Goal: Task Accomplishment & Management: Manage account settings

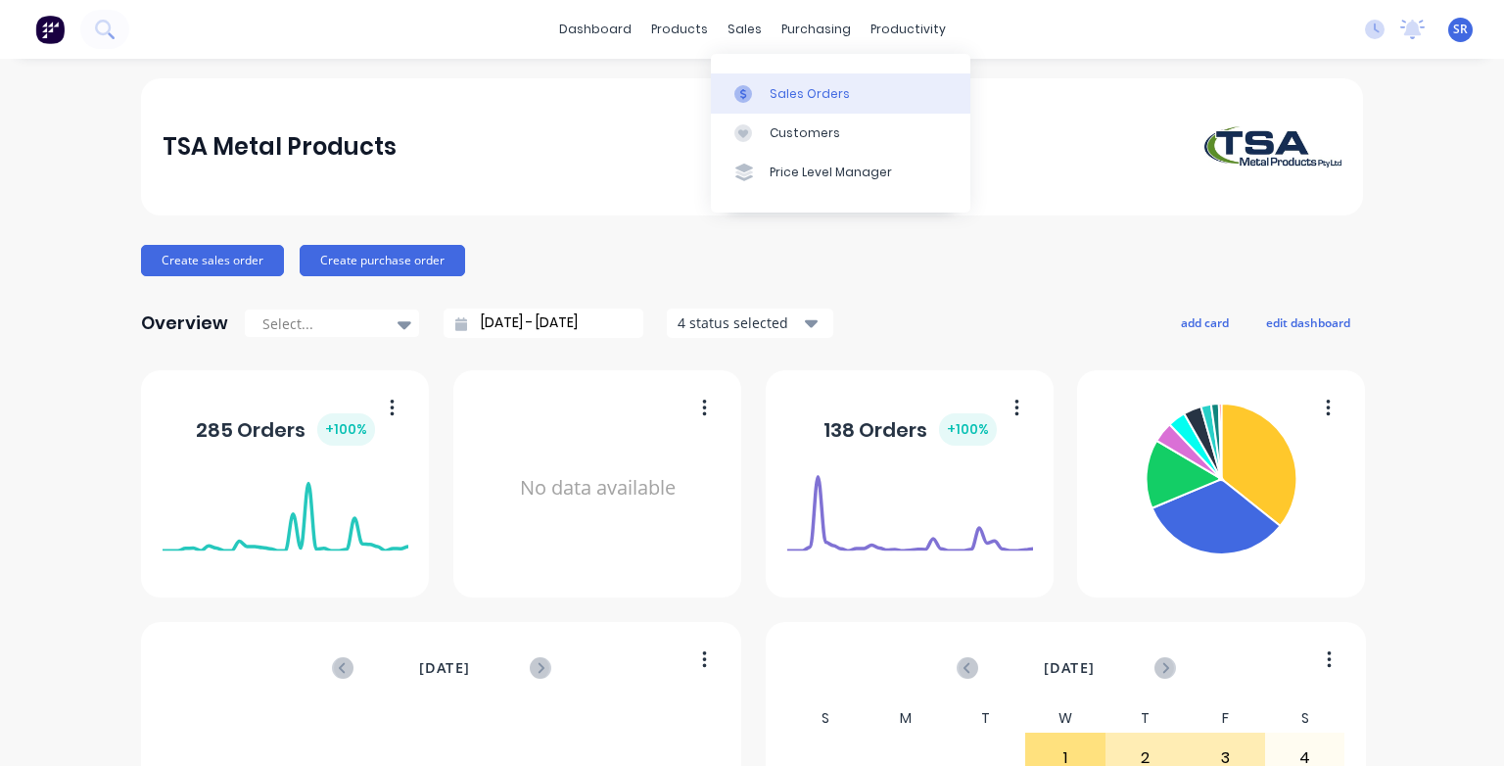
click at [764, 92] on link "Sales Orders" at bounding box center [840, 92] width 259 height 39
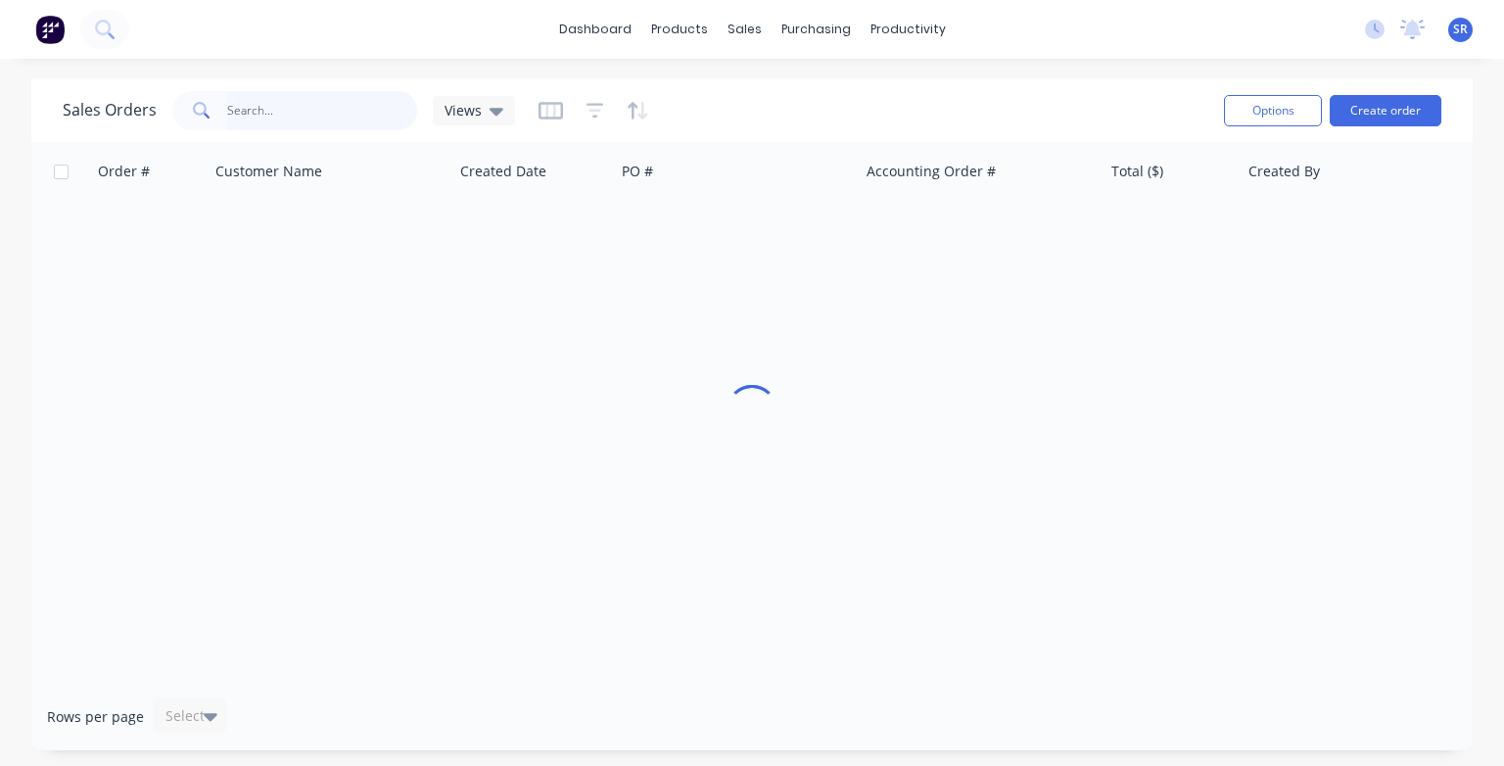
click at [270, 116] on input "text" at bounding box center [322, 110] width 191 height 39
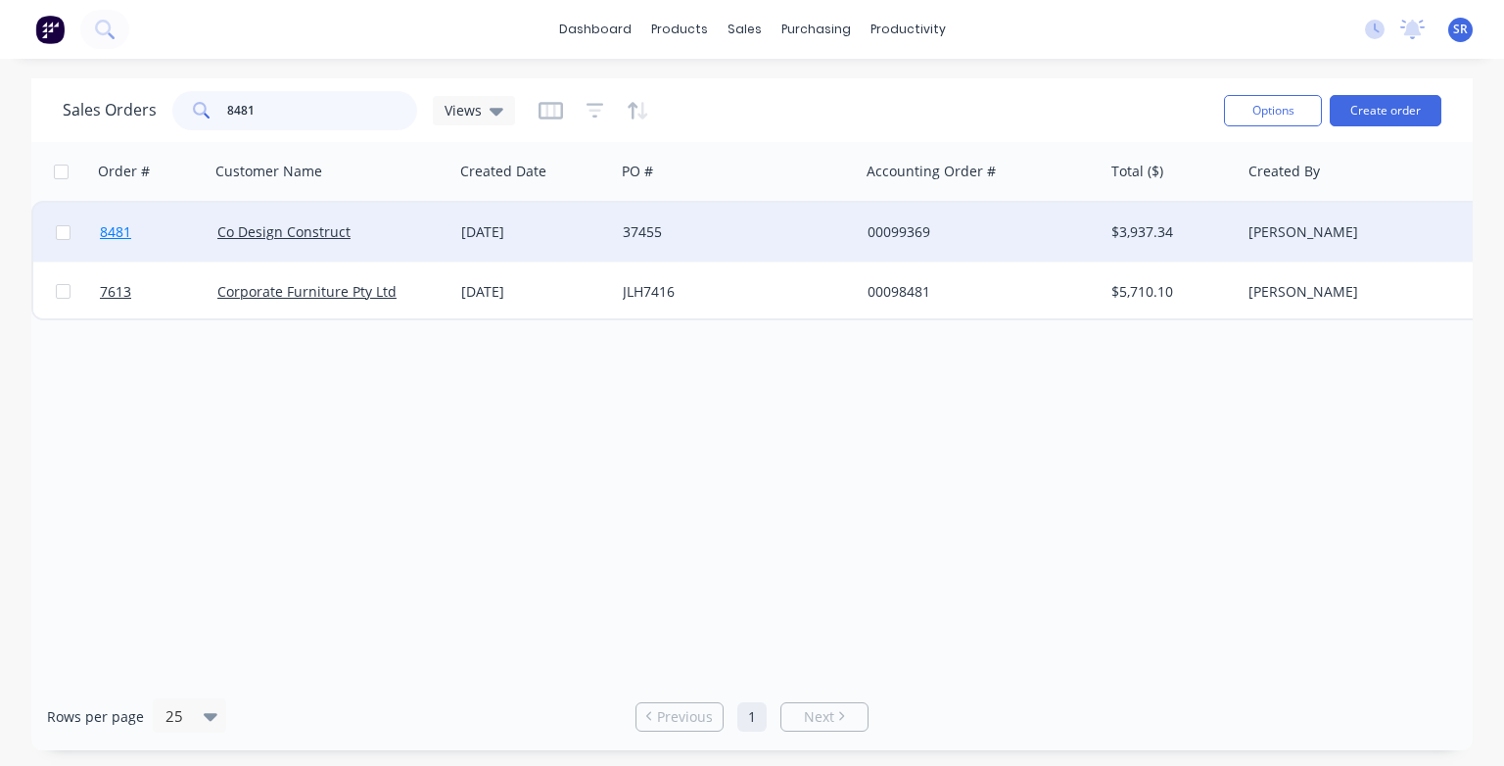
type input "8481"
click at [113, 229] on span "8481" at bounding box center [115, 232] width 31 height 20
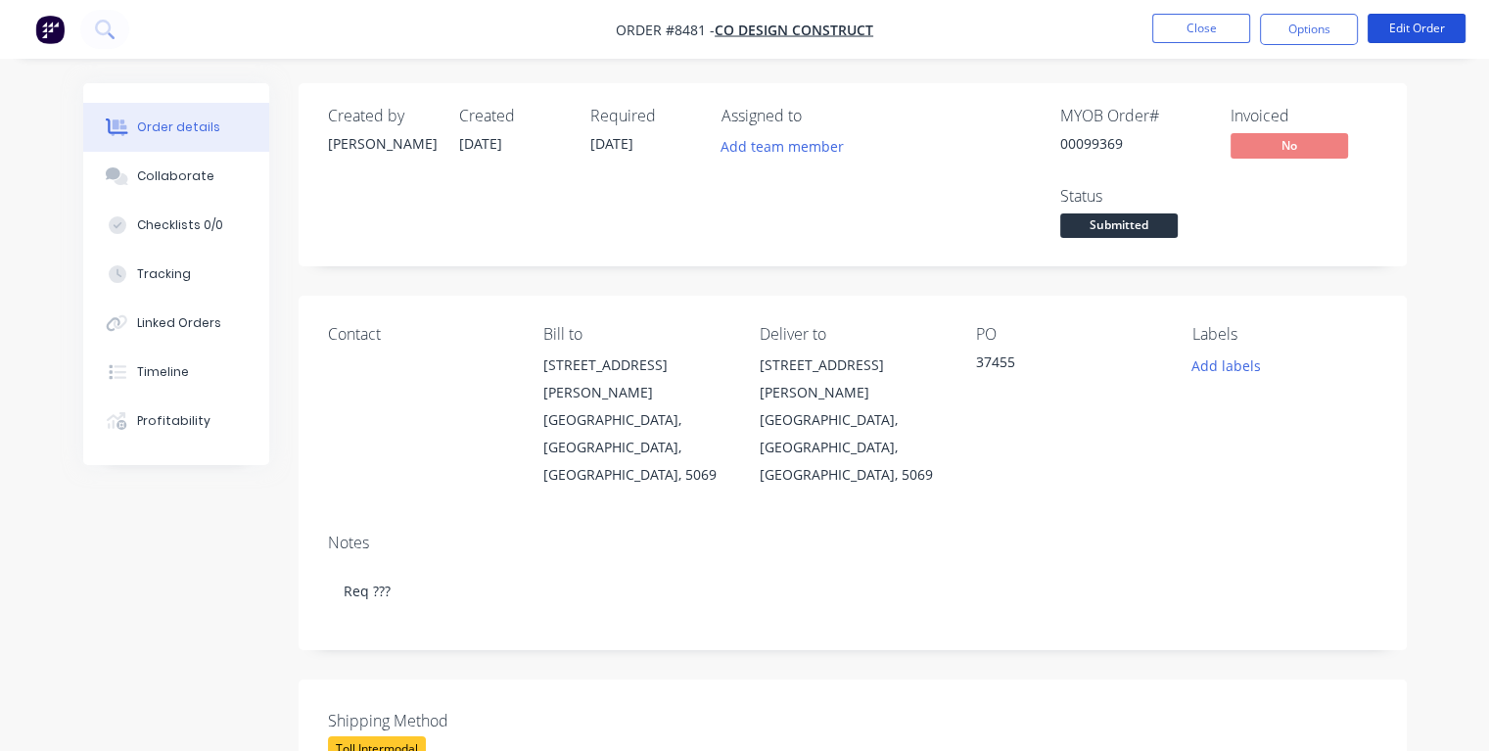
click at [1409, 31] on button "Edit Order" at bounding box center [1417, 28] width 98 height 29
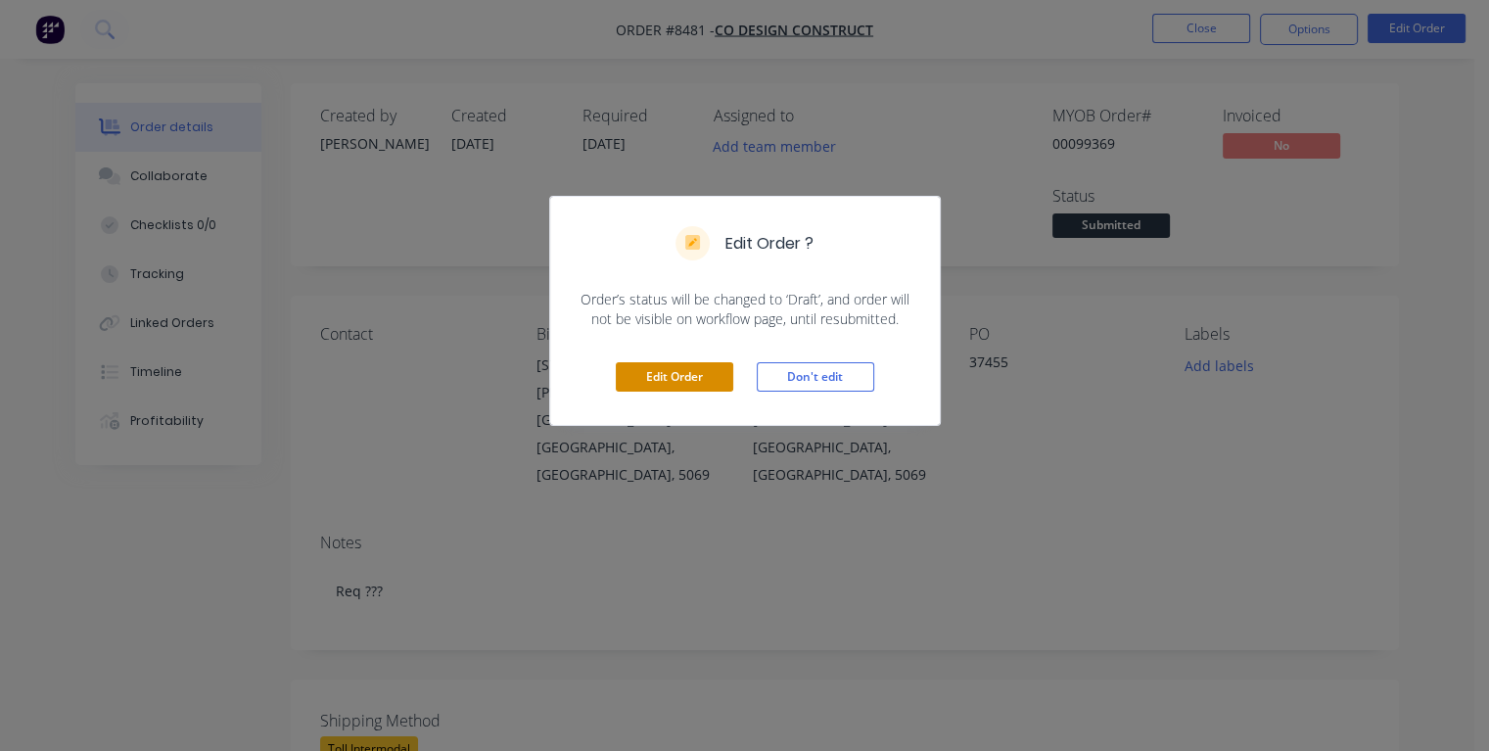
click at [653, 381] on button "Edit Order" at bounding box center [674, 376] width 117 height 29
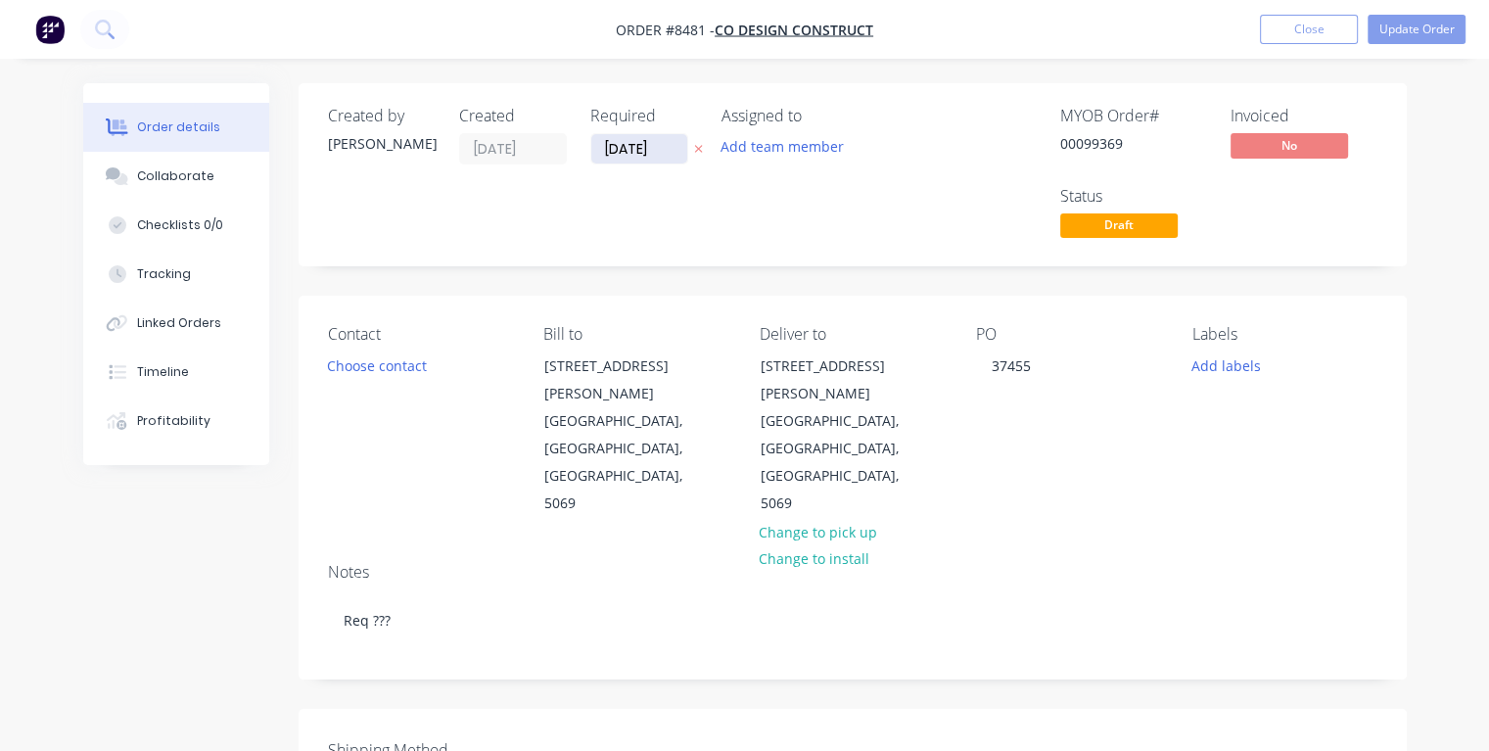
click at [667, 149] on input "[DATE]" at bounding box center [639, 148] width 96 height 29
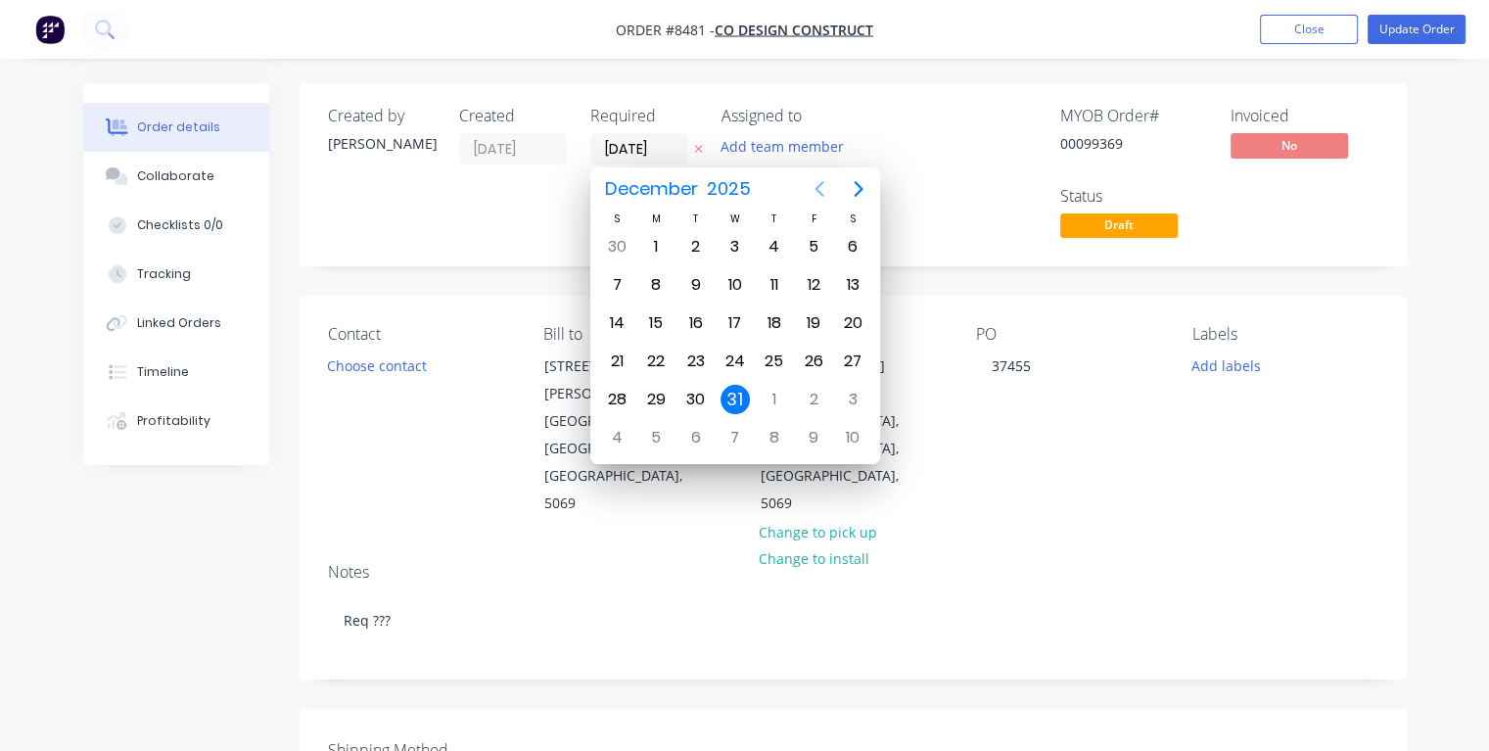
click at [814, 187] on icon "Previous page" at bounding box center [819, 188] width 23 height 23
click at [693, 351] on div "21" at bounding box center [695, 361] width 29 height 29
type input "[DATE]"
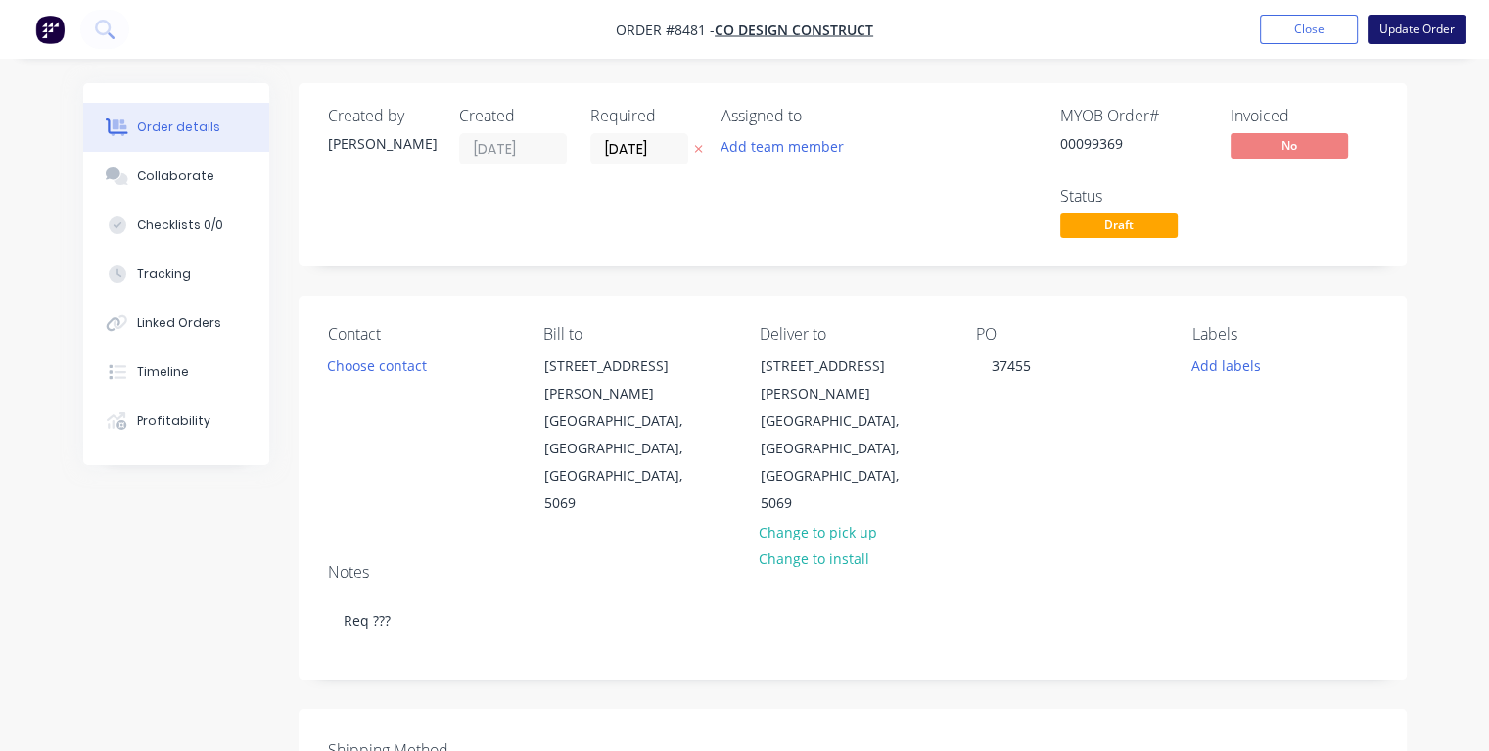
click at [1402, 33] on button "Update Order" at bounding box center [1417, 29] width 98 height 29
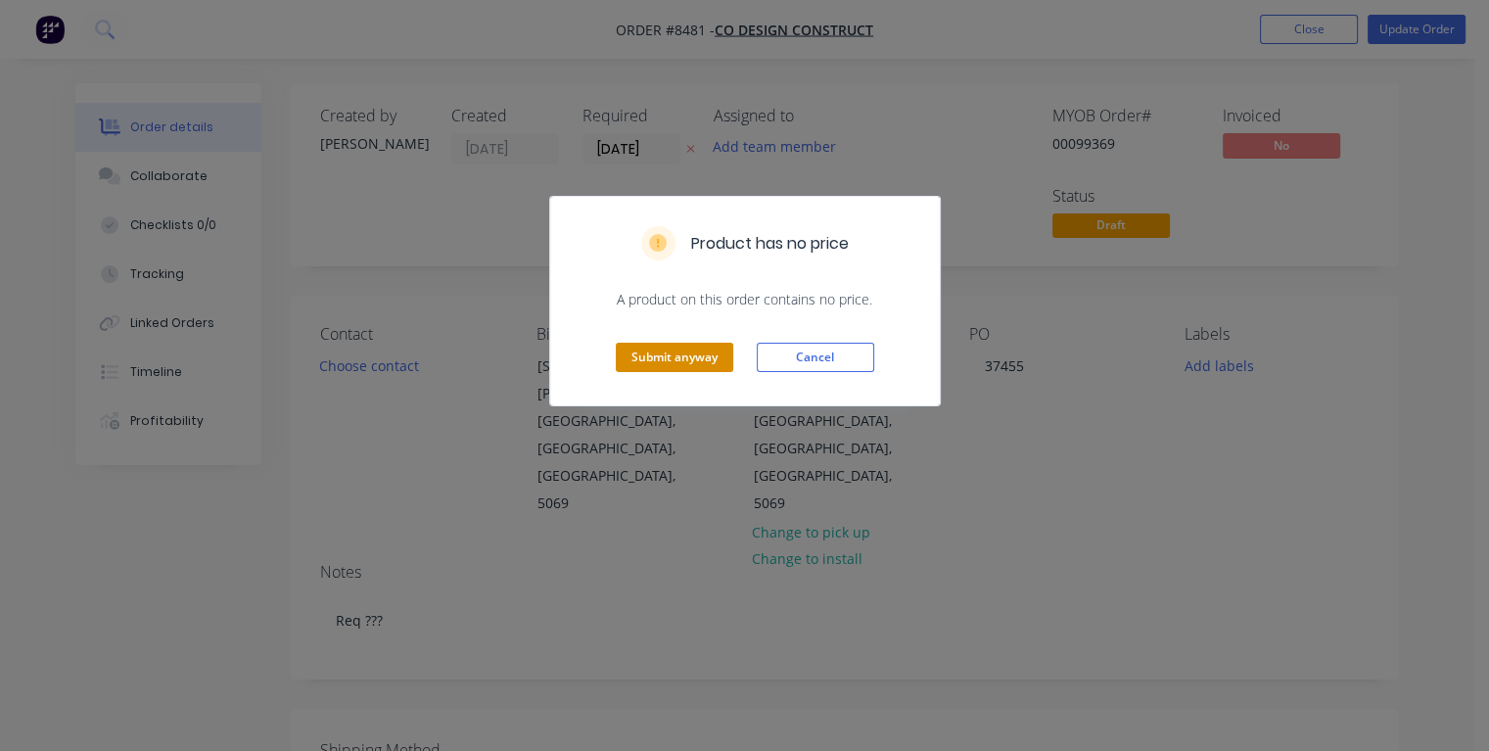
click at [643, 358] on button "Submit anyway" at bounding box center [674, 357] width 117 height 29
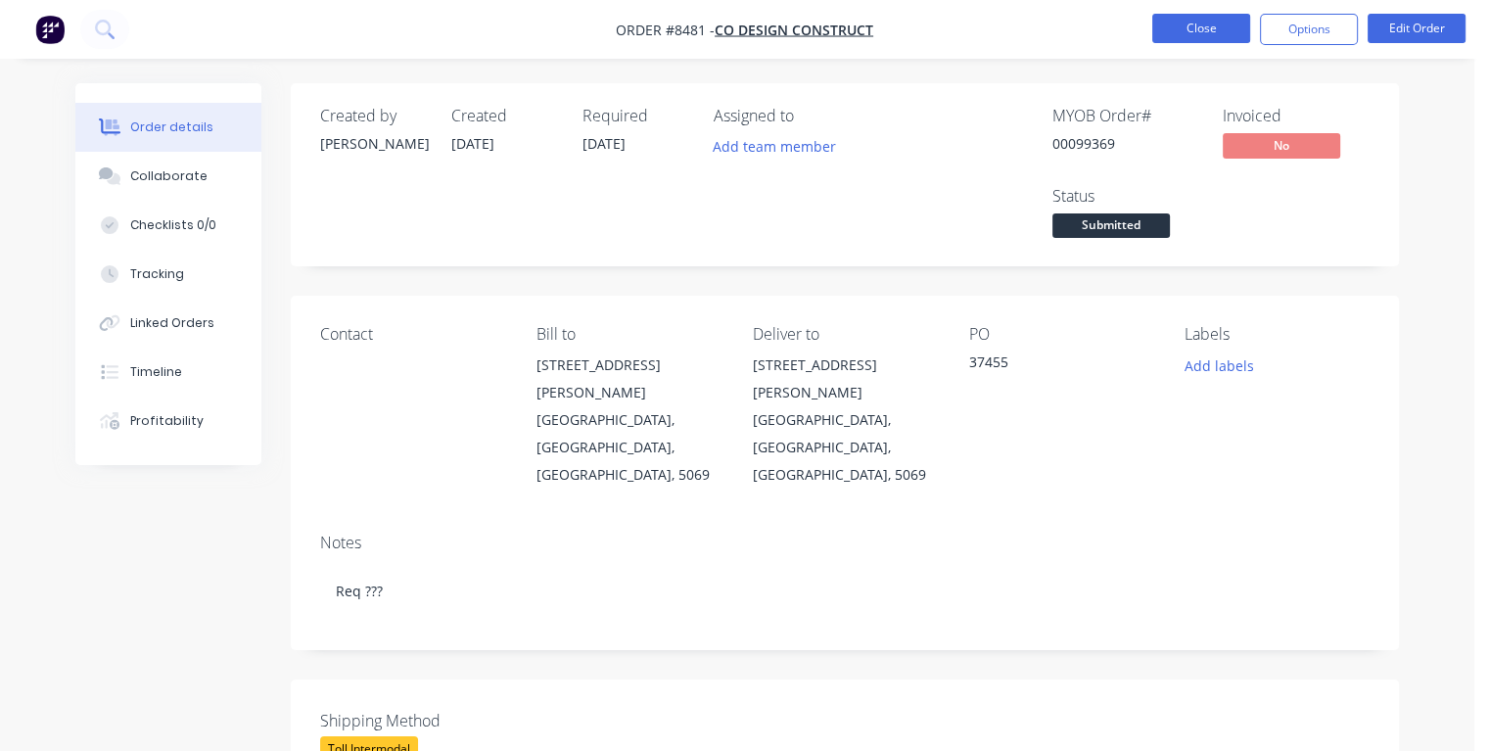
click at [1189, 33] on button "Close" at bounding box center [1201, 28] width 98 height 29
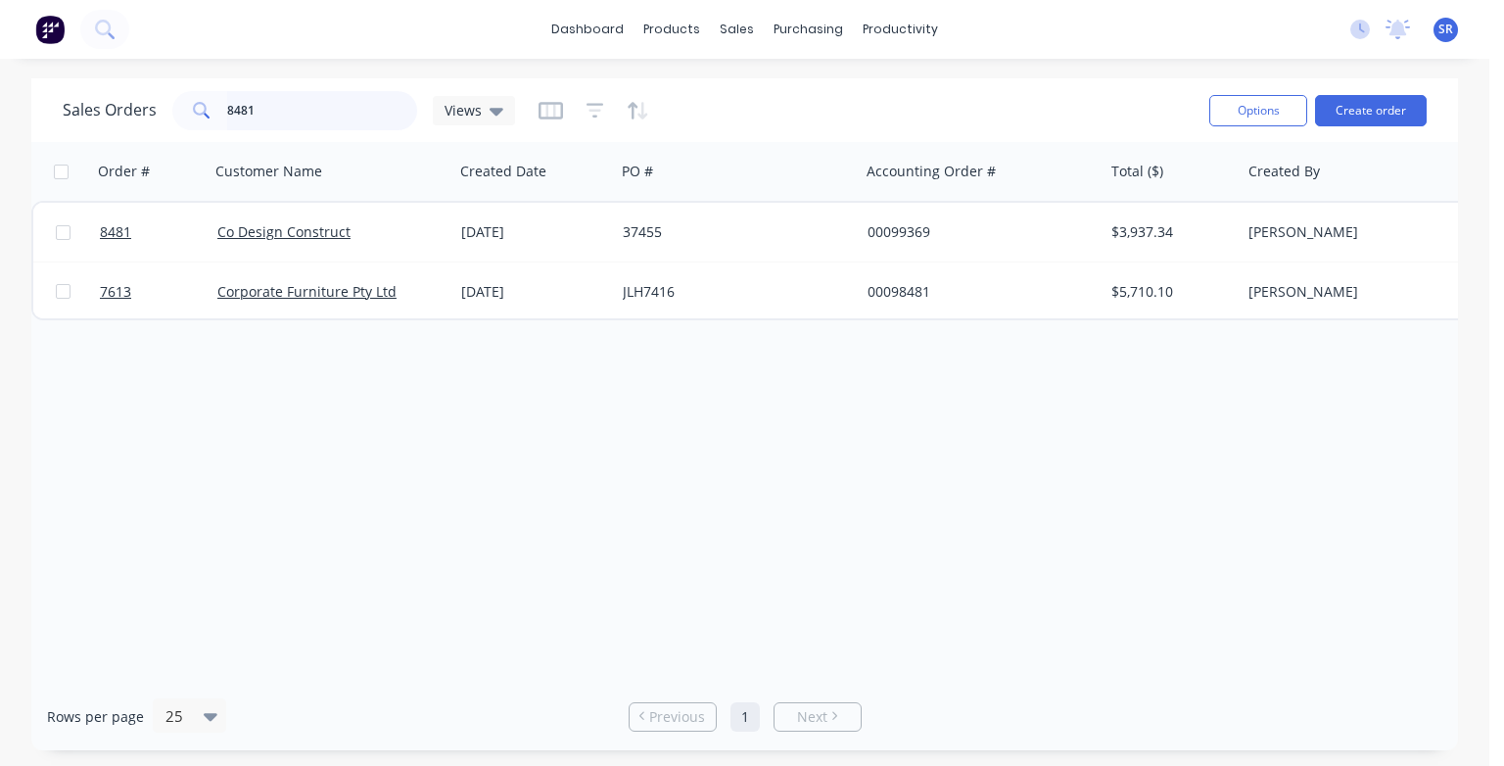
click at [270, 118] on input "8481" at bounding box center [322, 110] width 191 height 39
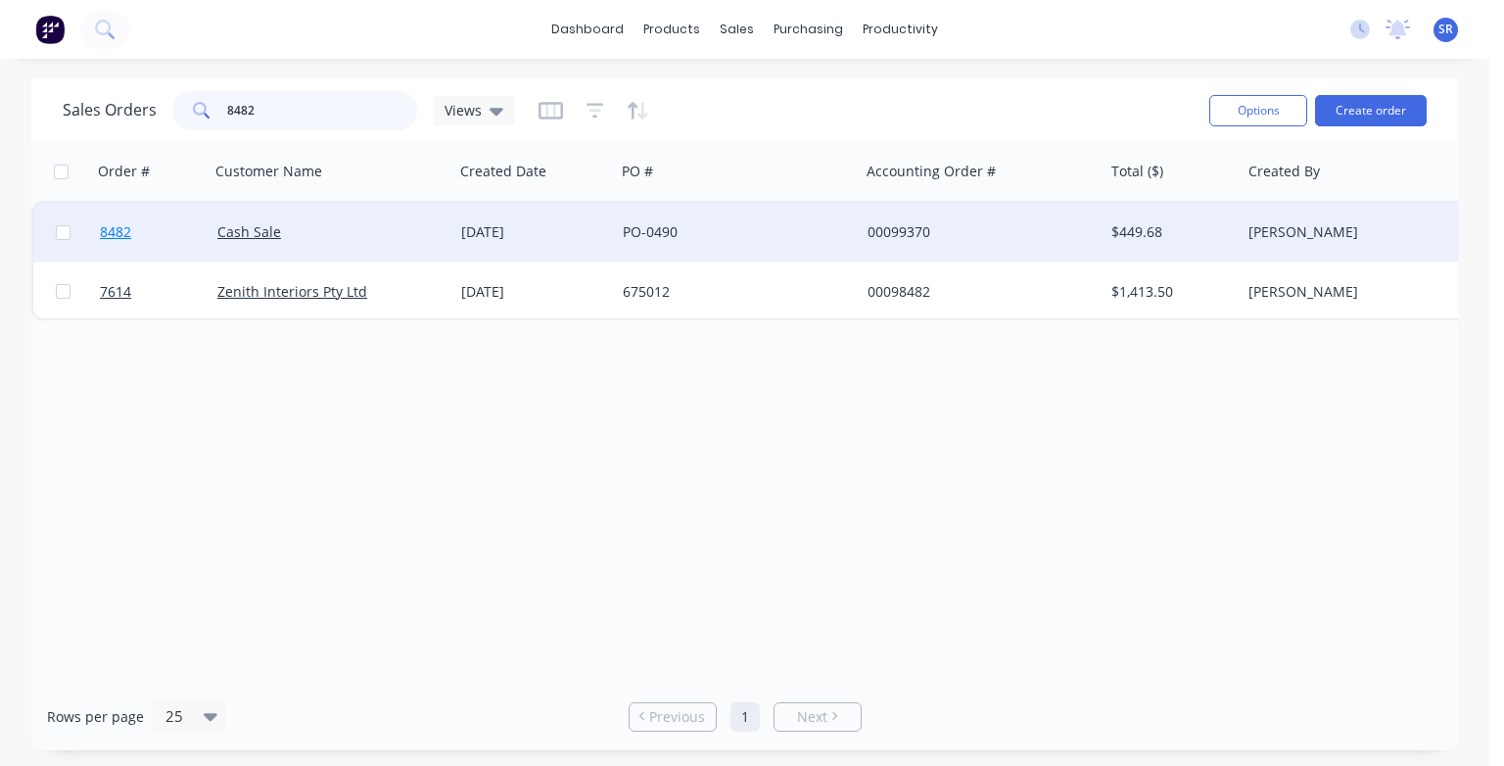
type input "8482"
click at [129, 235] on span "8482" at bounding box center [115, 232] width 31 height 20
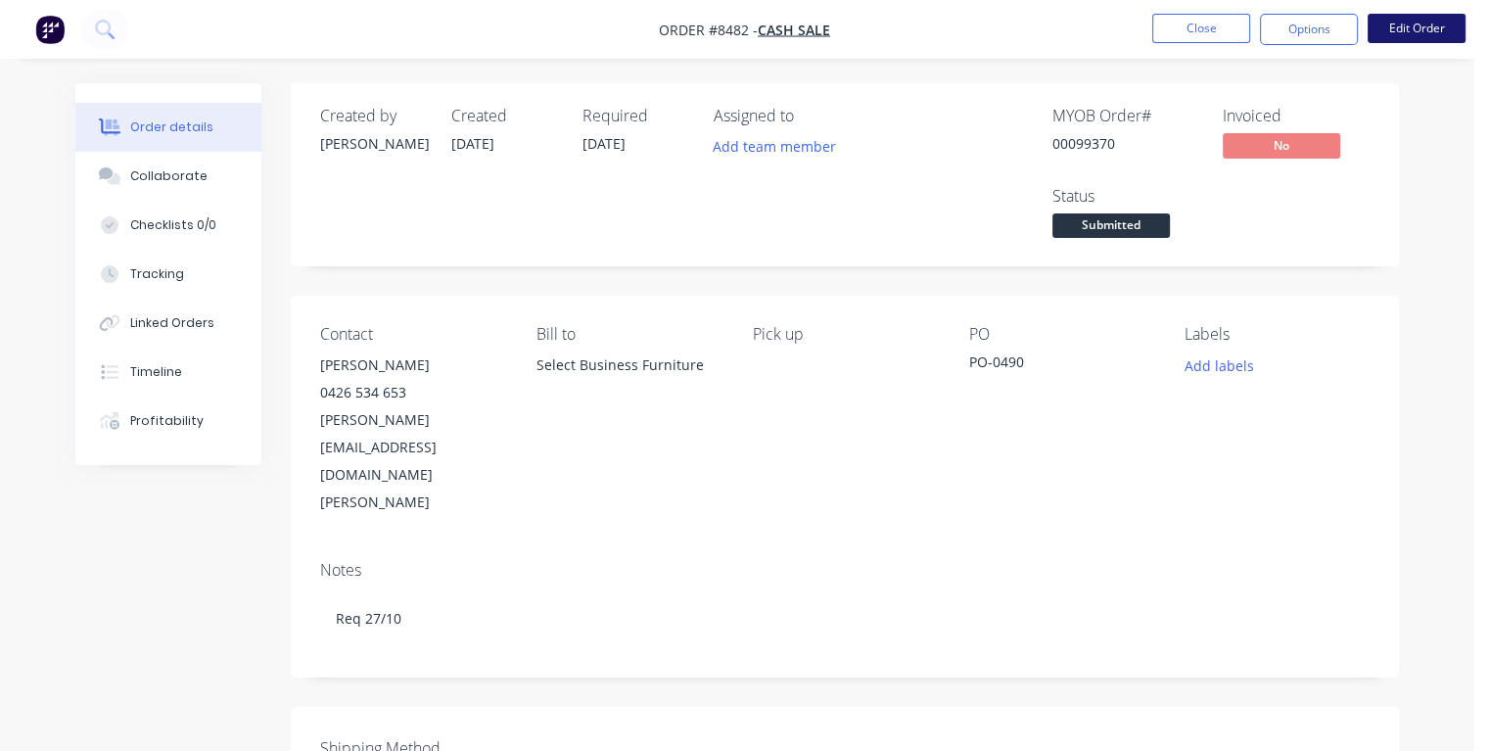
click at [1396, 34] on button "Edit Order" at bounding box center [1417, 28] width 98 height 29
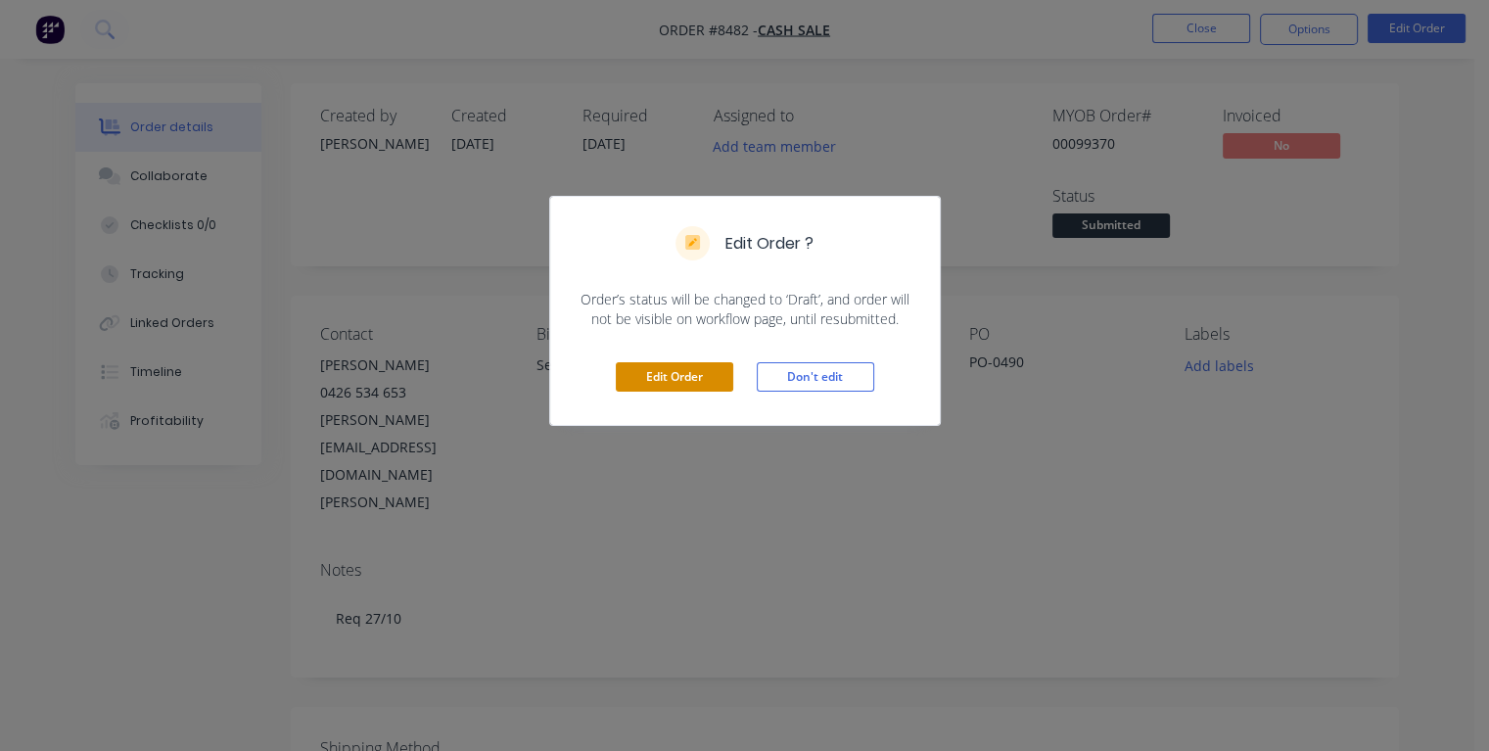
click at [674, 374] on button "Edit Order" at bounding box center [674, 376] width 117 height 29
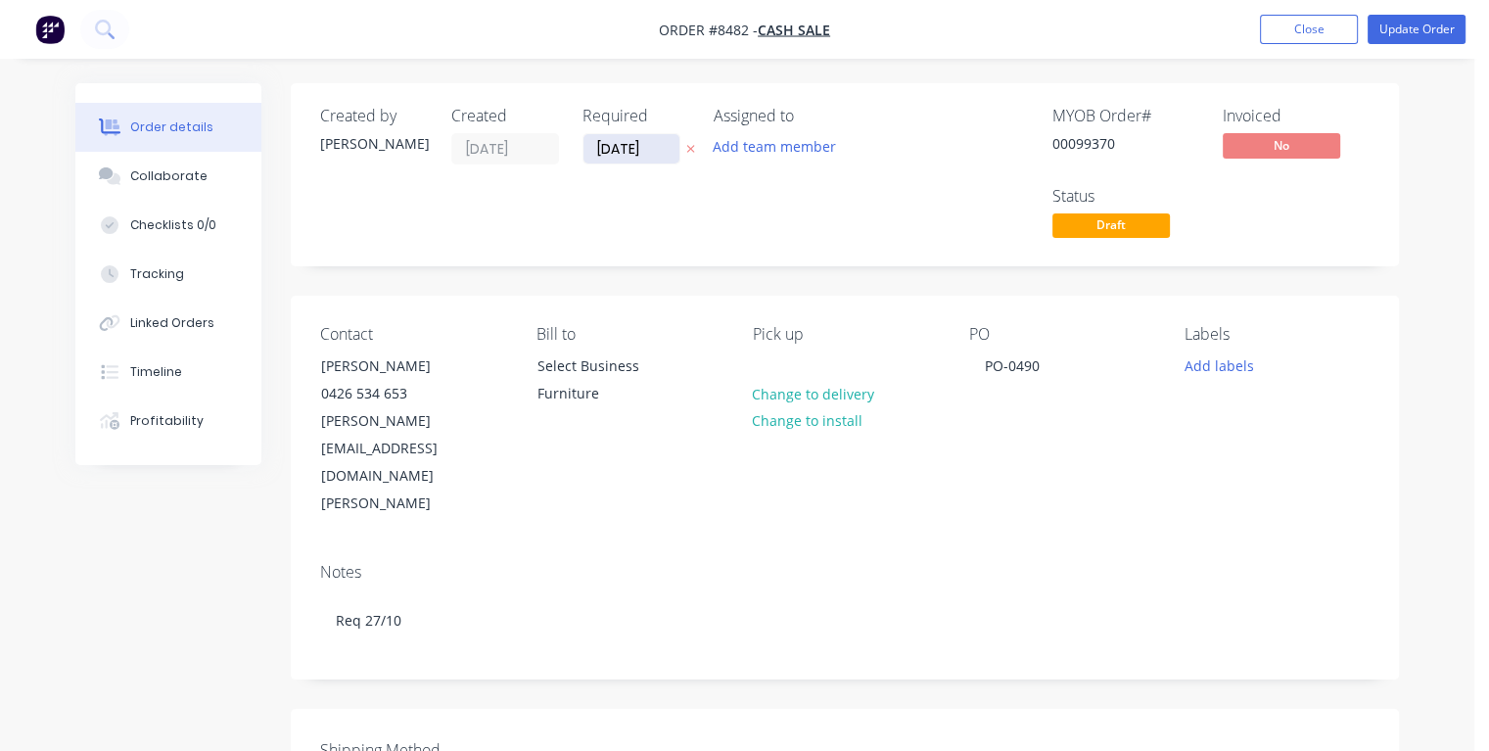
click at [649, 144] on input "[DATE]" at bounding box center [631, 148] width 96 height 29
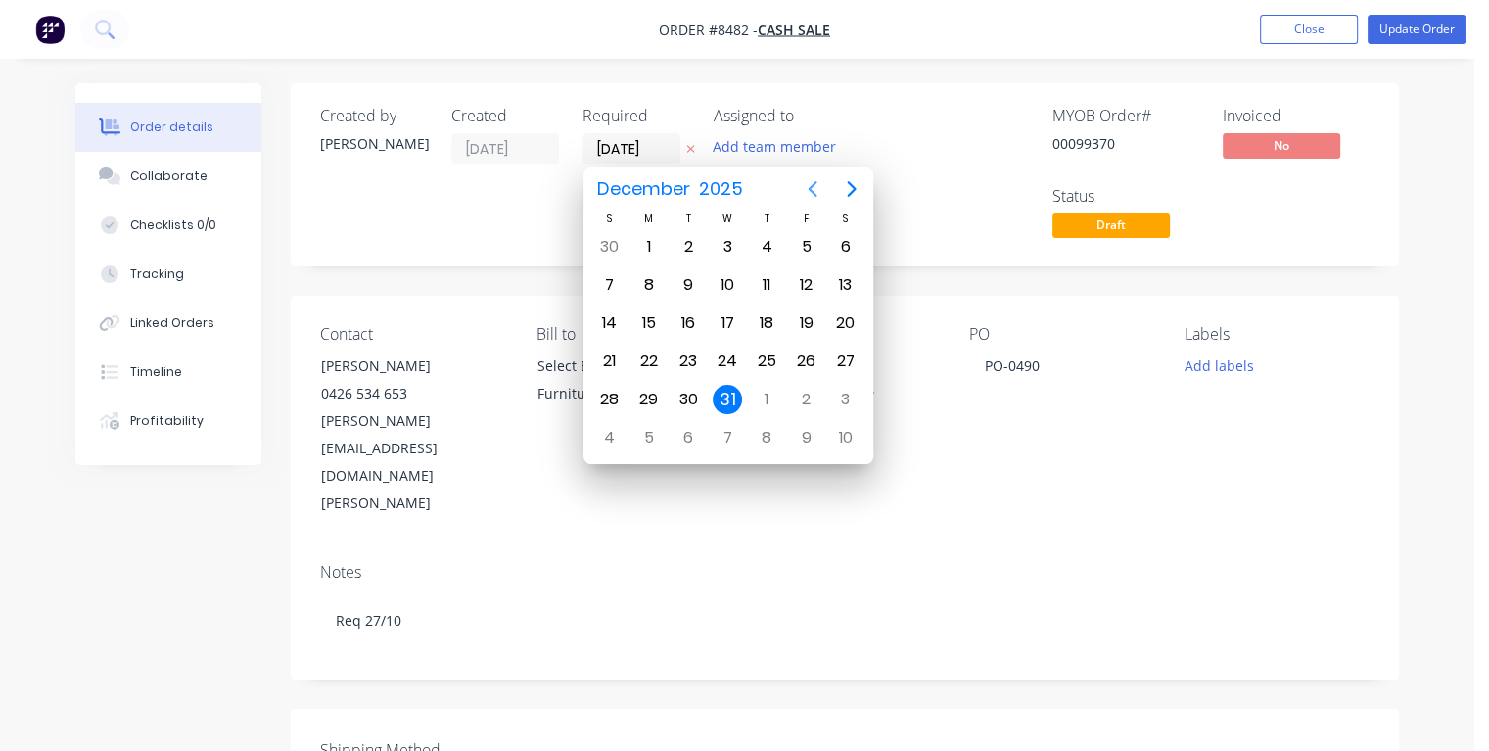
click at [811, 190] on icon "Previous page" at bounding box center [812, 189] width 9 height 16
click at [762, 241] on div "30" at bounding box center [766, 246] width 29 height 29
type input "[DATE]"
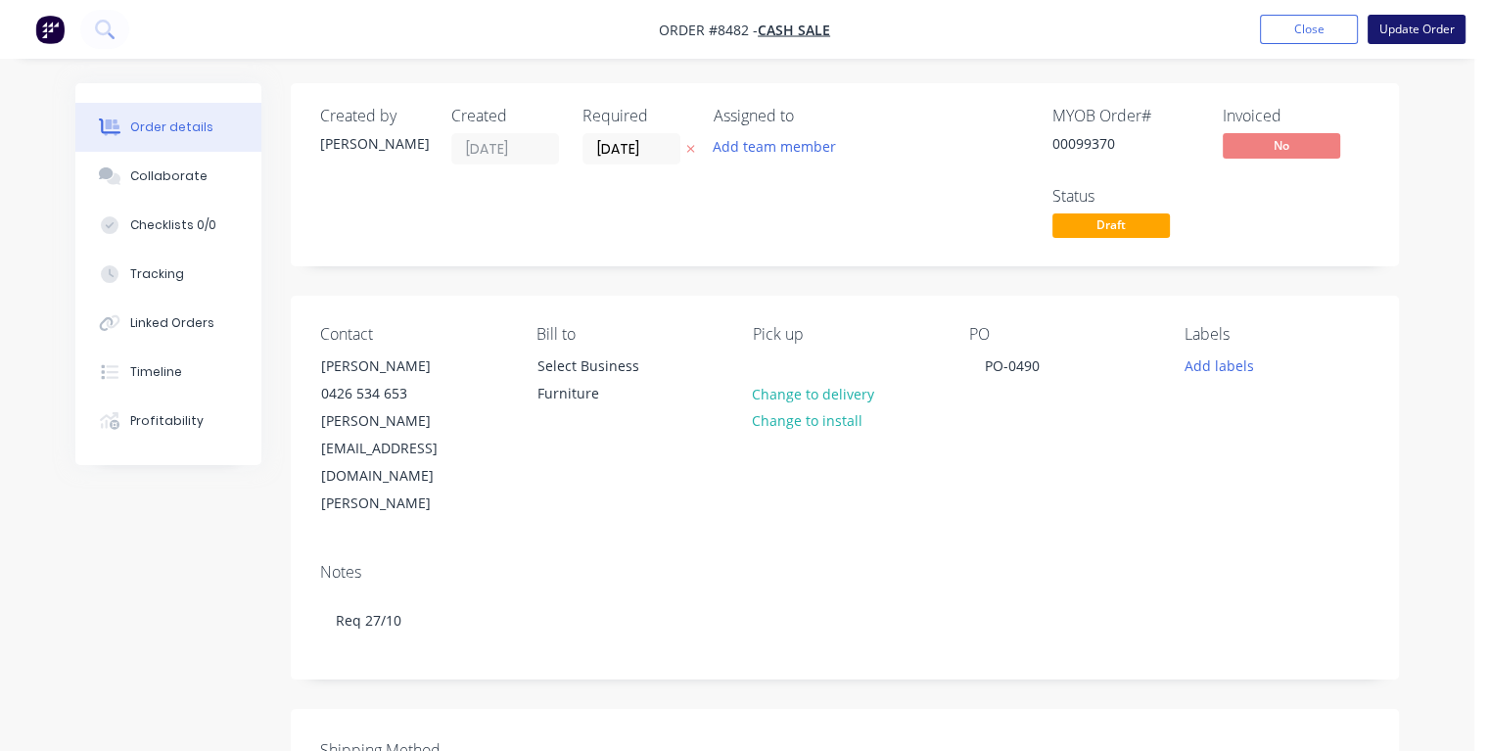
click at [1395, 27] on button "Update Order" at bounding box center [1417, 29] width 98 height 29
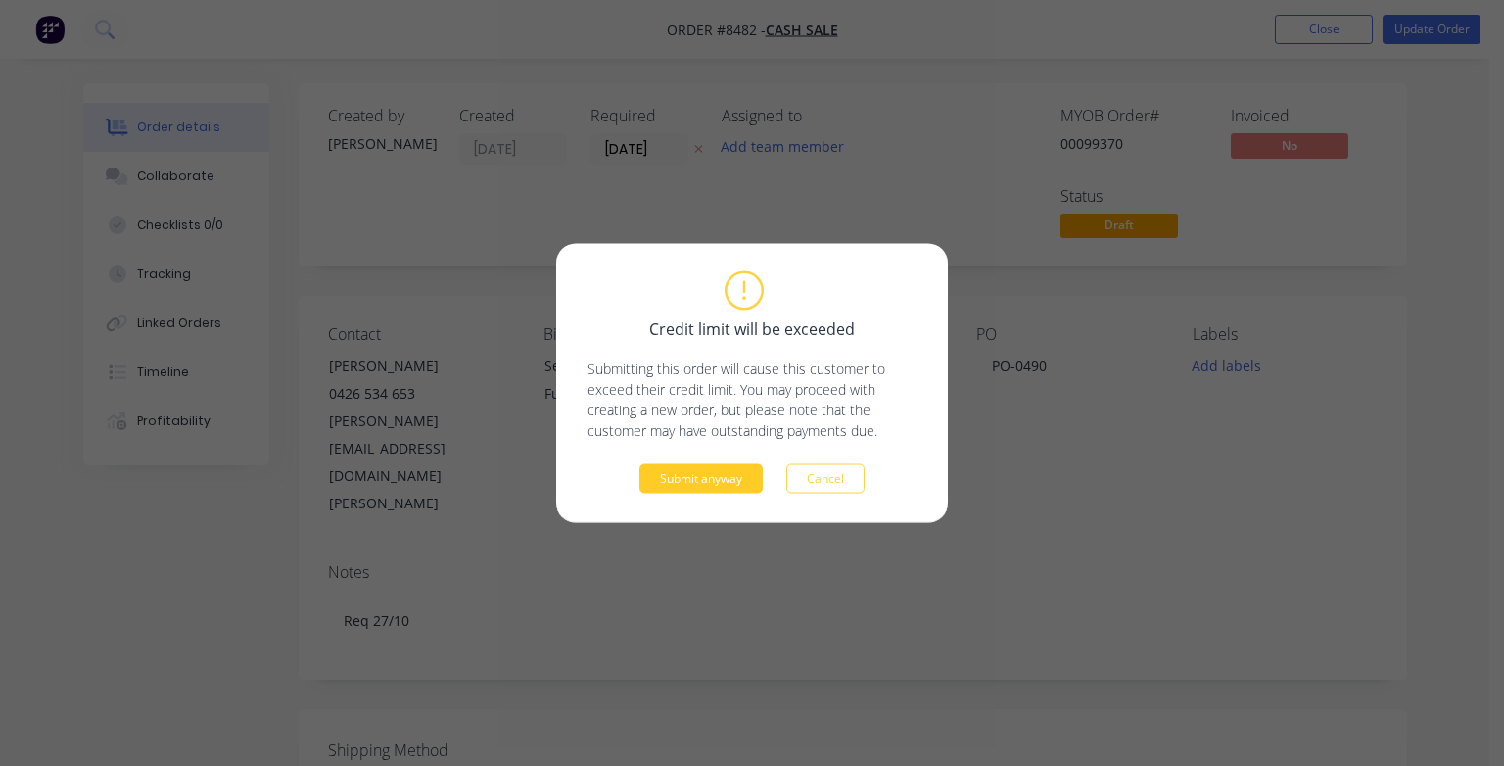
click at [686, 476] on button "Submit anyway" at bounding box center [700, 478] width 123 height 29
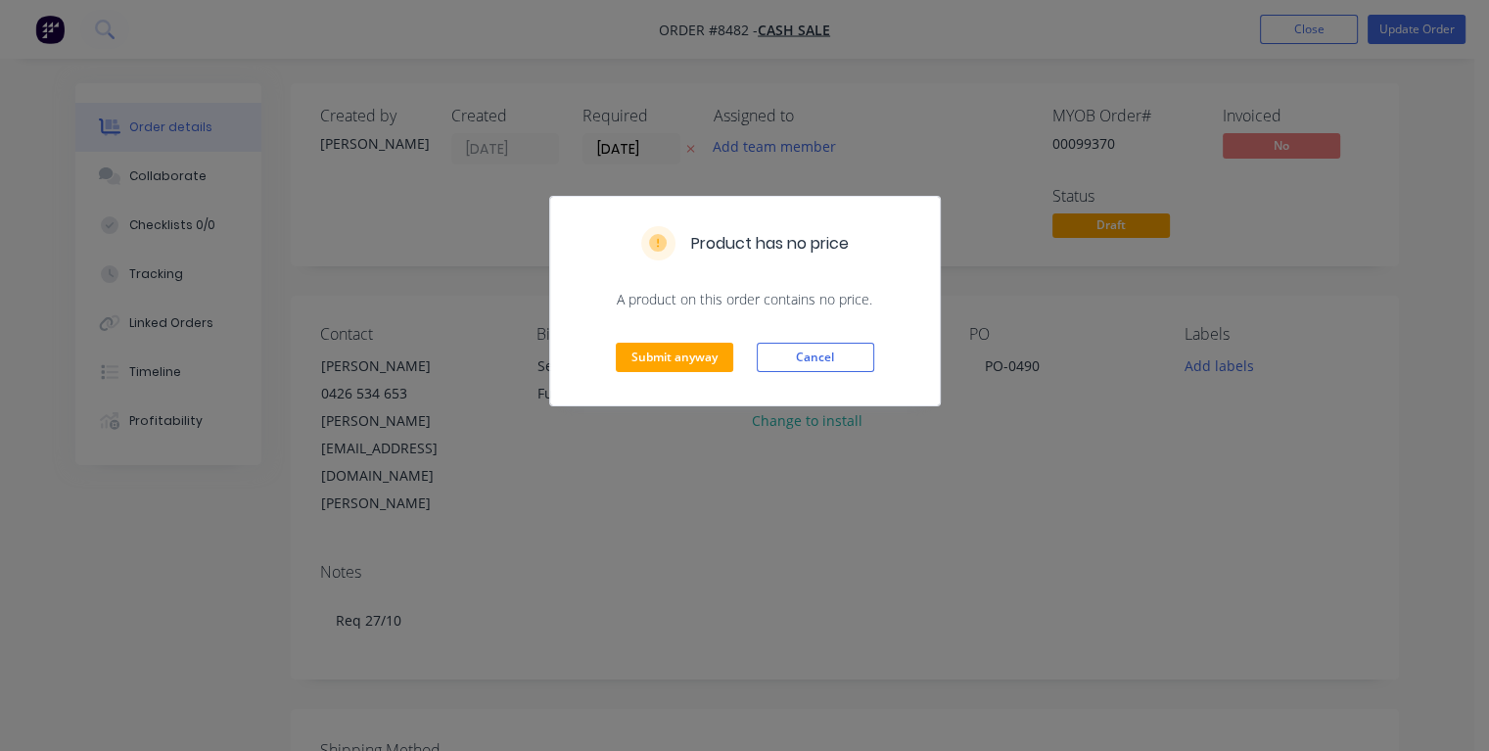
click at [670, 336] on div "Submit anyway Cancel" at bounding box center [745, 357] width 390 height 96
click at [659, 360] on button "Submit anyway" at bounding box center [674, 357] width 117 height 29
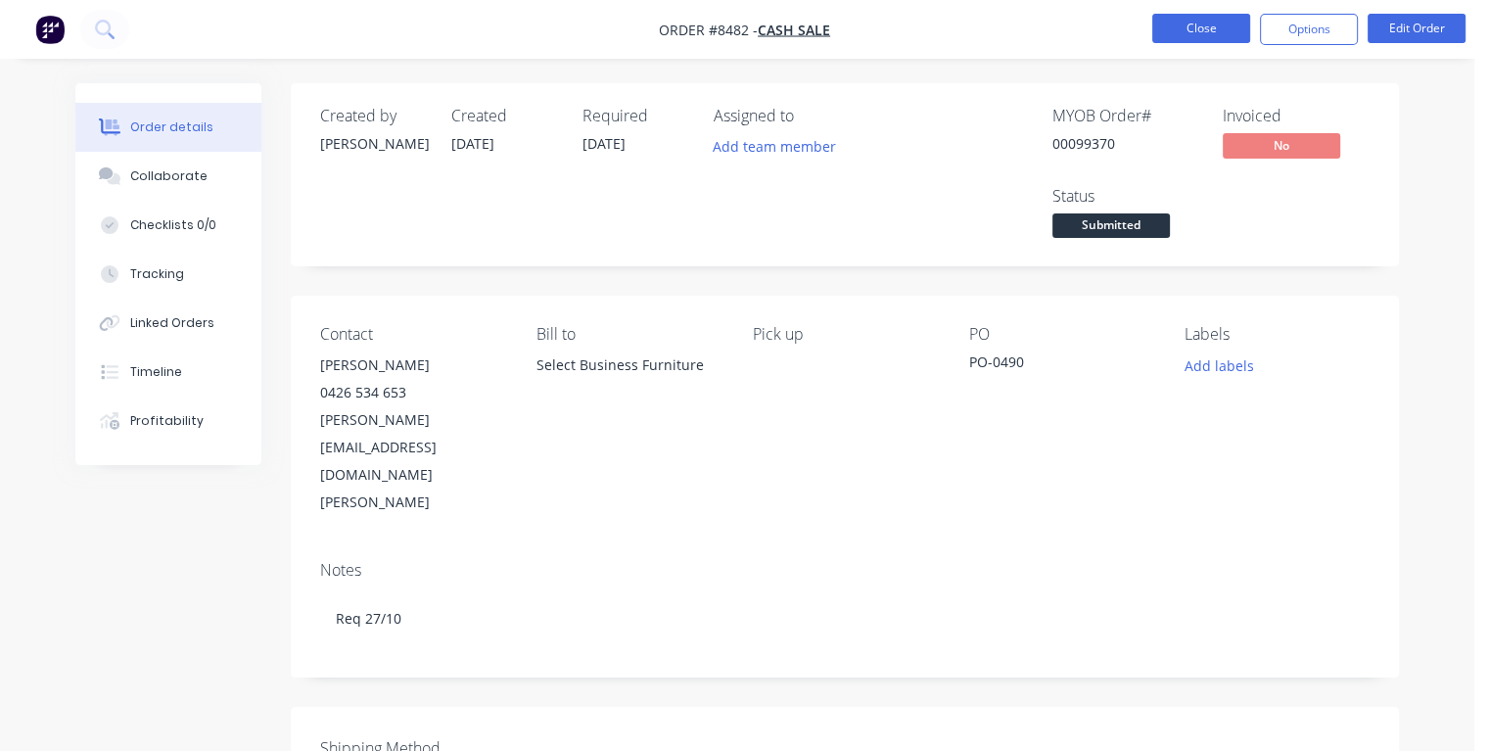
click at [1180, 33] on button "Close" at bounding box center [1201, 28] width 98 height 29
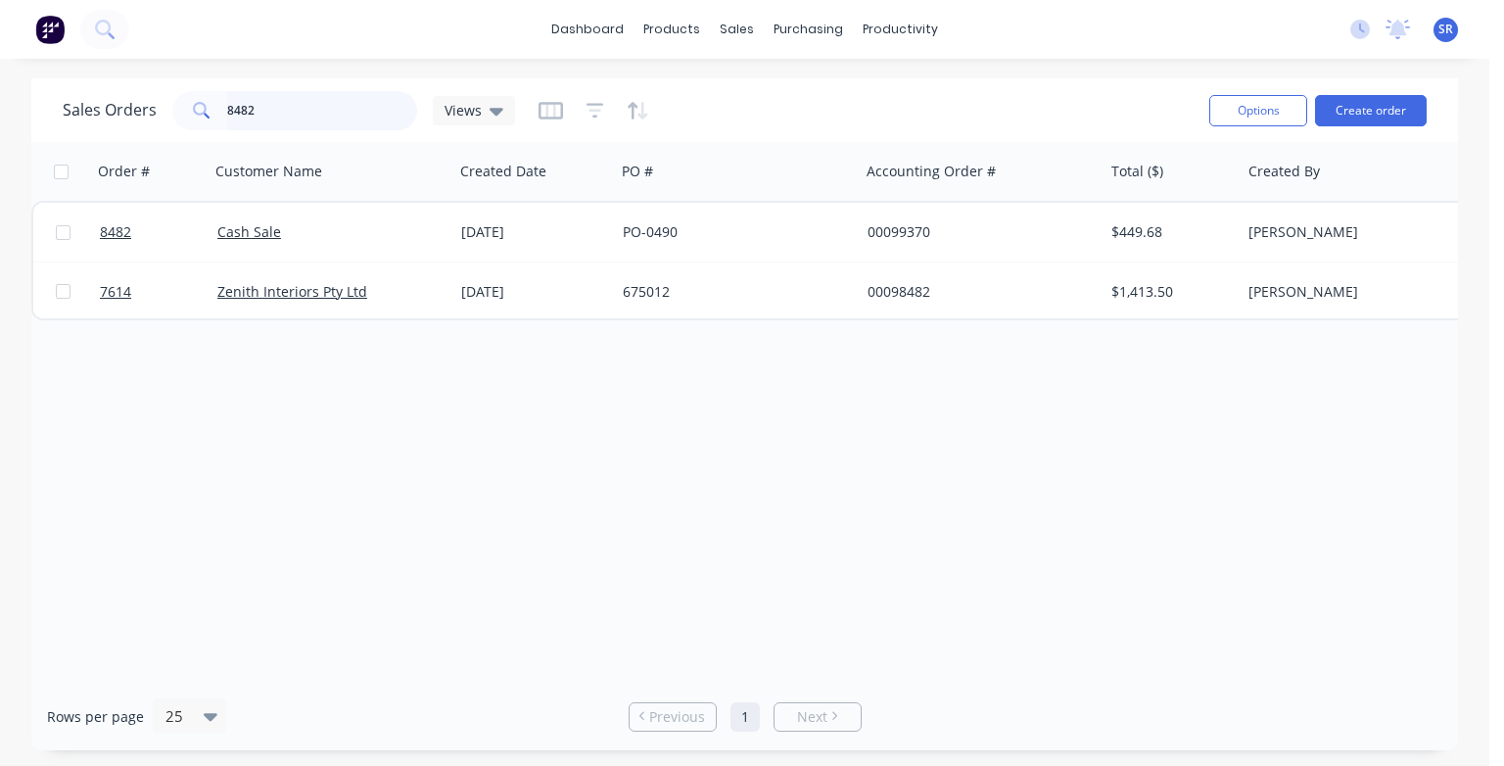
click at [283, 109] on input "8482" at bounding box center [322, 110] width 191 height 39
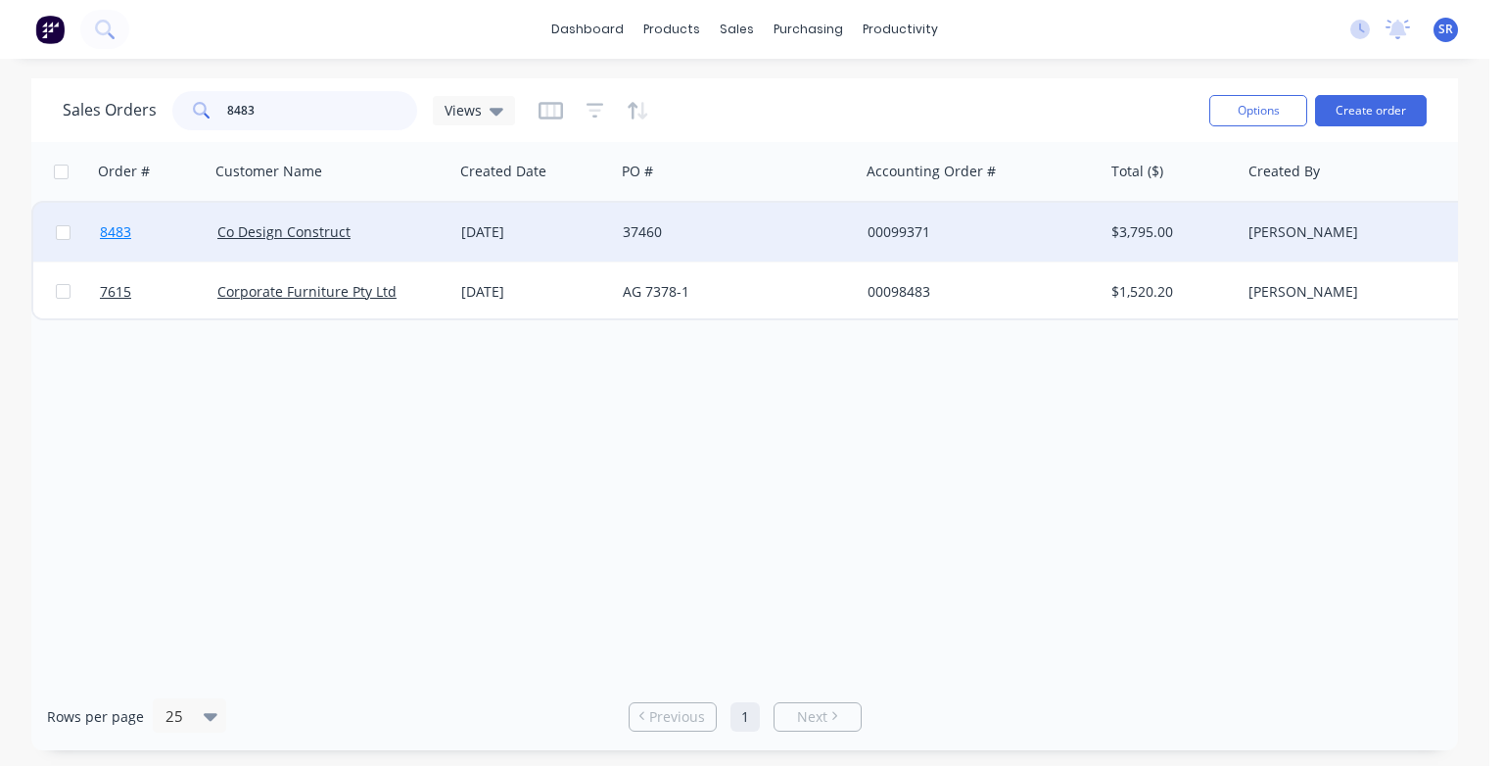
type input "8483"
click at [121, 227] on span "8483" at bounding box center [115, 232] width 31 height 20
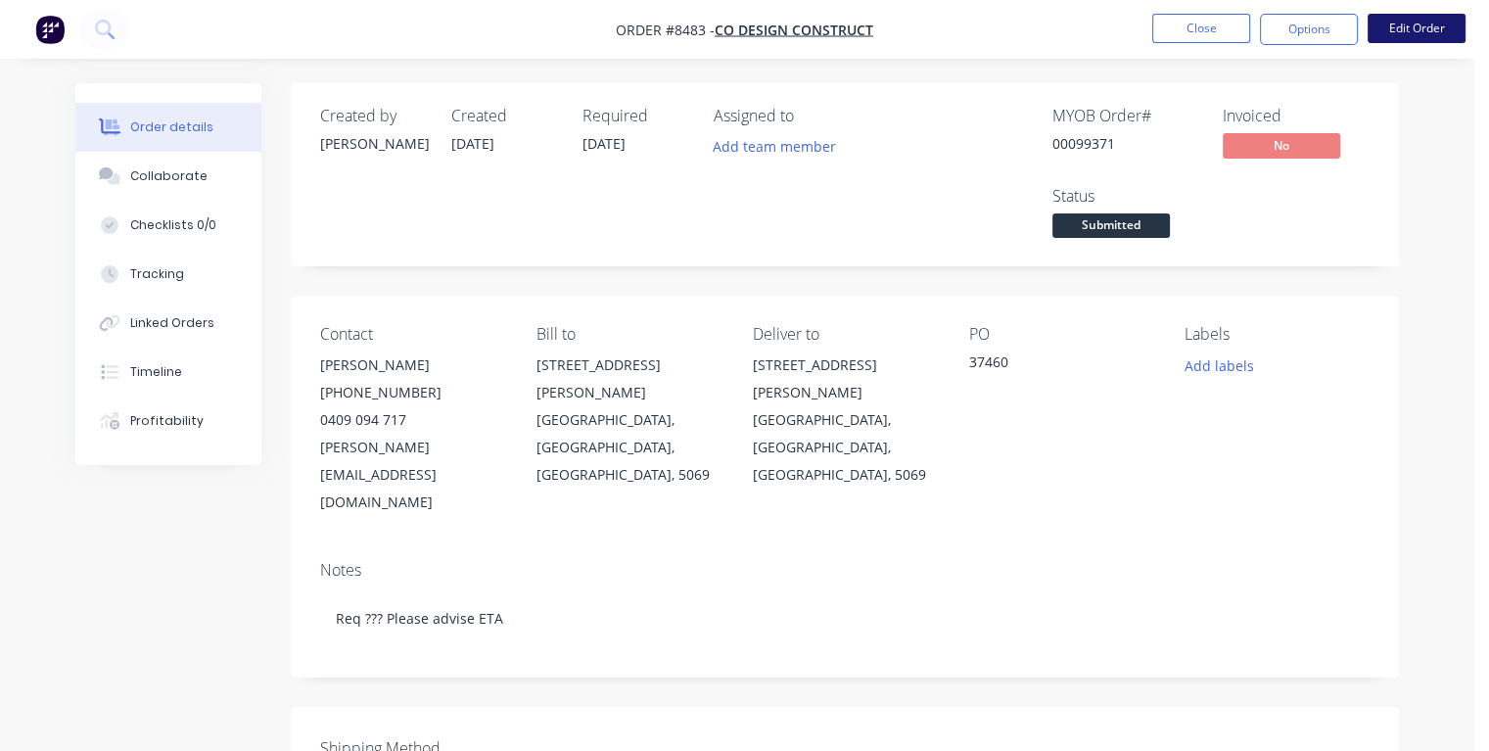
click at [1439, 32] on button "Edit Order" at bounding box center [1417, 28] width 98 height 29
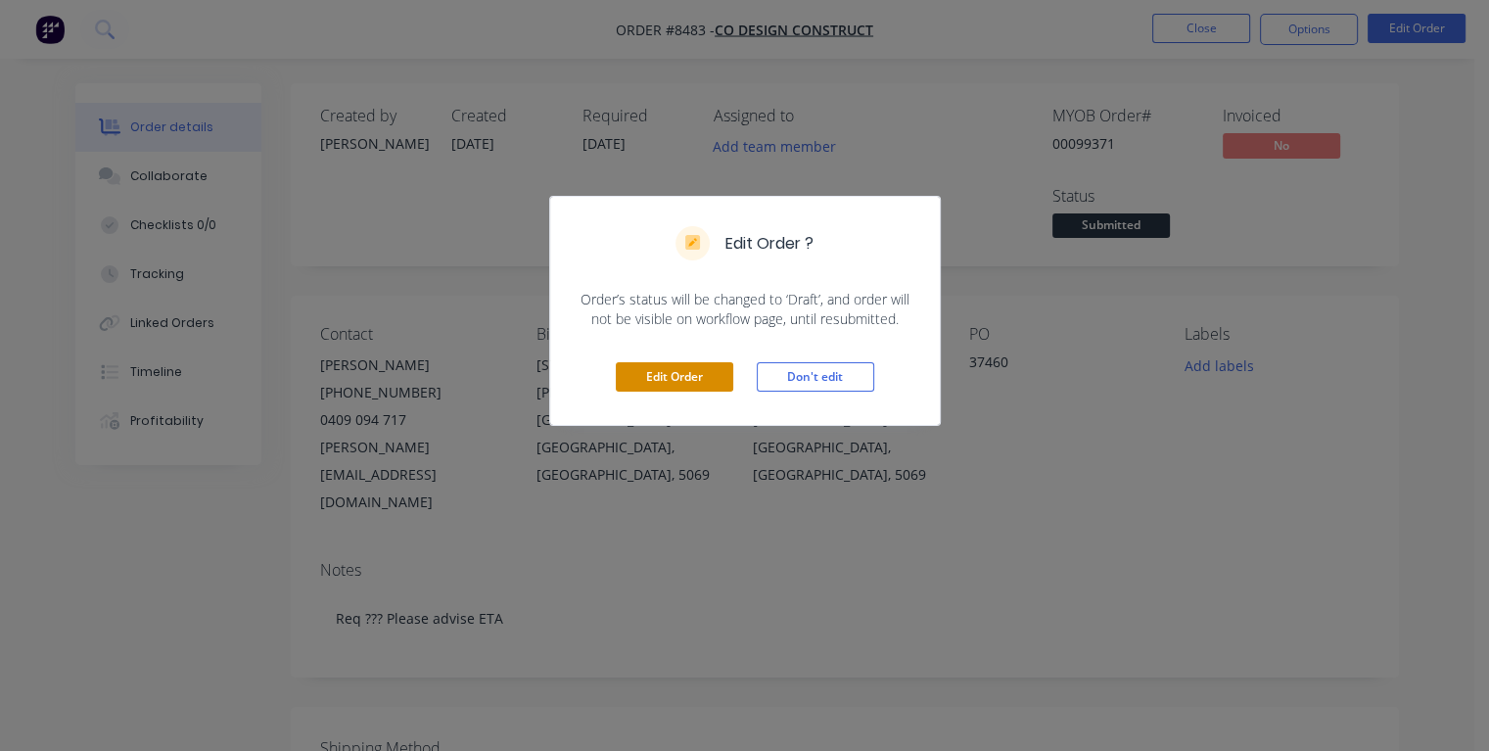
click at [698, 369] on button "Edit Order" at bounding box center [674, 376] width 117 height 29
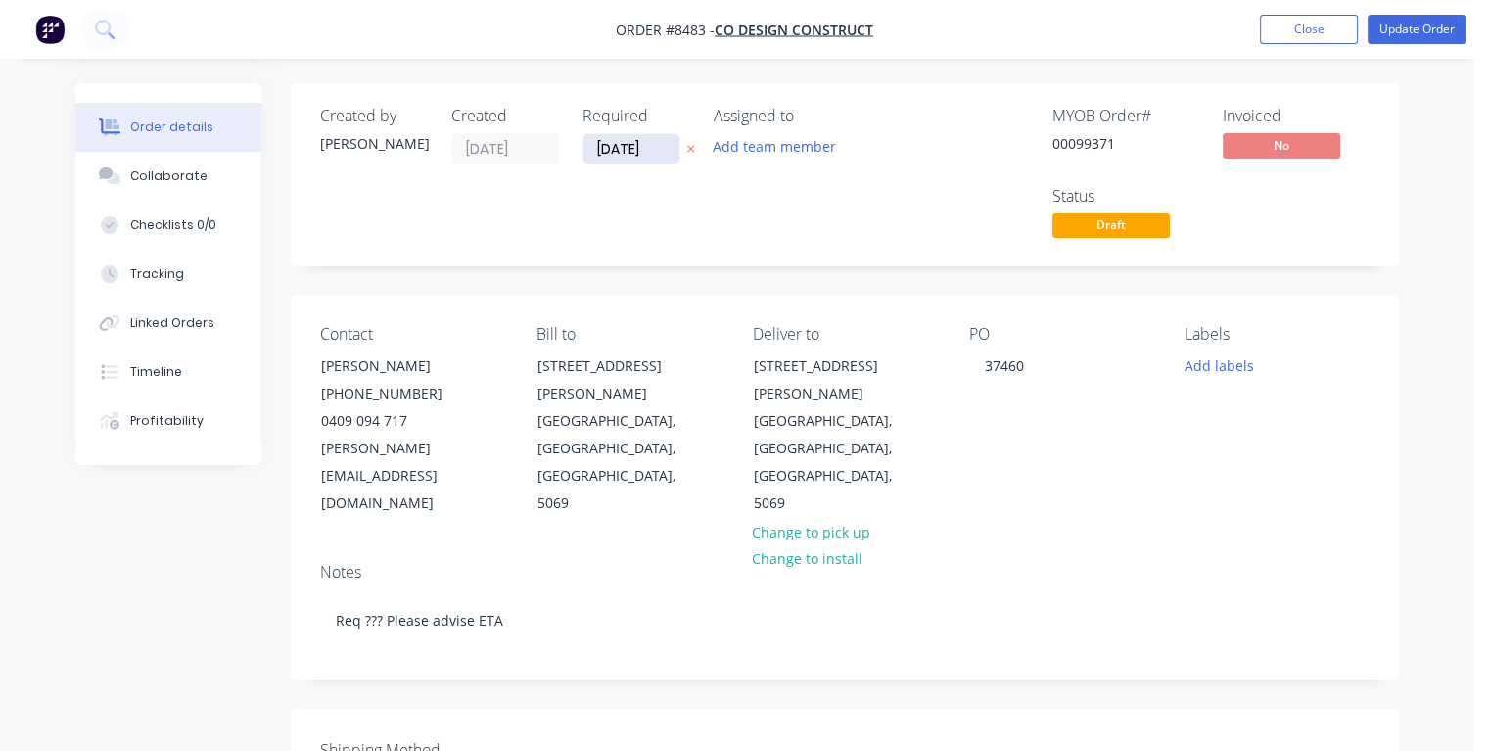
click at [659, 141] on input "[DATE]" at bounding box center [631, 148] width 96 height 29
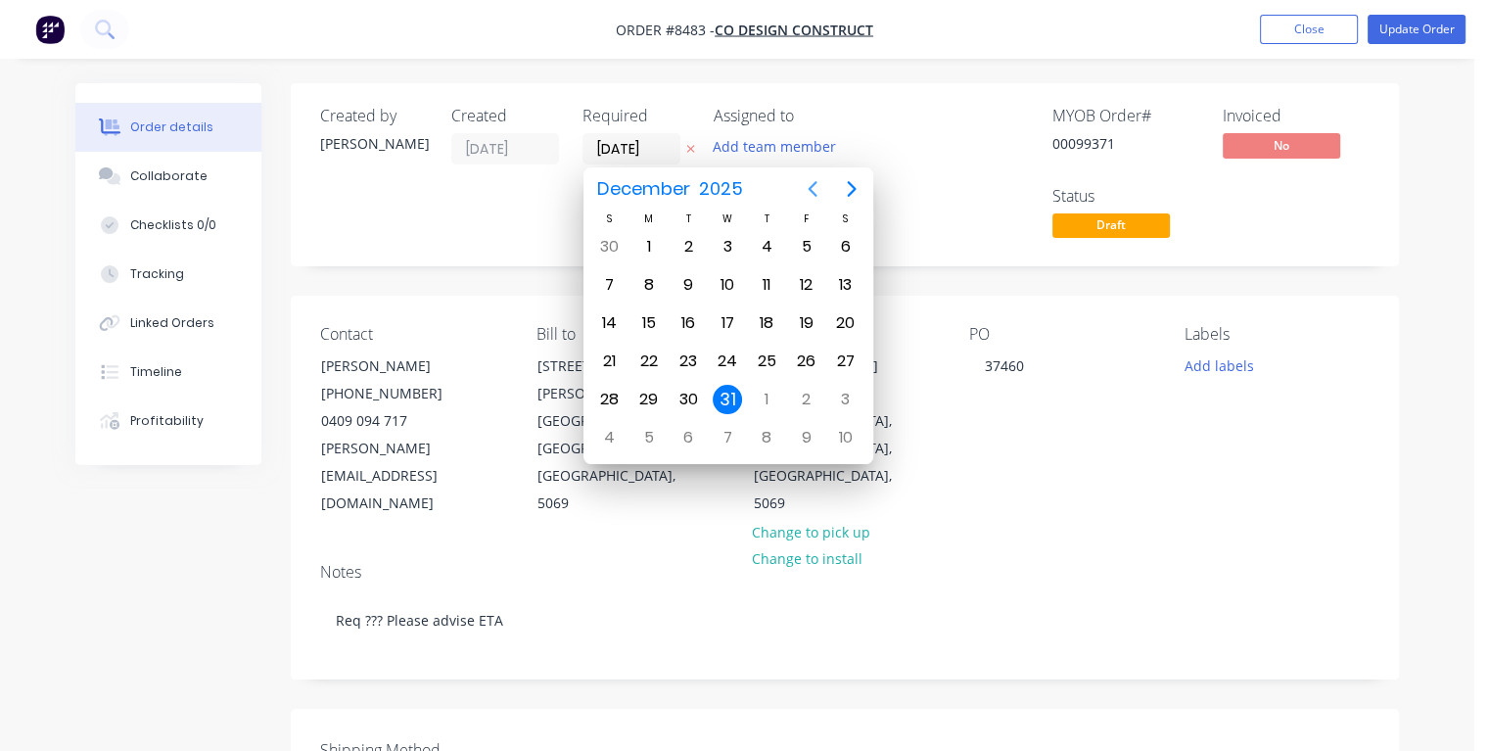
click at [810, 189] on icon "Previous page" at bounding box center [812, 189] width 9 height 16
click at [689, 354] on div "21" at bounding box center [687, 361] width 29 height 29
type input "[DATE]"
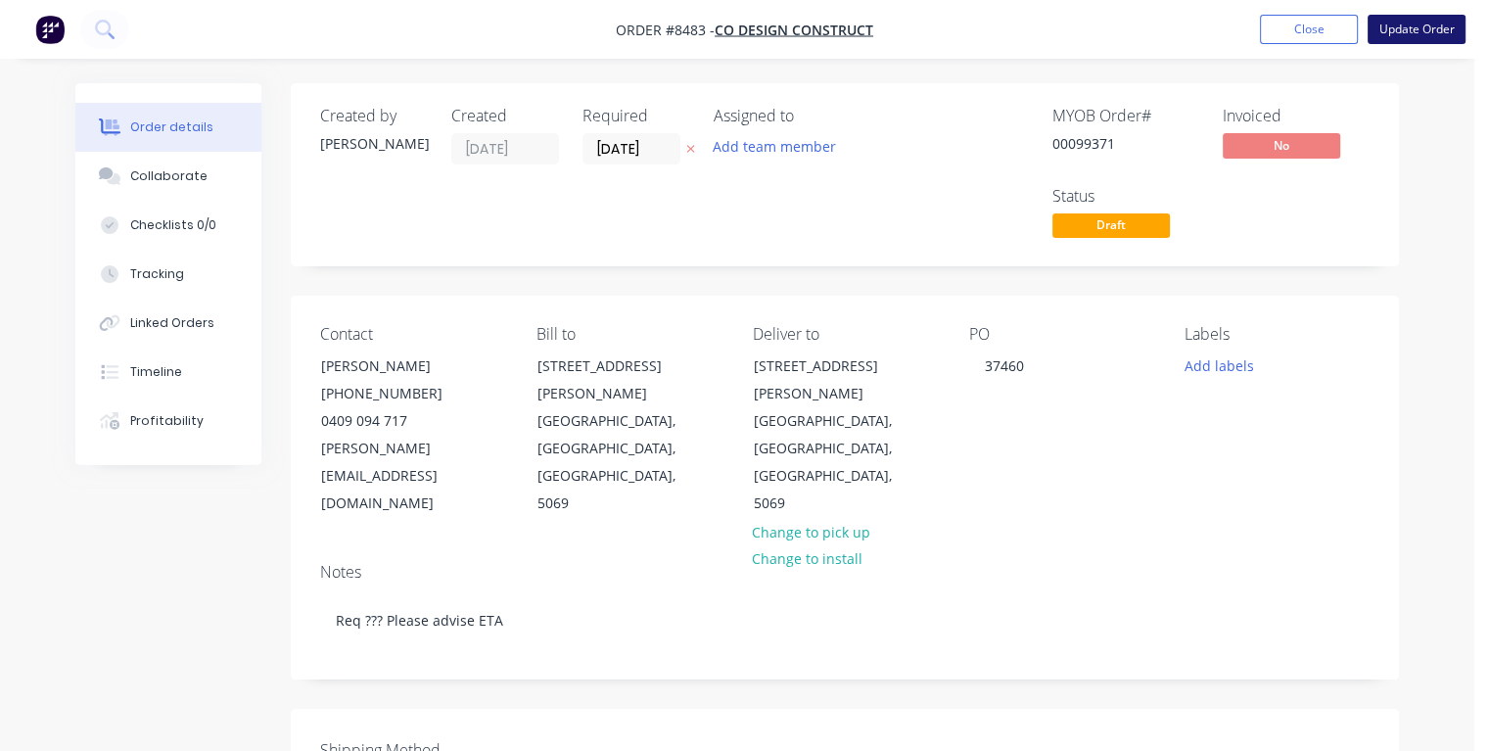
click at [1393, 32] on button "Update Order" at bounding box center [1417, 29] width 98 height 29
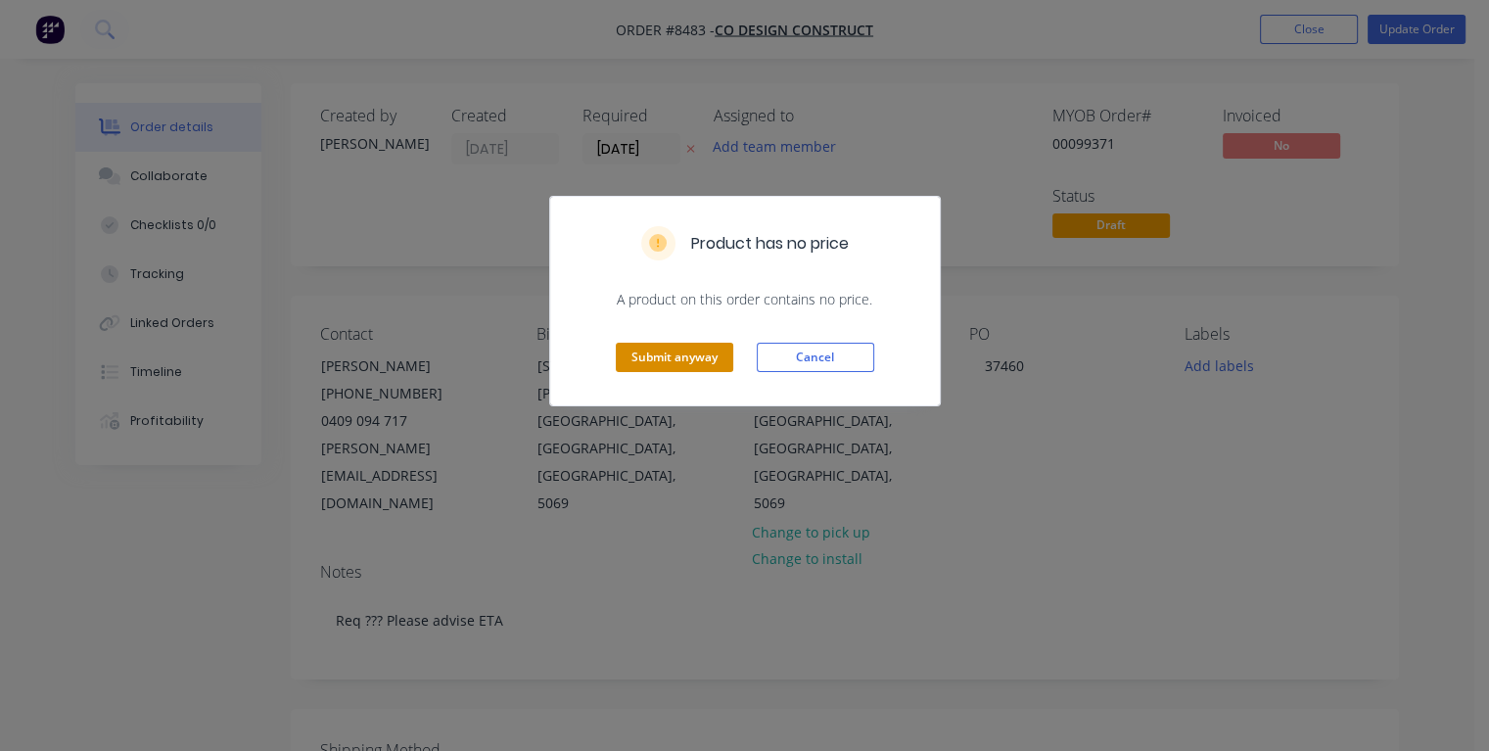
click at [711, 365] on button "Submit anyway" at bounding box center [674, 357] width 117 height 29
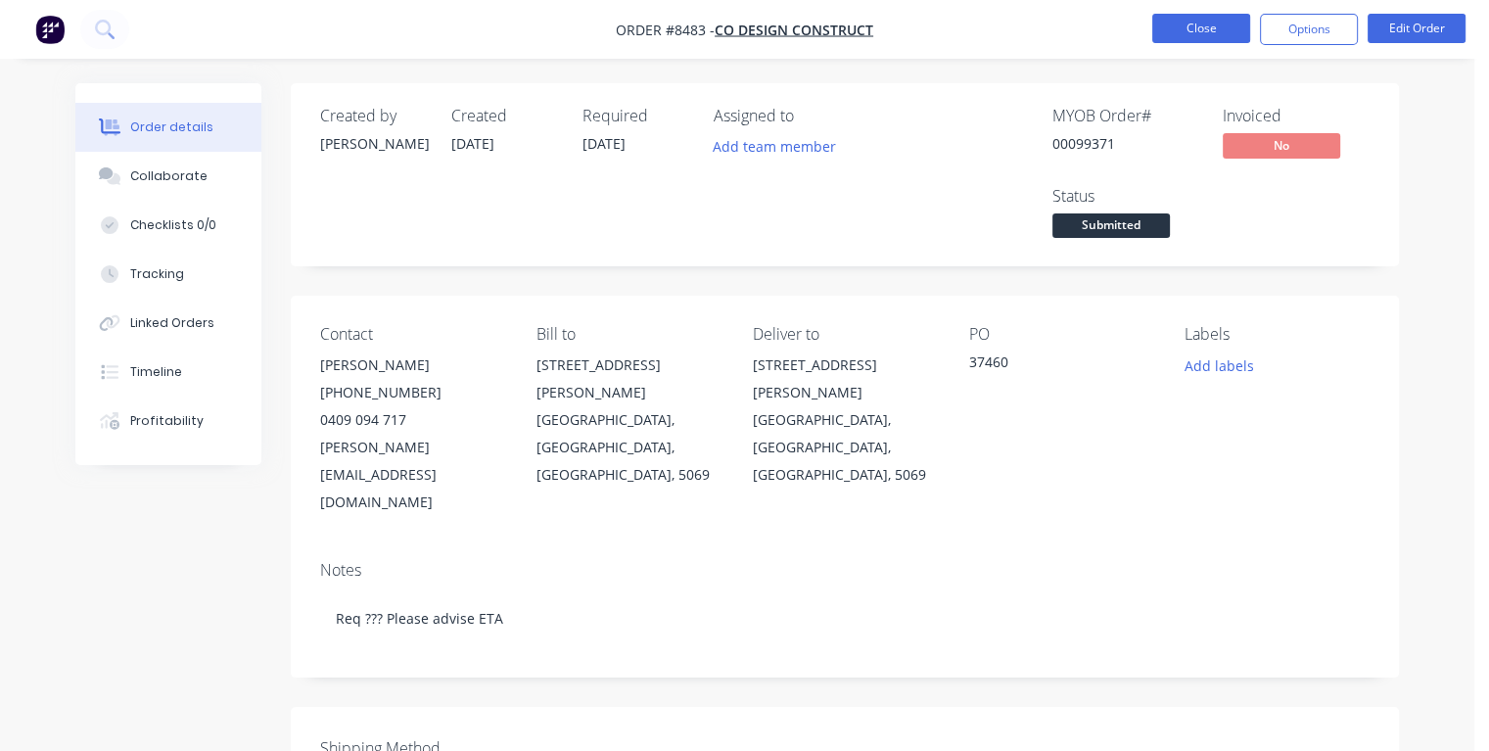
click at [1187, 30] on button "Close" at bounding box center [1201, 28] width 98 height 29
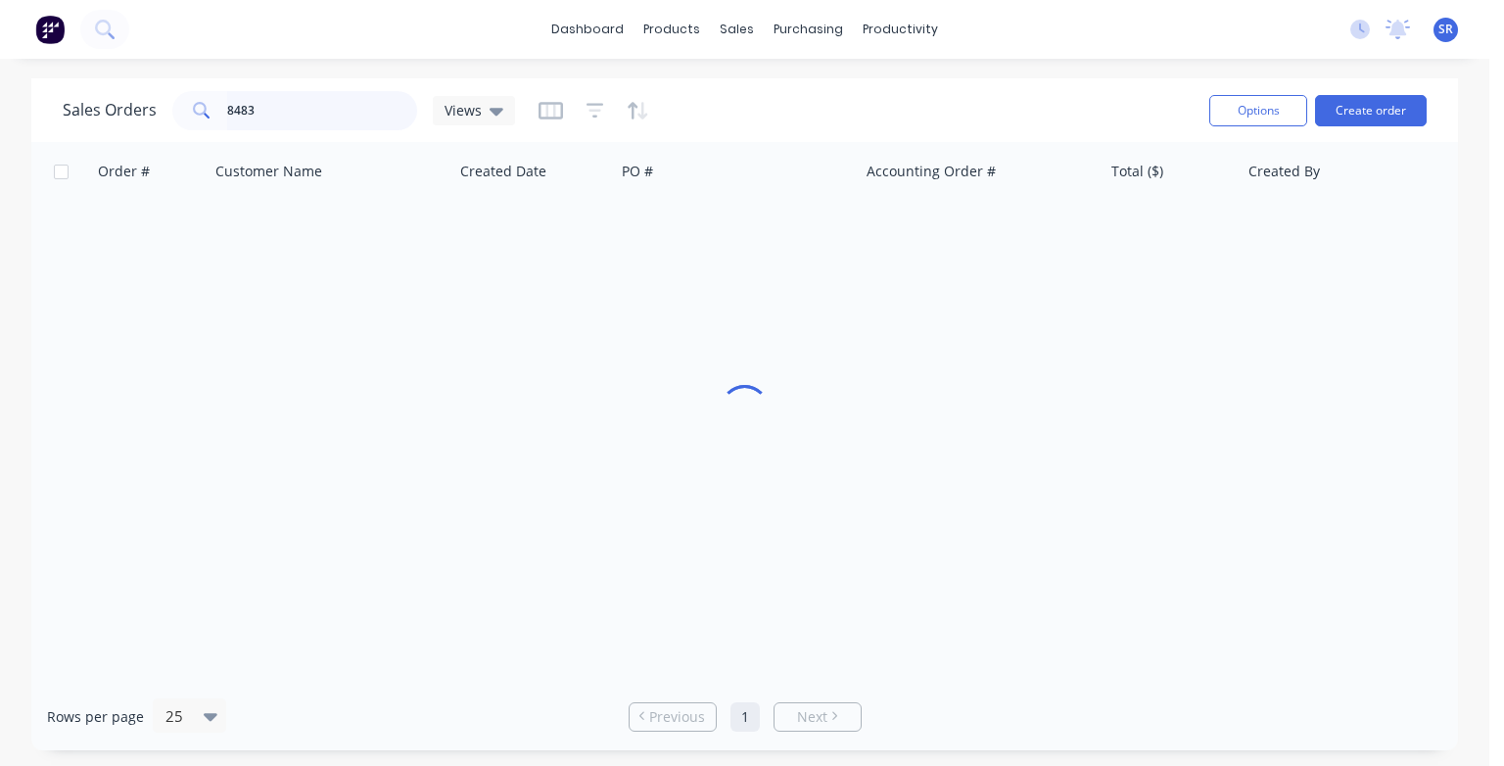
click at [291, 106] on input "8483" at bounding box center [322, 110] width 191 height 39
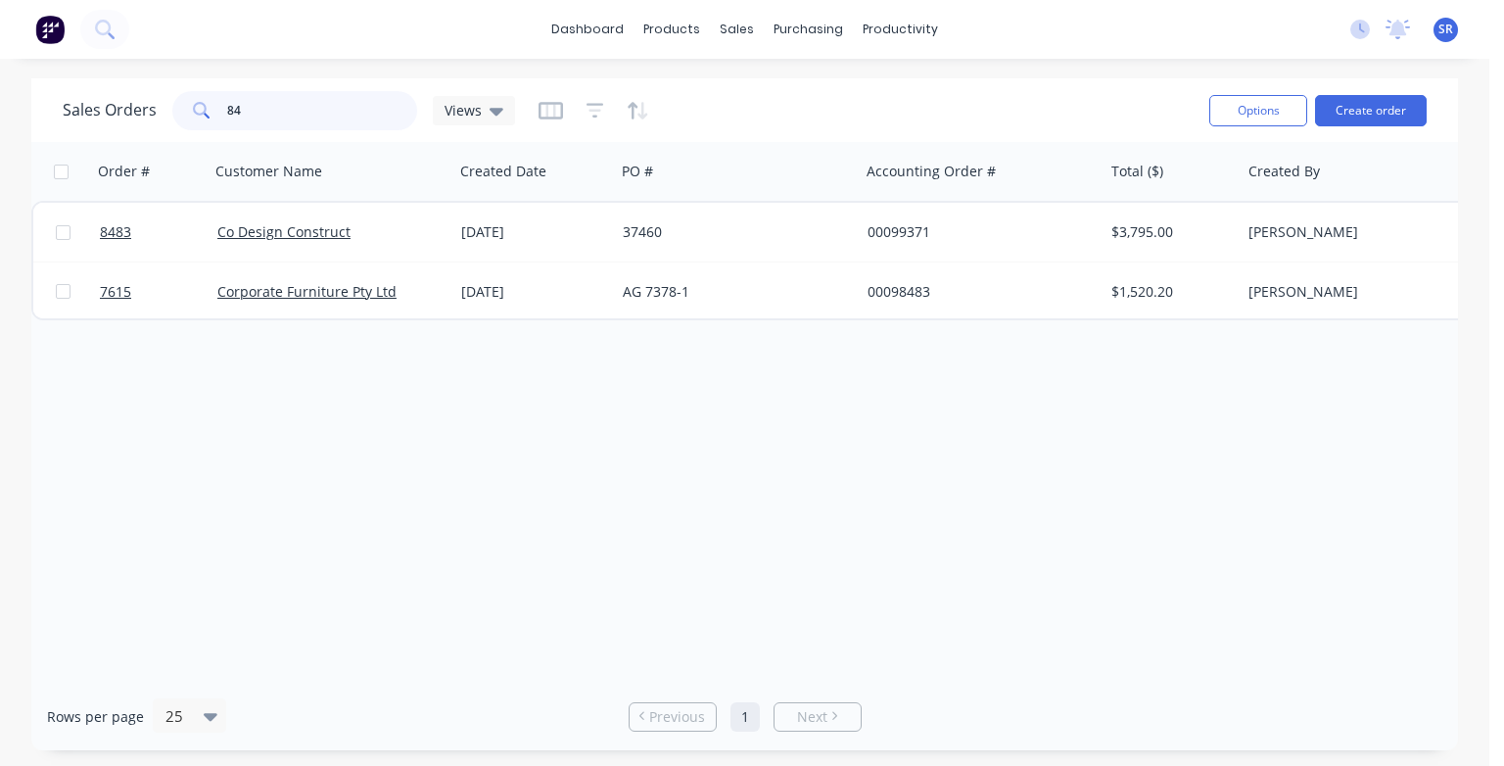
type input "8"
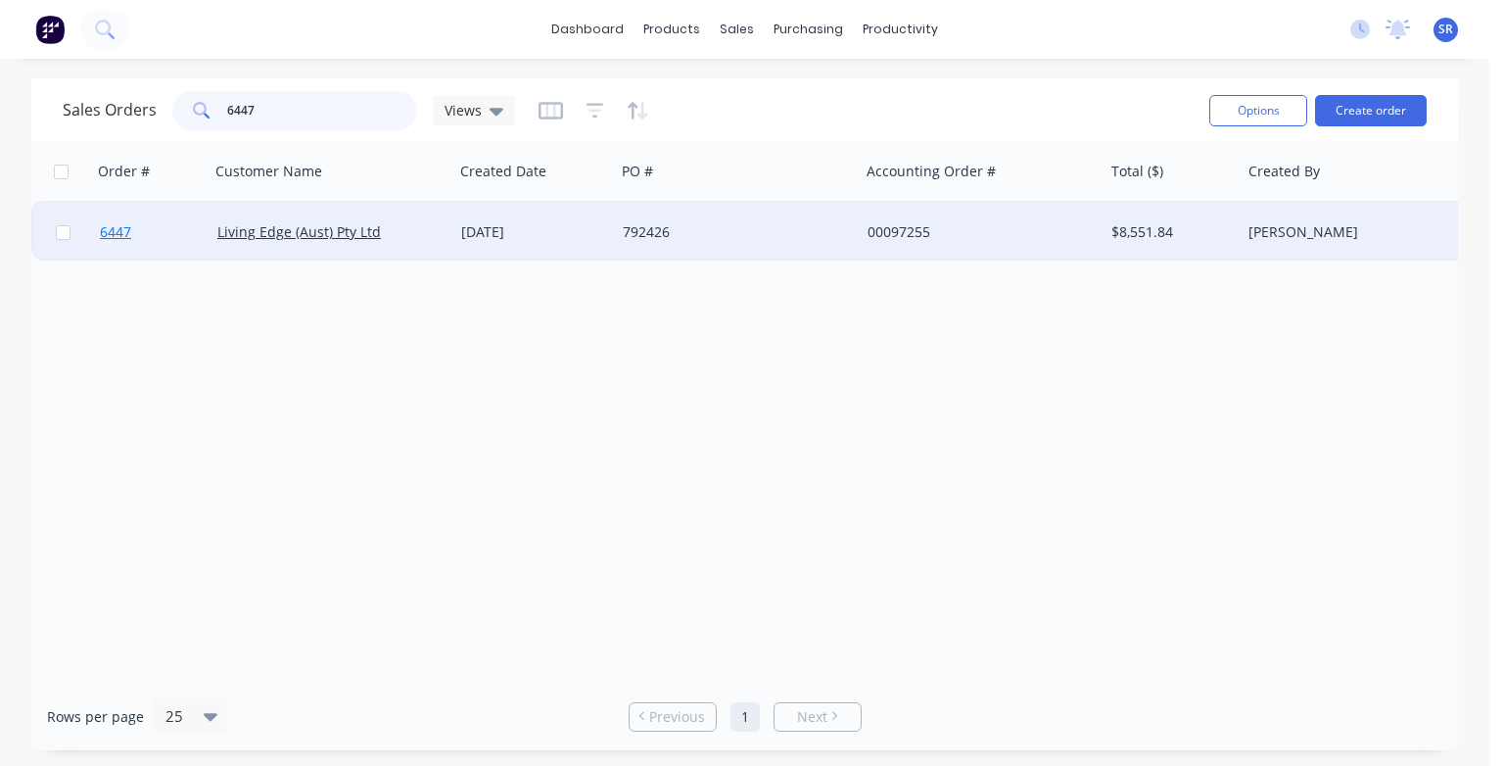
type input "6447"
click at [111, 230] on span "6447" at bounding box center [115, 232] width 31 height 20
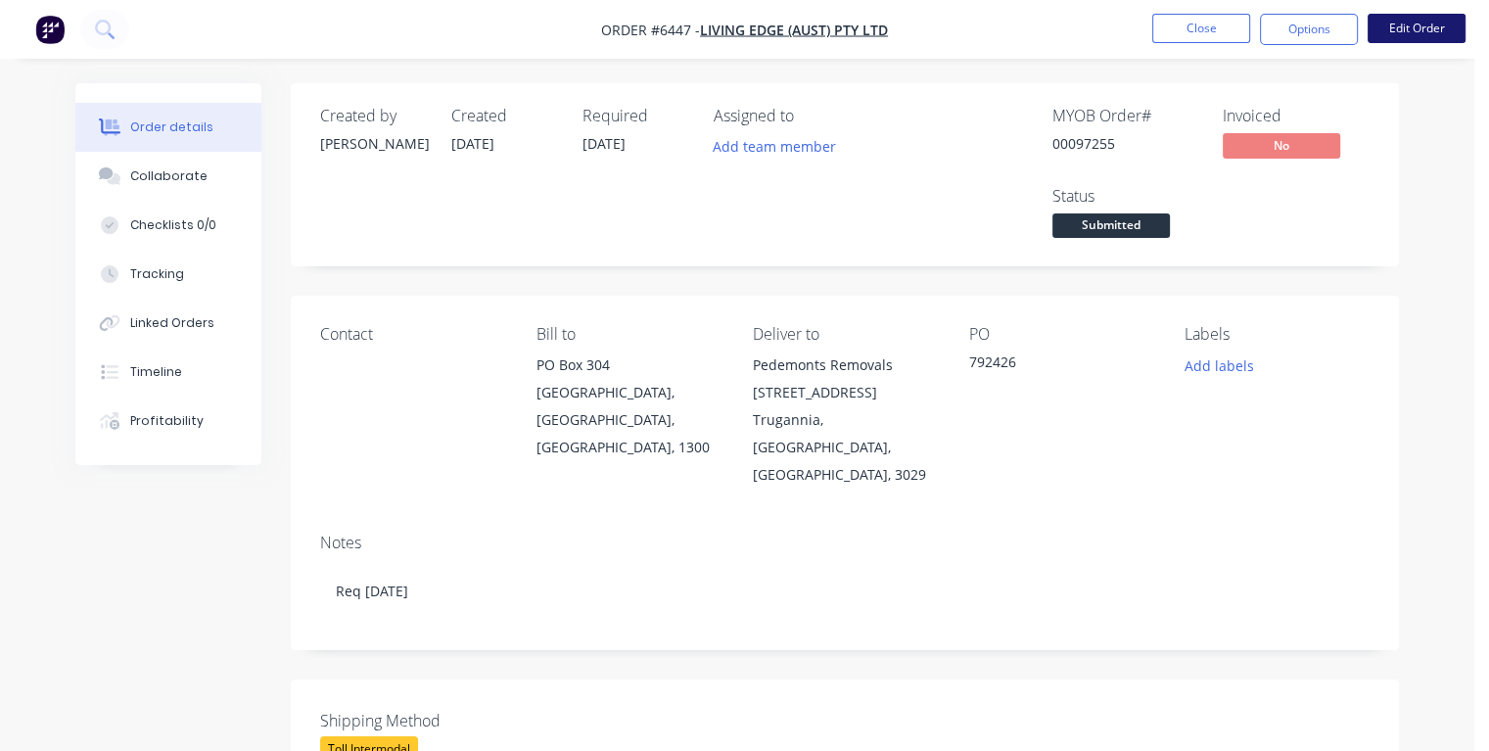
click at [1400, 29] on button "Edit Order" at bounding box center [1417, 28] width 98 height 29
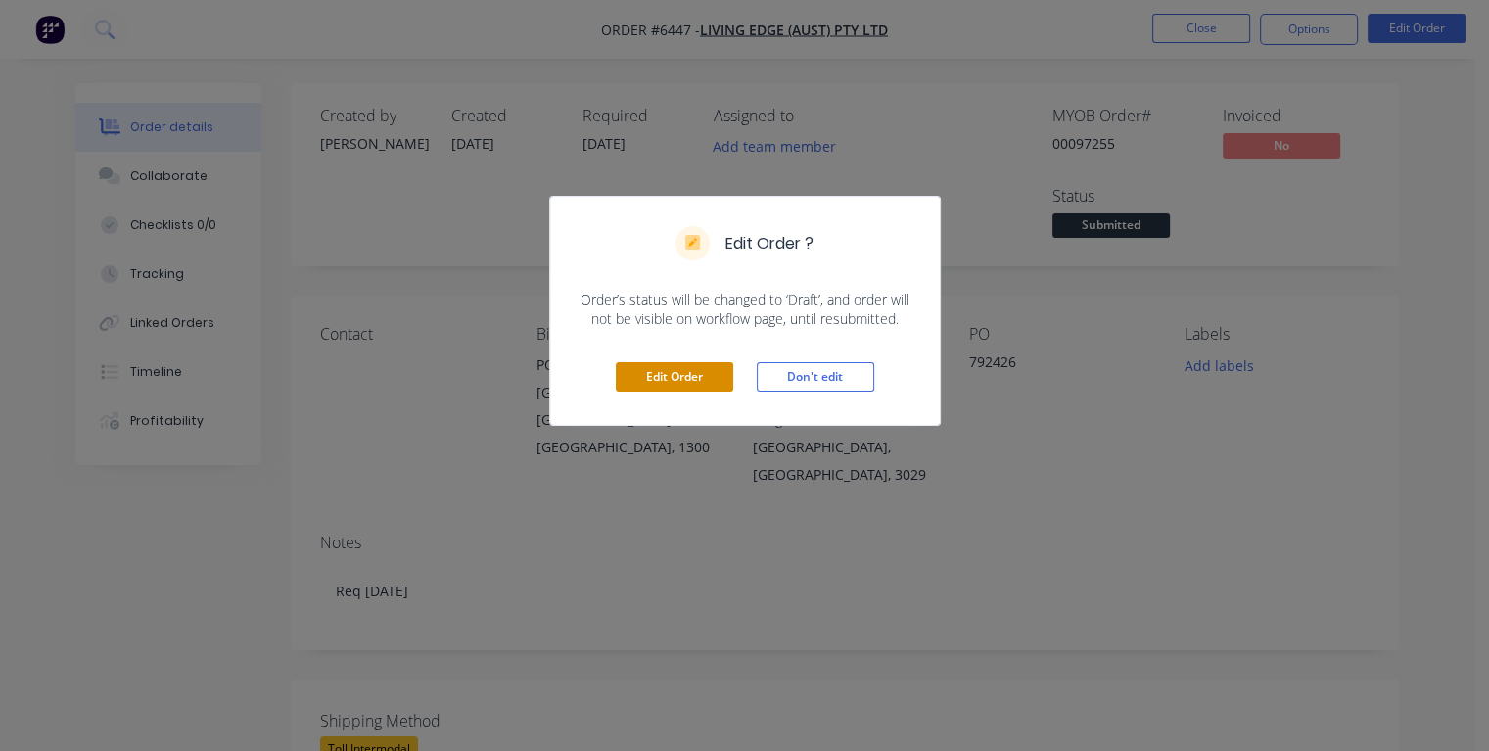
click at [691, 376] on button "Edit Order" at bounding box center [674, 376] width 117 height 29
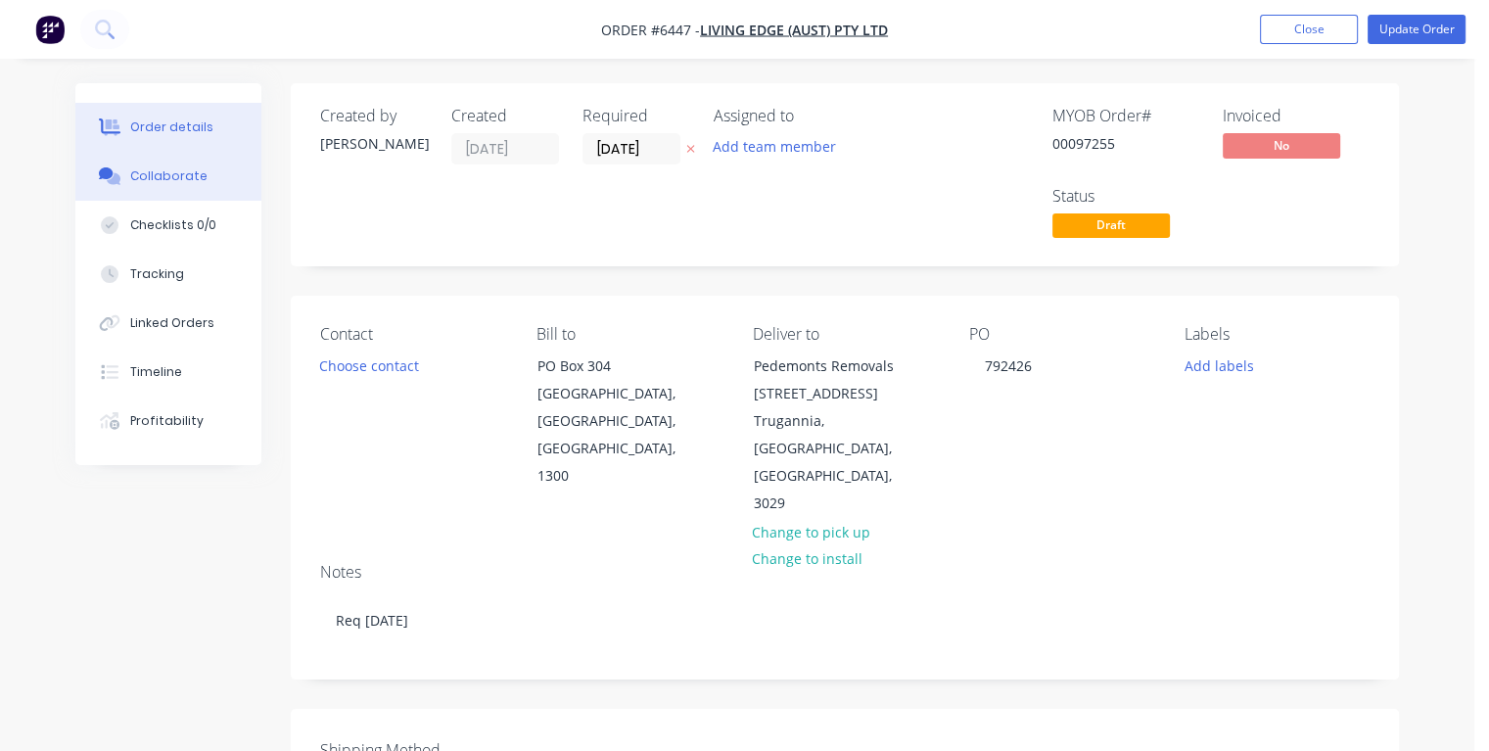
click at [184, 182] on div "Collaborate" at bounding box center [168, 176] width 77 height 18
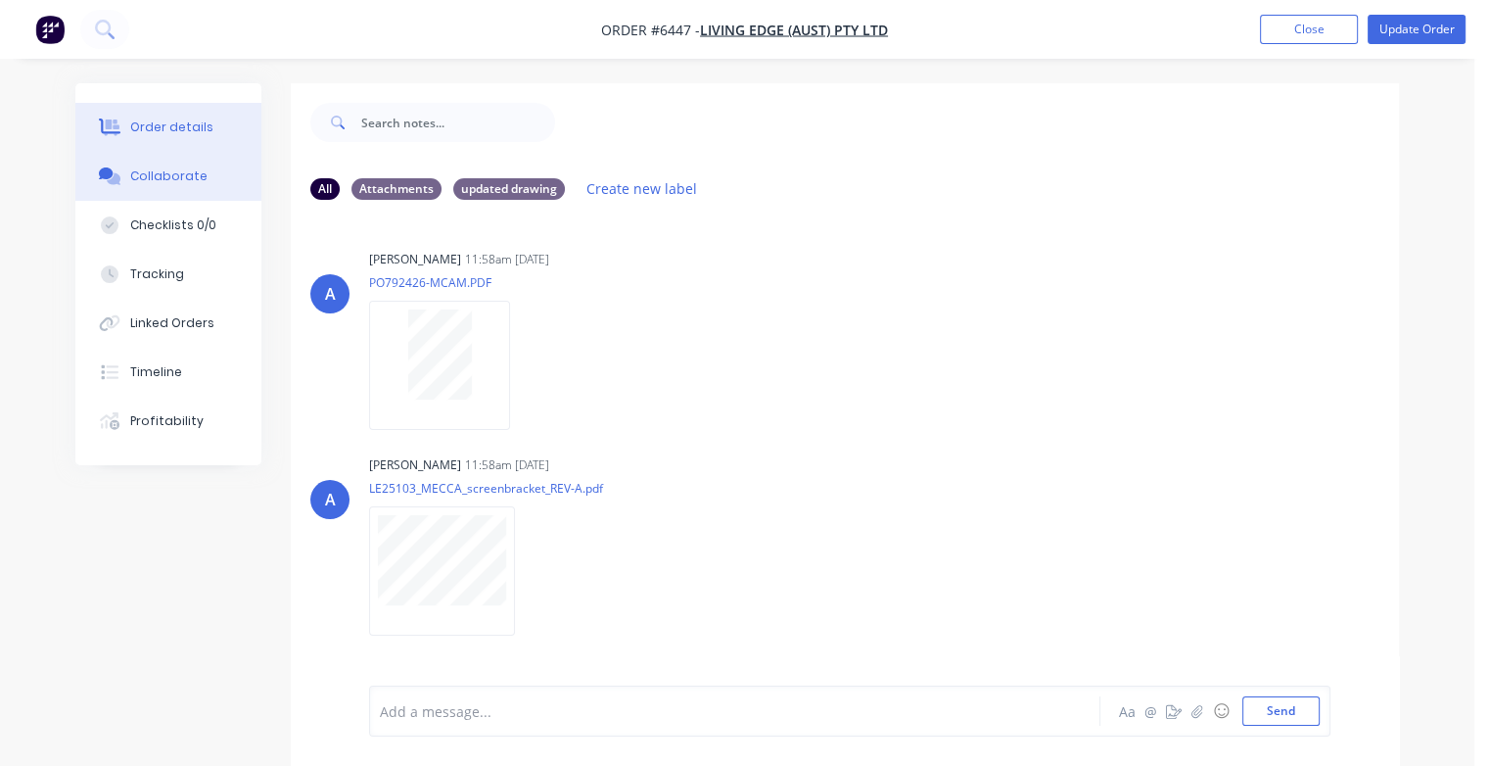
click at [191, 127] on div "Order details" at bounding box center [171, 127] width 83 height 18
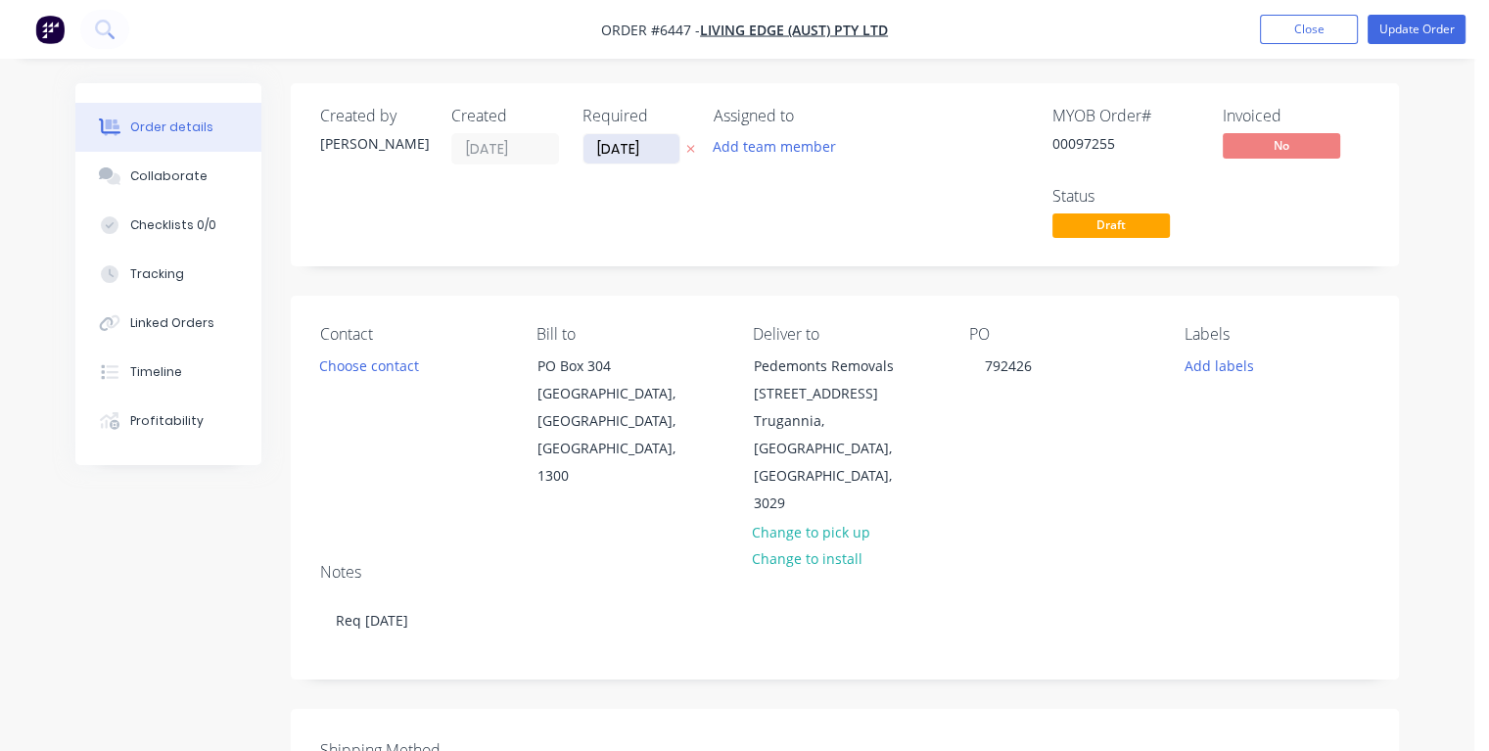
click at [661, 146] on input "[DATE]" at bounding box center [631, 148] width 96 height 29
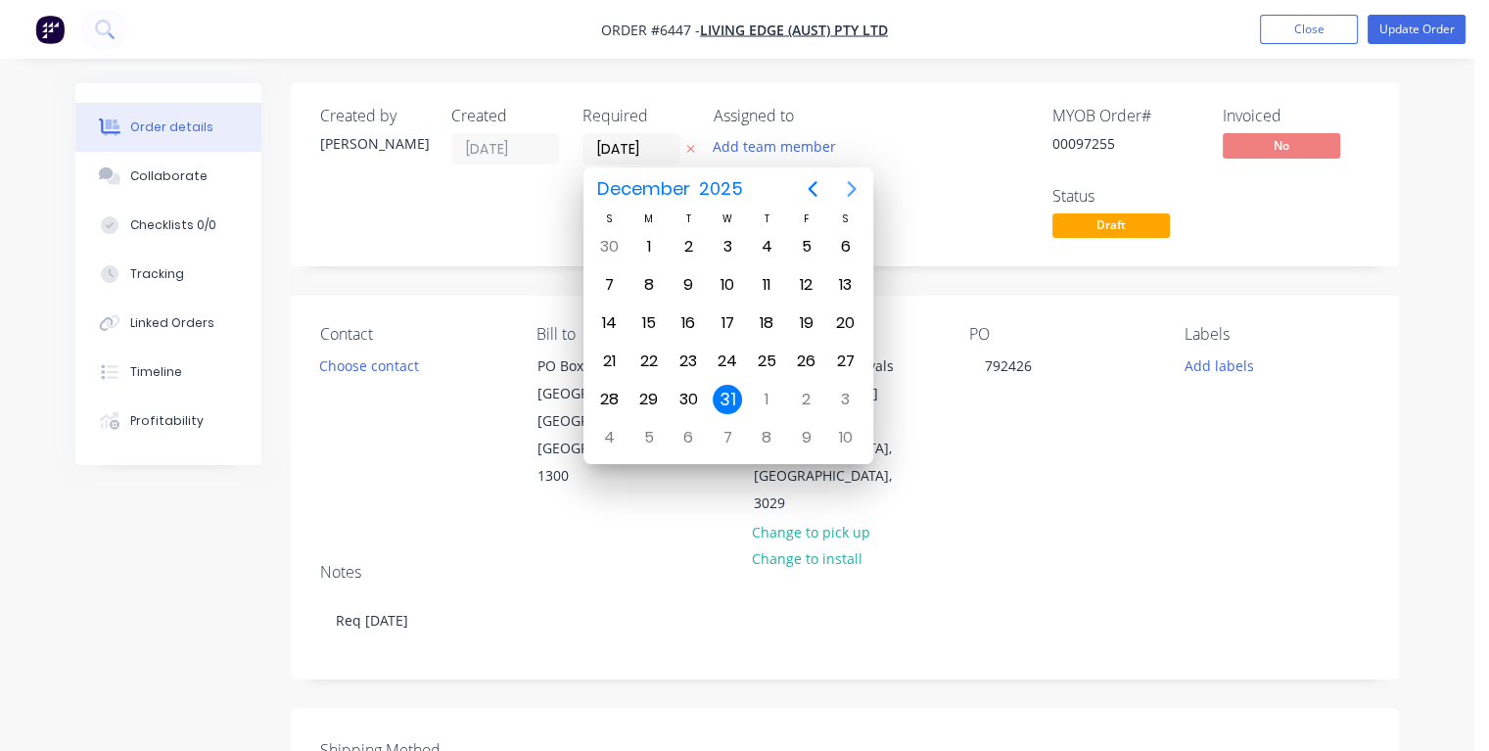
click at [850, 193] on icon "Next page" at bounding box center [851, 189] width 9 height 16
click at [767, 351] on div "22" at bounding box center [766, 361] width 29 height 29
type input "[DATE]"
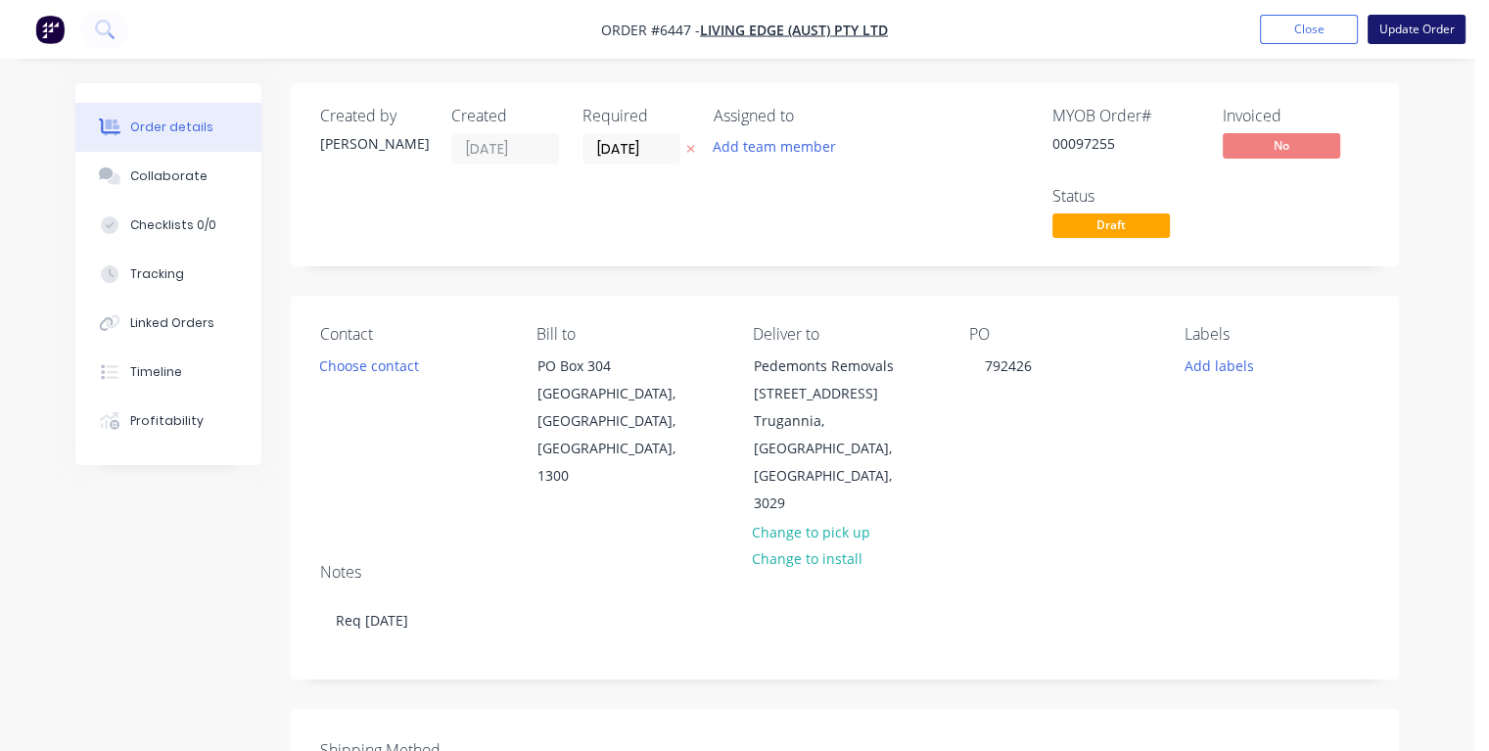
click at [1394, 29] on button "Update Order" at bounding box center [1417, 29] width 98 height 29
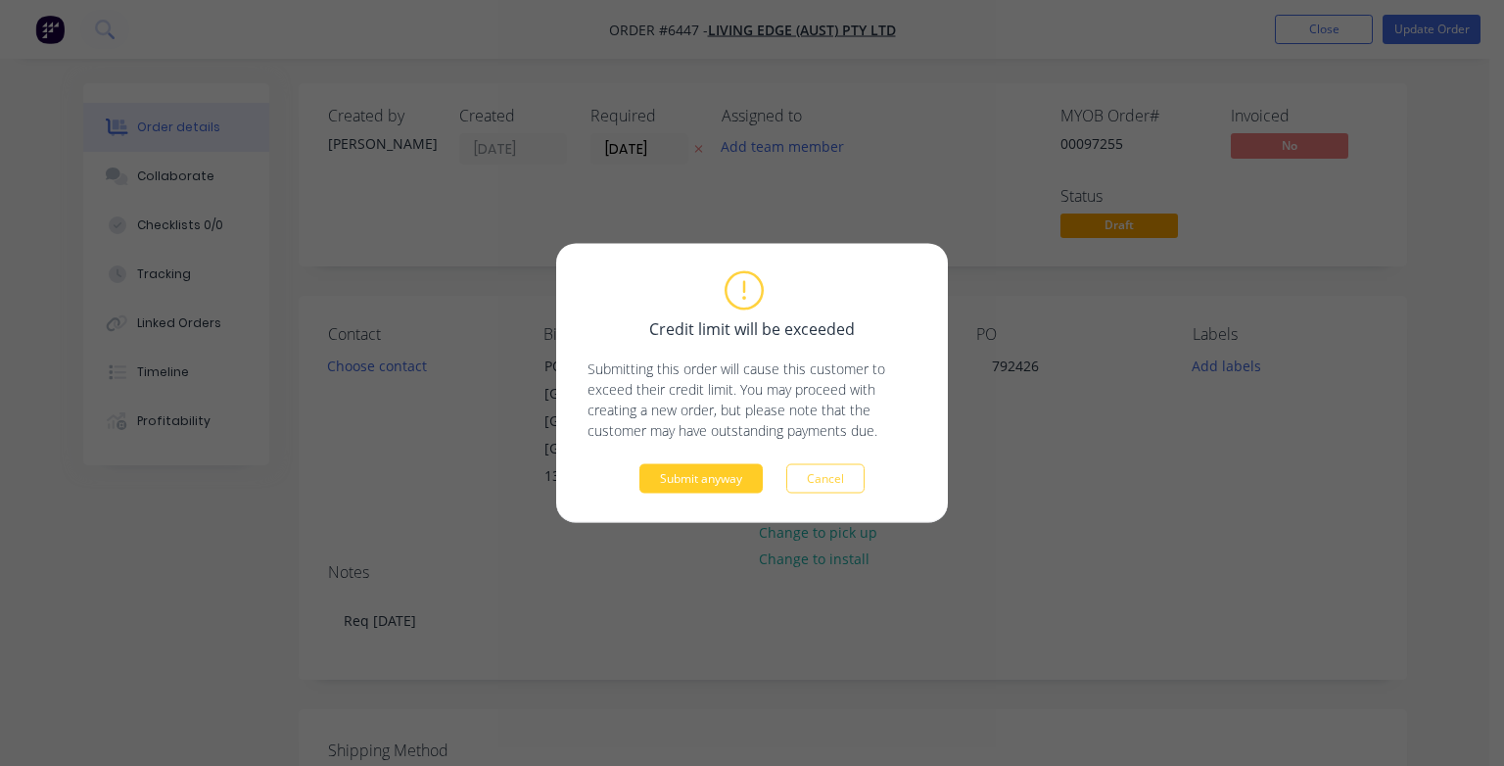
click at [678, 480] on button "Submit anyway" at bounding box center [700, 478] width 123 height 29
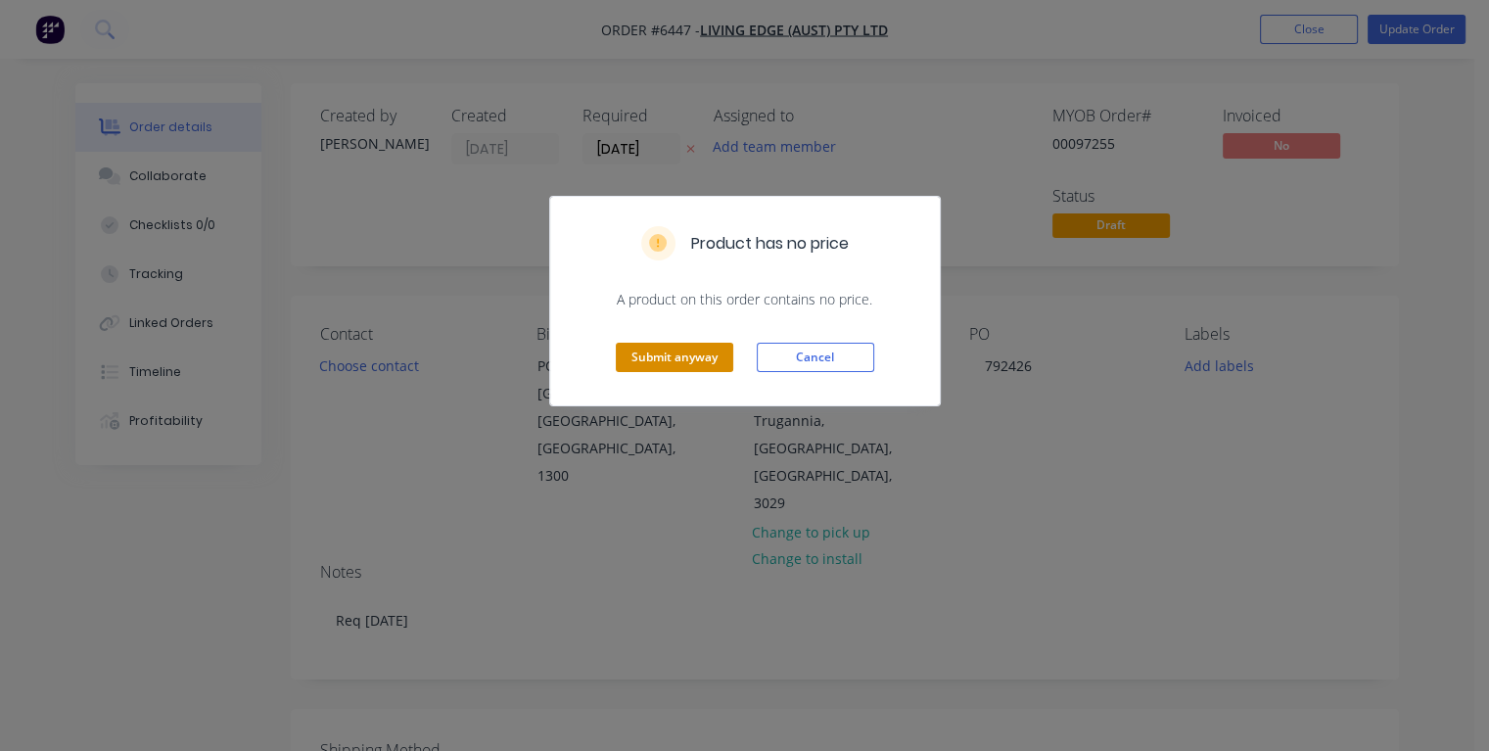
click at [638, 353] on button "Submit anyway" at bounding box center [674, 357] width 117 height 29
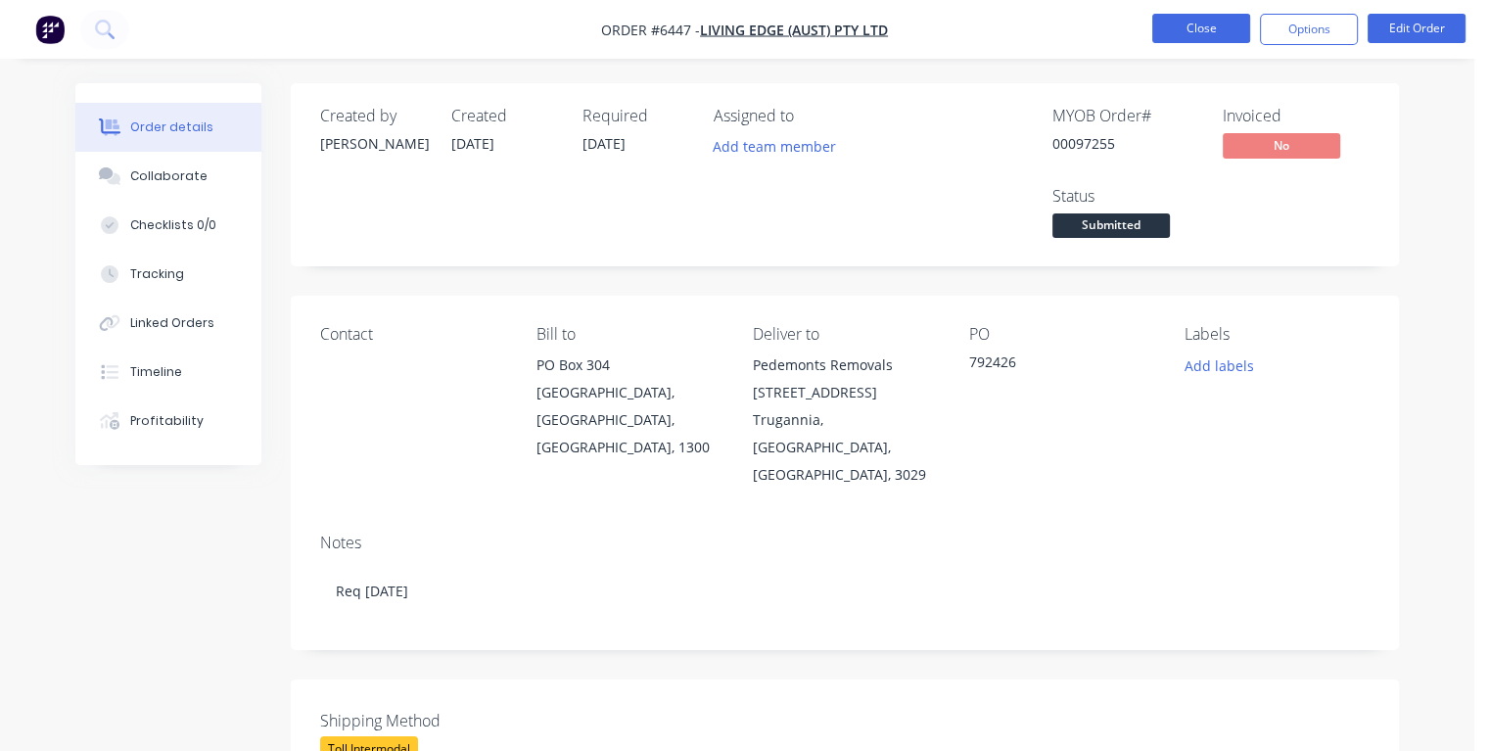
click at [1194, 36] on button "Close" at bounding box center [1201, 28] width 98 height 29
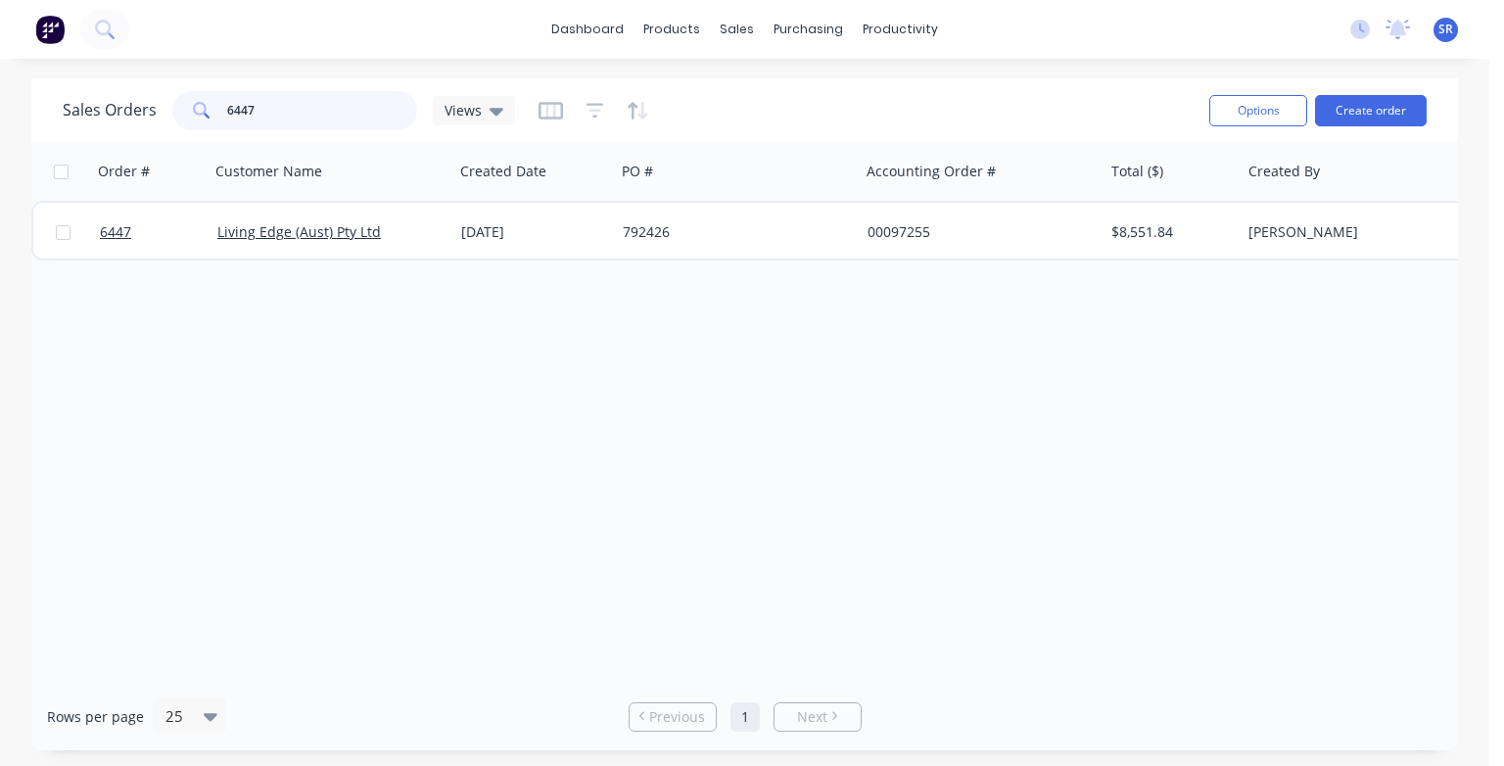
drag, startPoint x: 295, startPoint y: 106, endPoint x: 221, endPoint y: 122, distance: 75.3
click at [220, 112] on div "6447" at bounding box center [294, 110] width 245 height 39
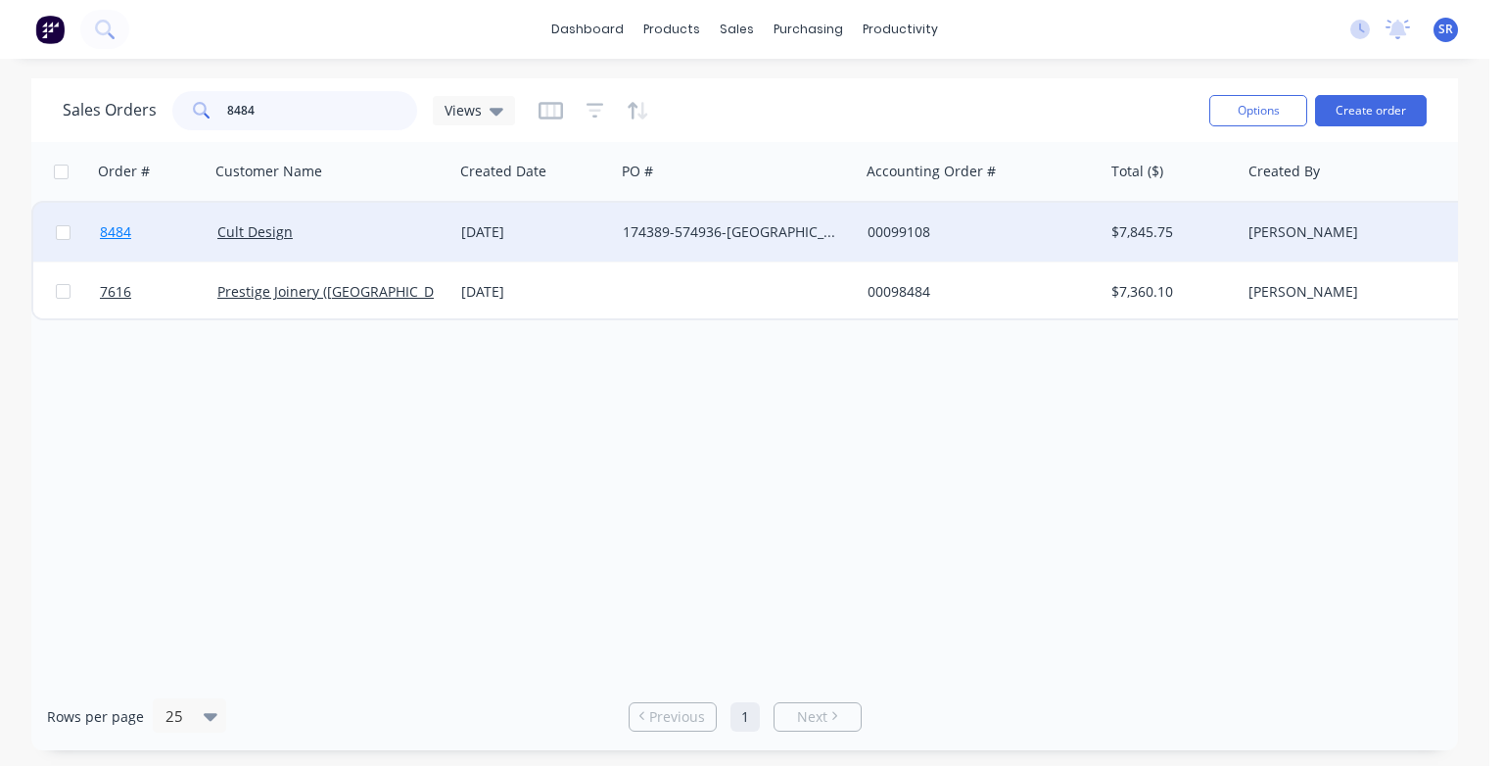
type input "8484"
click at [109, 238] on span "8484" at bounding box center [115, 232] width 31 height 20
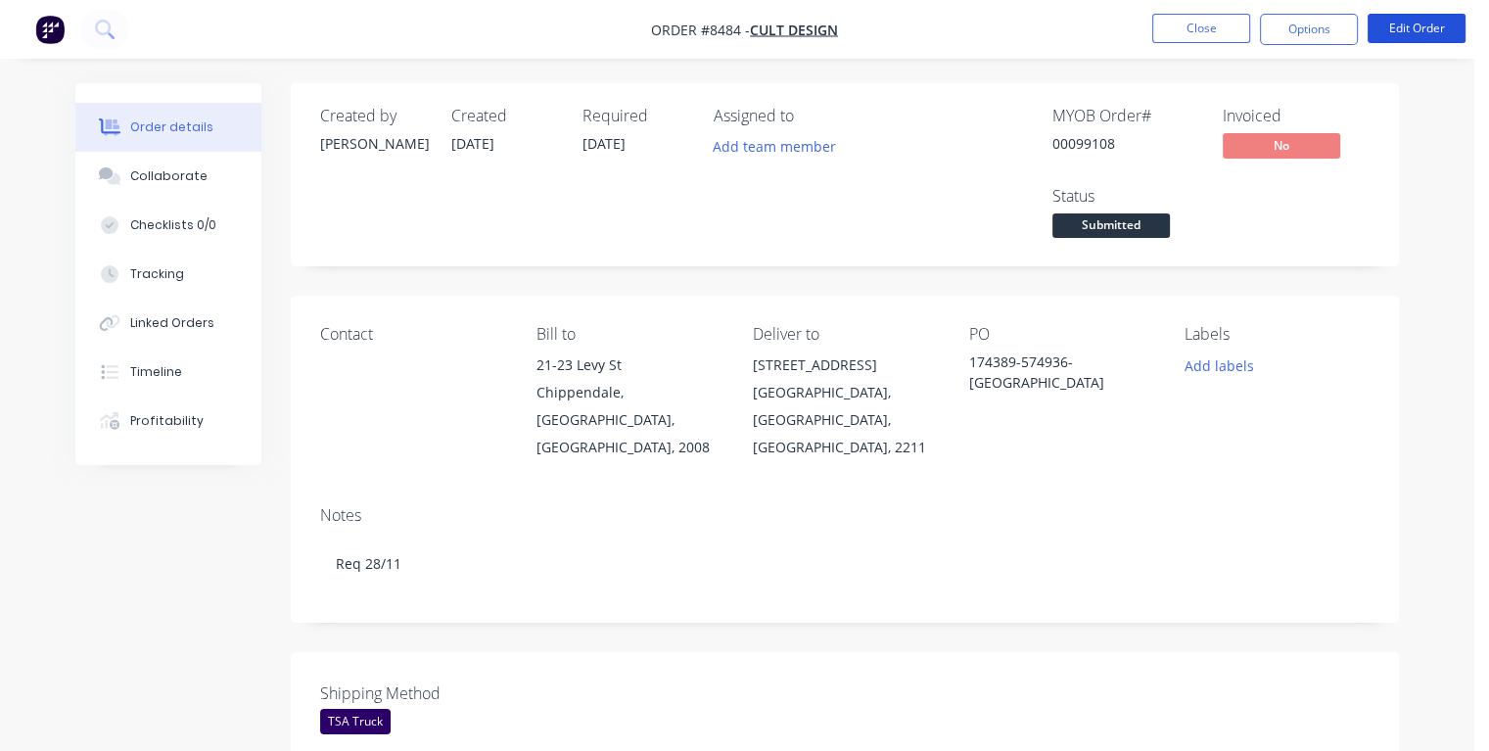
click at [1409, 33] on button "Edit Order" at bounding box center [1417, 28] width 98 height 29
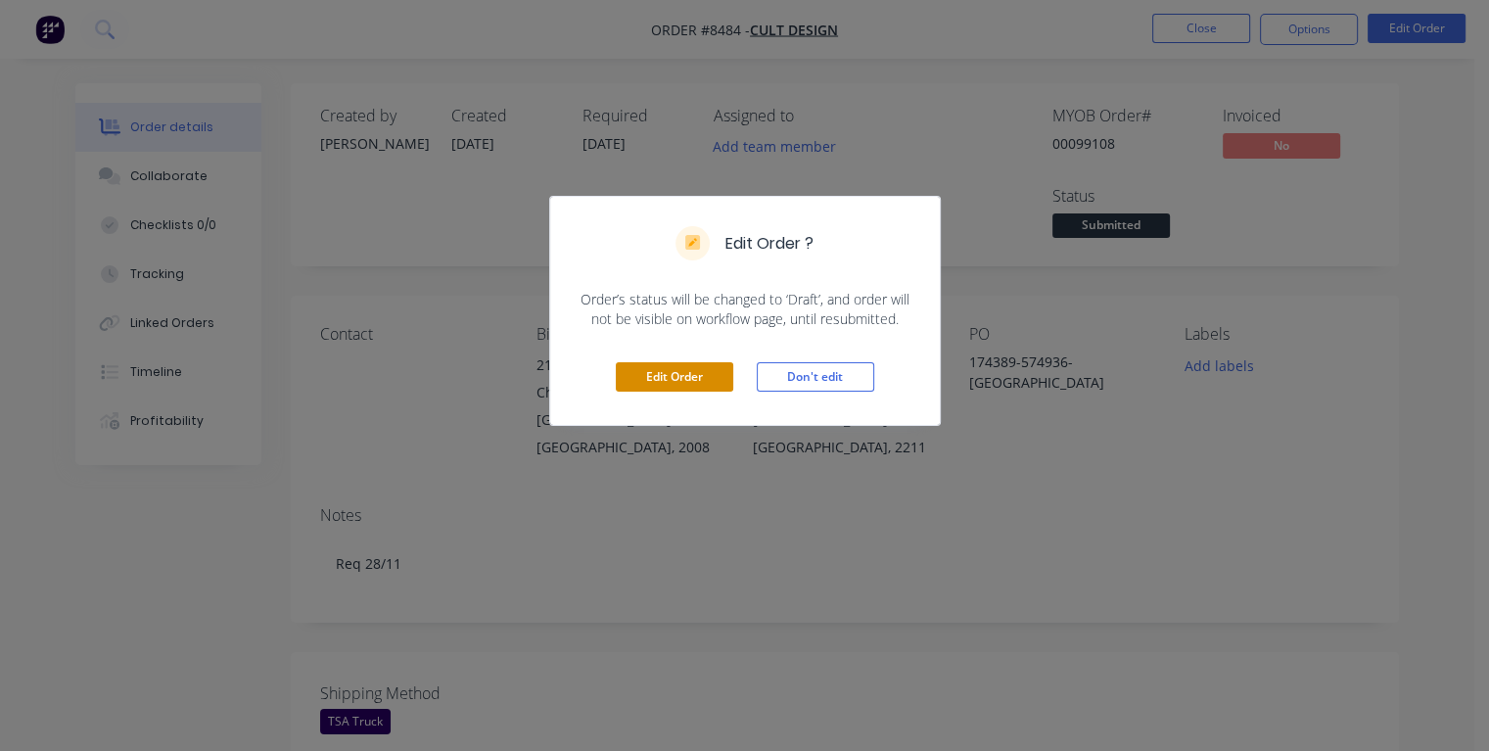
click at [687, 376] on button "Edit Order" at bounding box center [674, 376] width 117 height 29
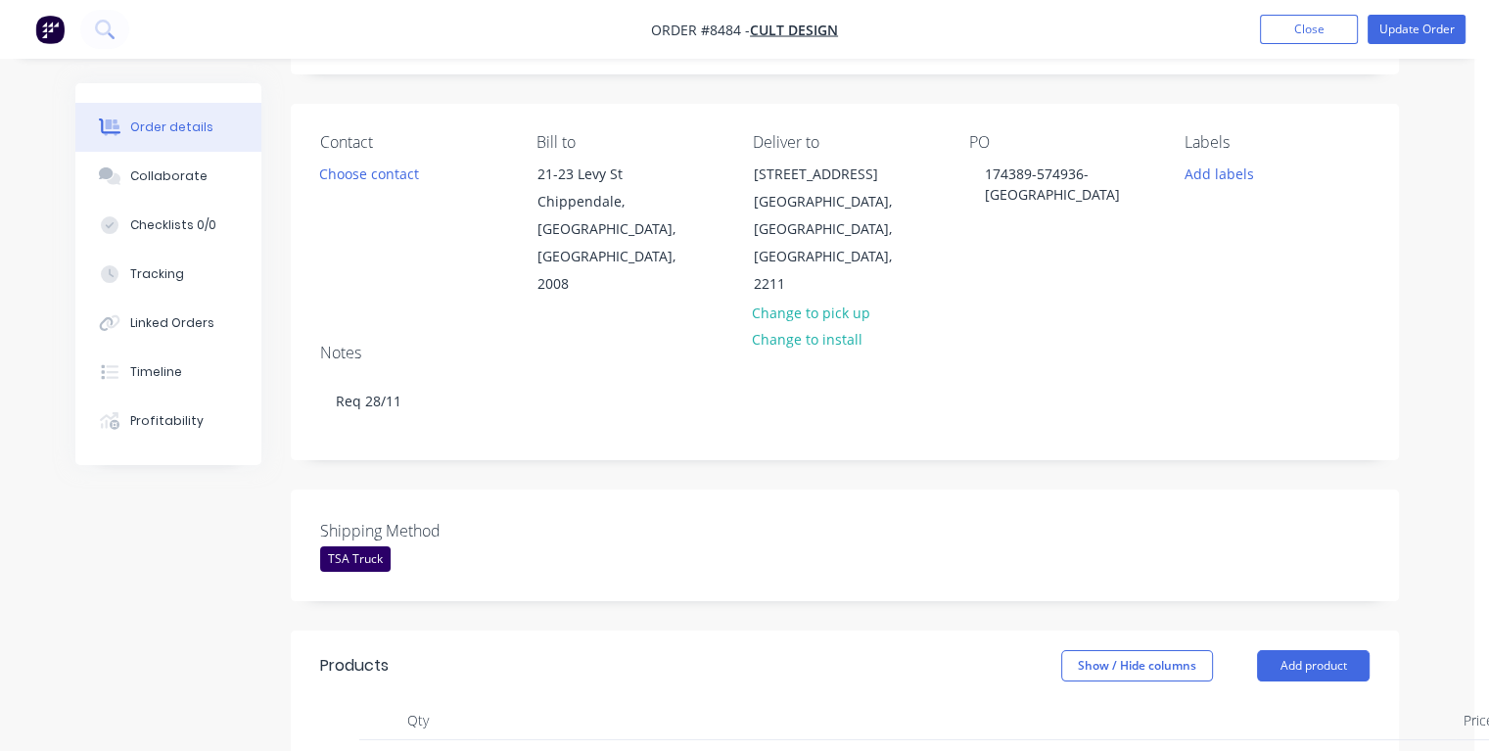
scroll to position [196, 0]
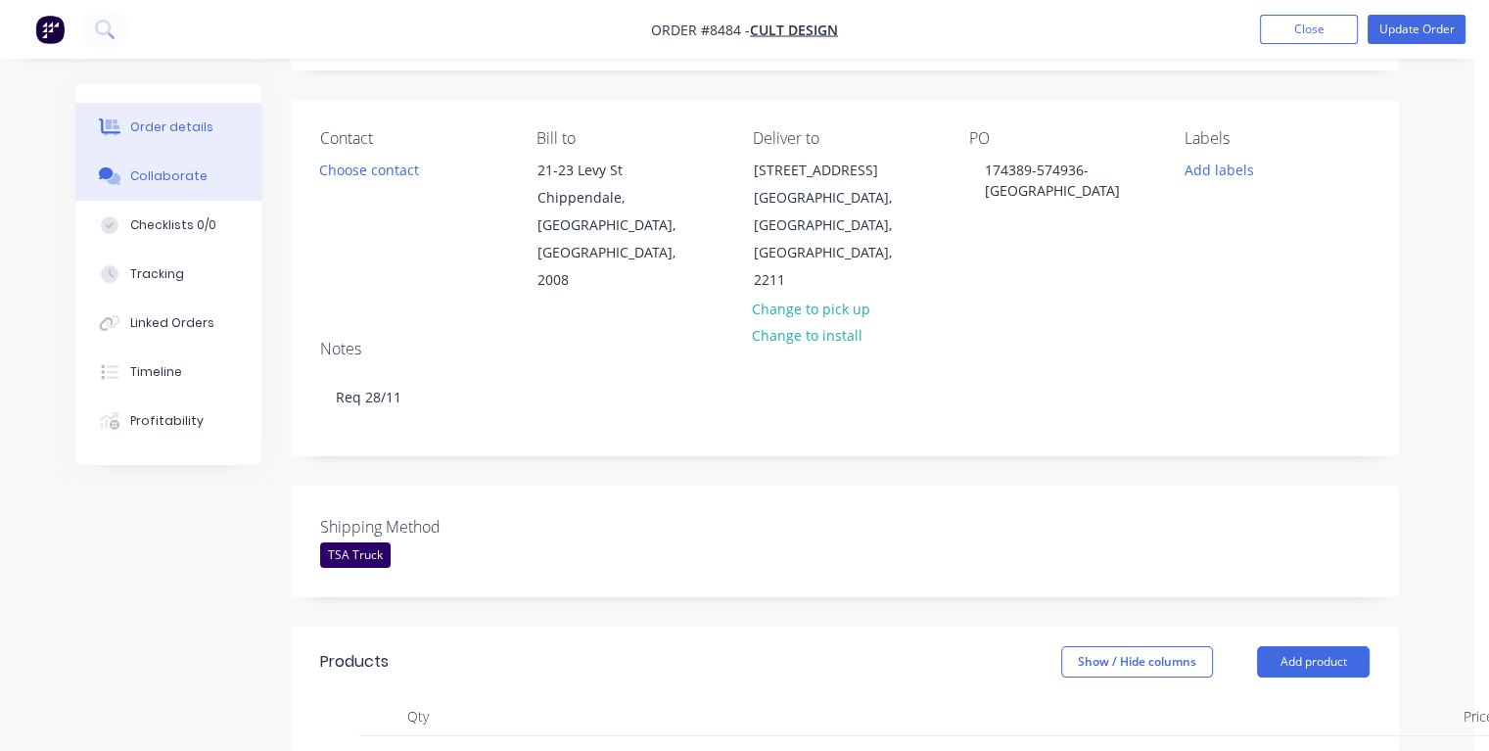
click at [157, 176] on div "Collaborate" at bounding box center [168, 176] width 77 height 18
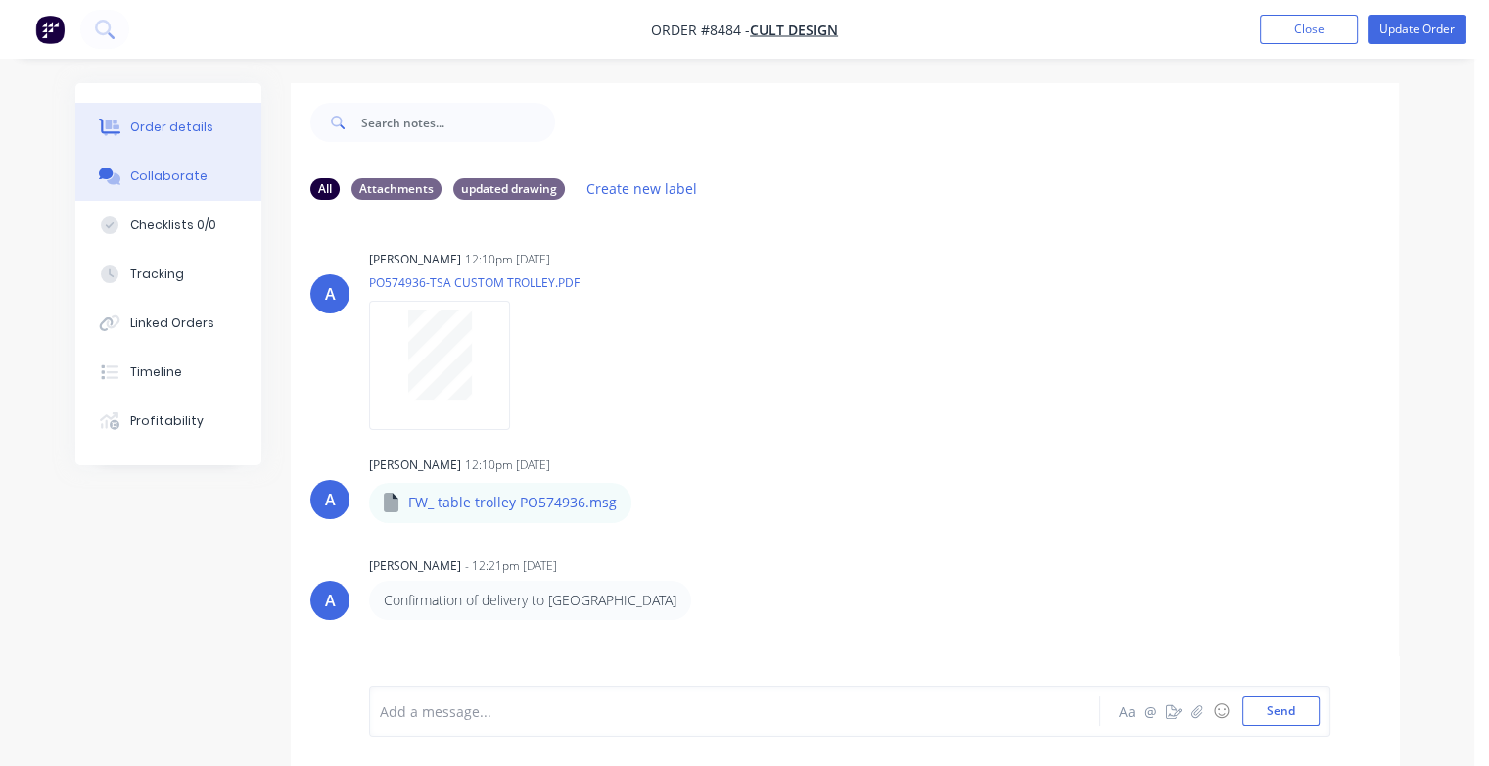
click at [181, 122] on div "Order details" at bounding box center [171, 127] width 83 height 18
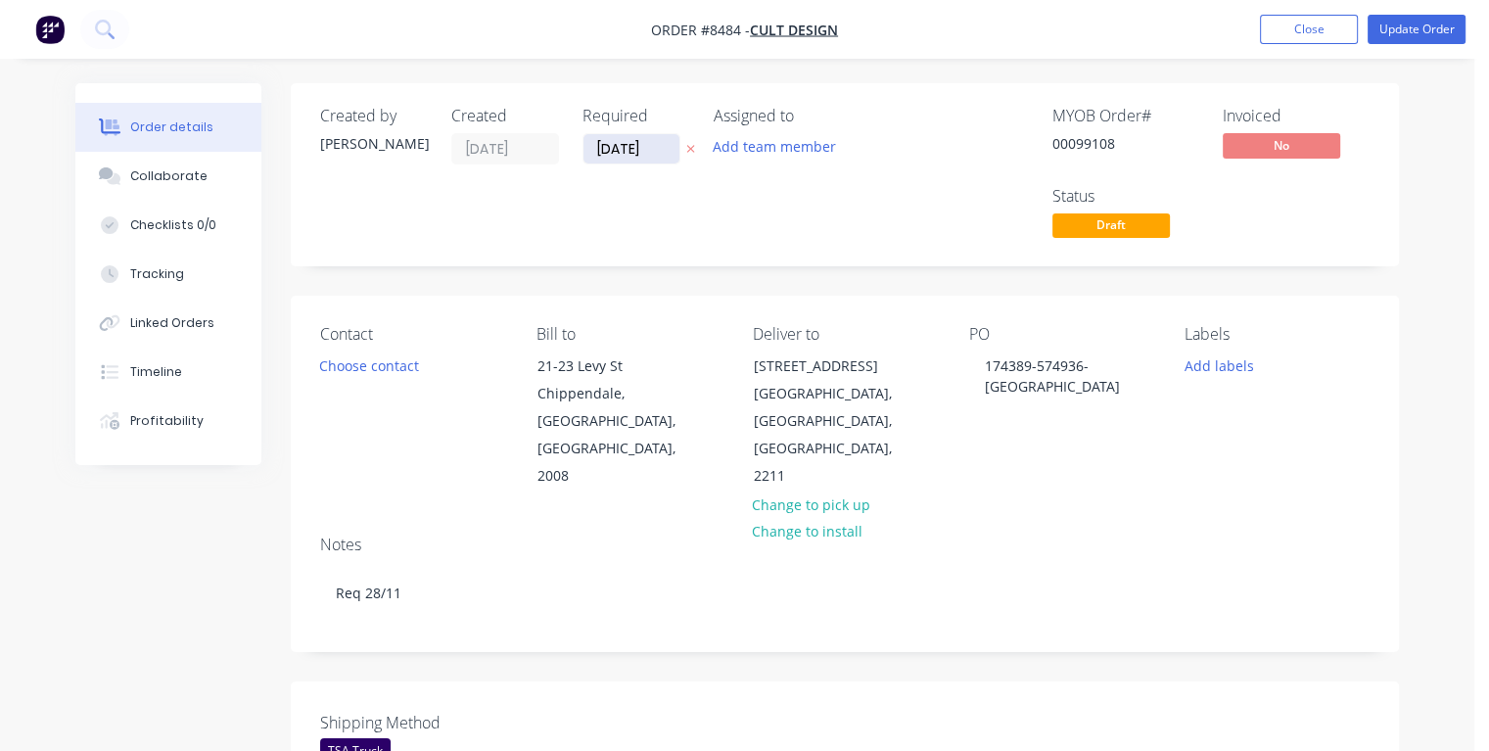
click at [660, 151] on input "[DATE]" at bounding box center [631, 148] width 96 height 29
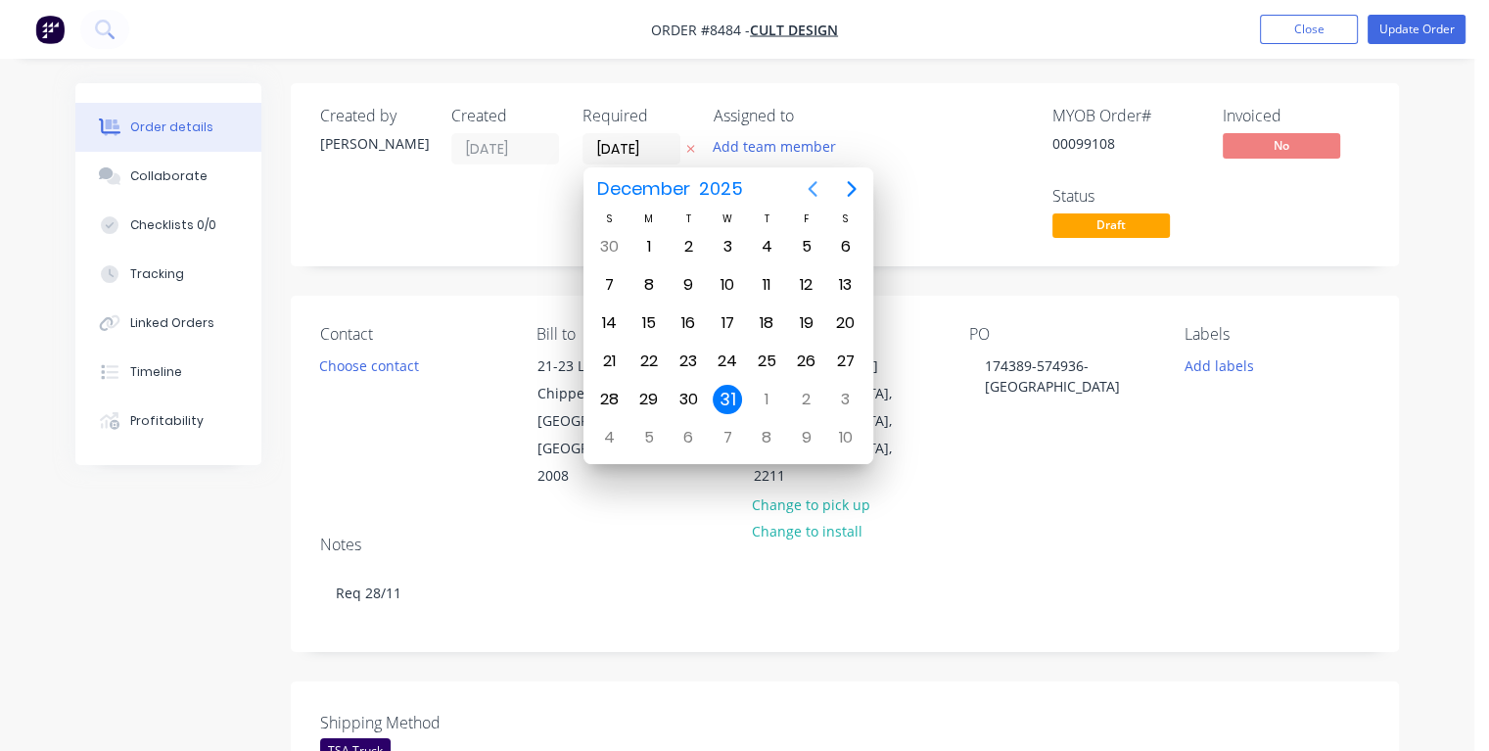
click at [812, 193] on icon "Previous page" at bounding box center [812, 189] width 9 height 16
click at [729, 392] on div "26" at bounding box center [727, 399] width 29 height 29
type input "[DATE]"
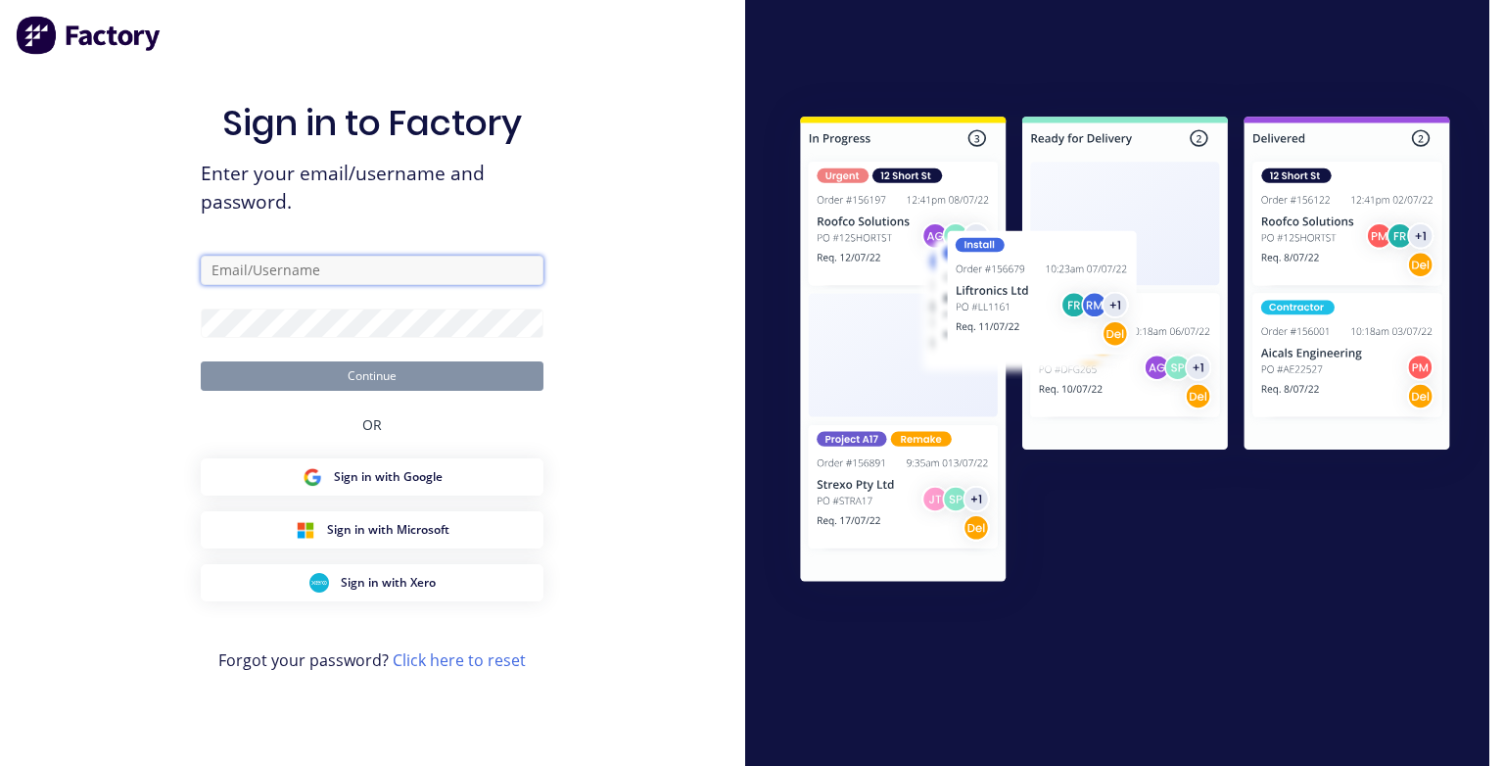
type input "[PERSON_NAME][EMAIL_ADDRESS][DOMAIN_NAME]"
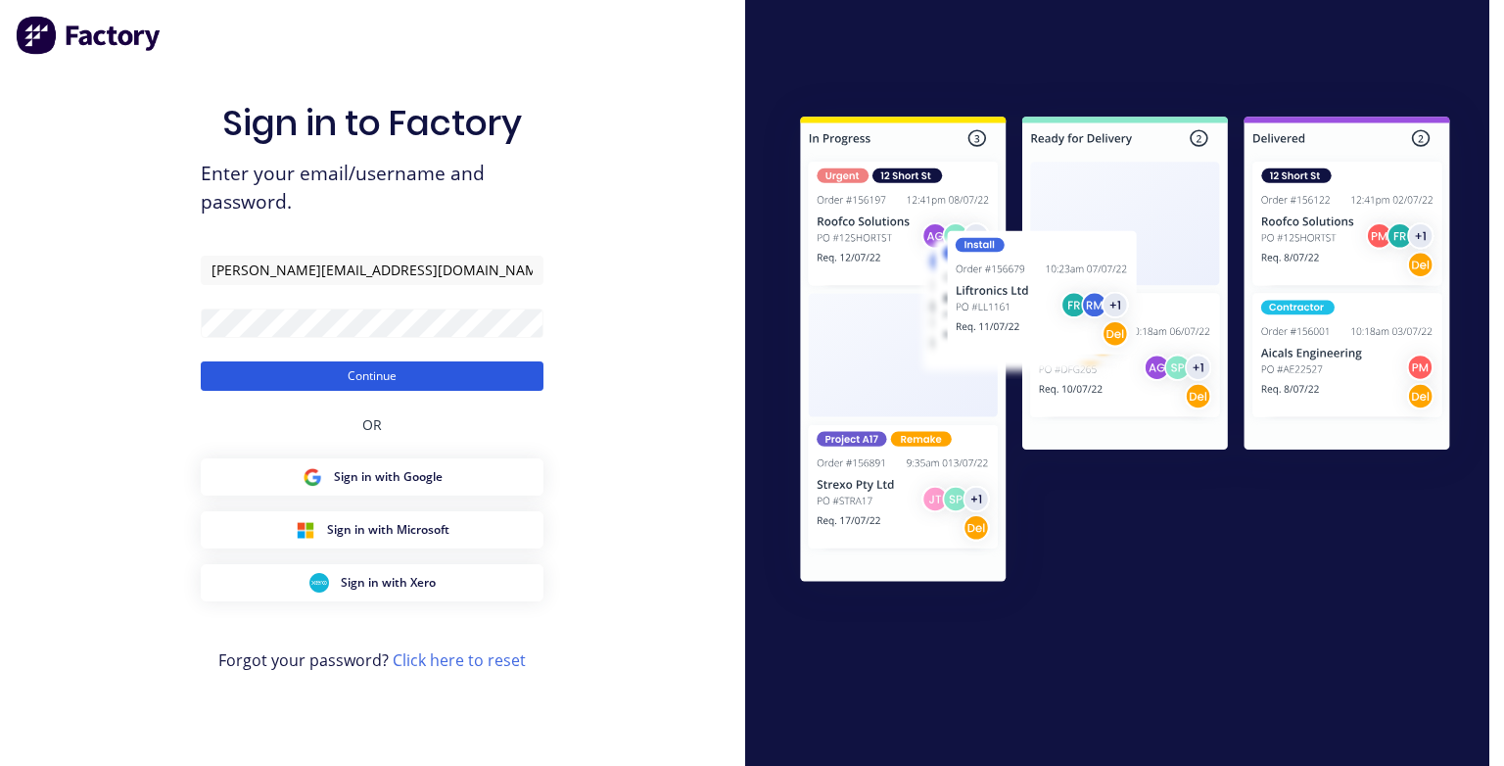
click at [505, 384] on button "Continue" at bounding box center [372, 375] width 343 height 29
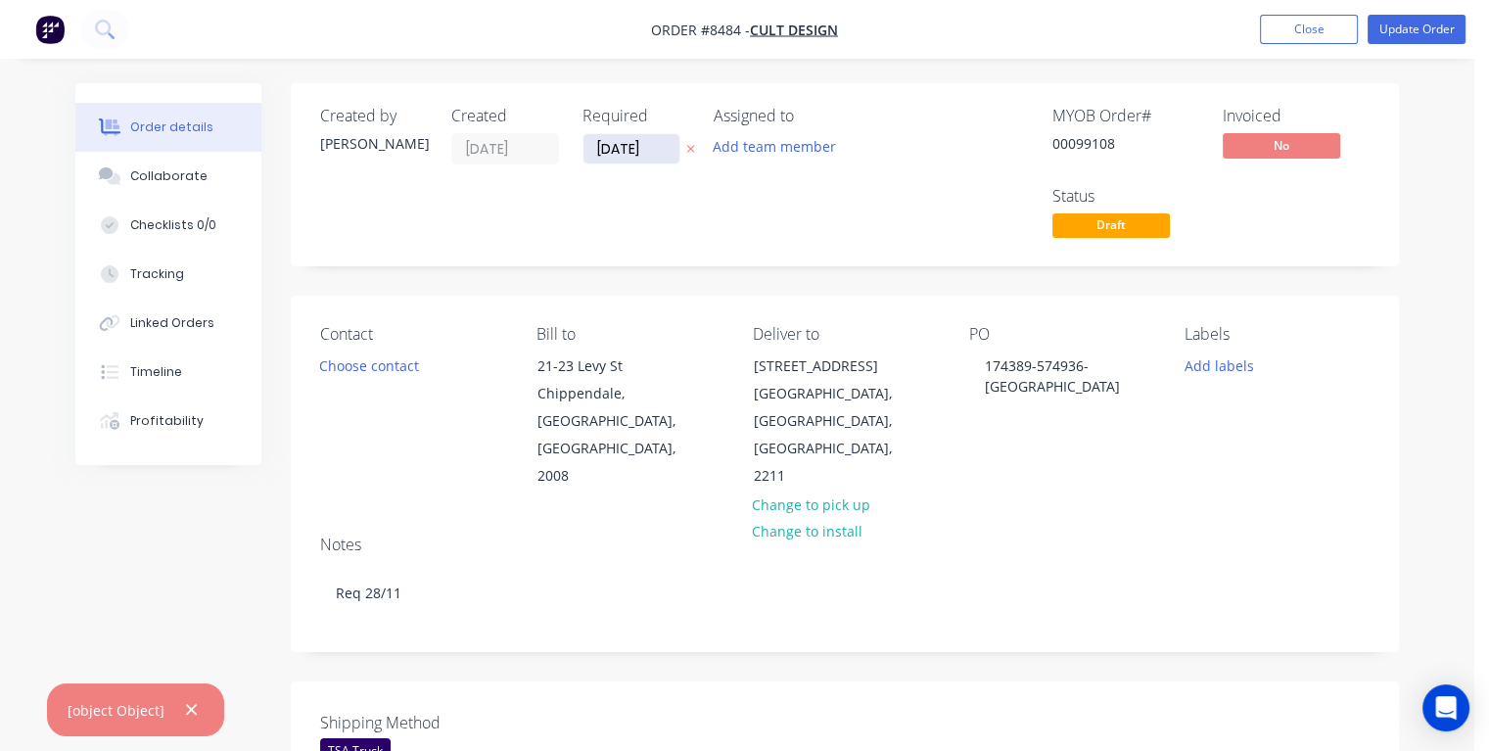
click at [659, 137] on input "[DATE]" at bounding box center [631, 148] width 96 height 29
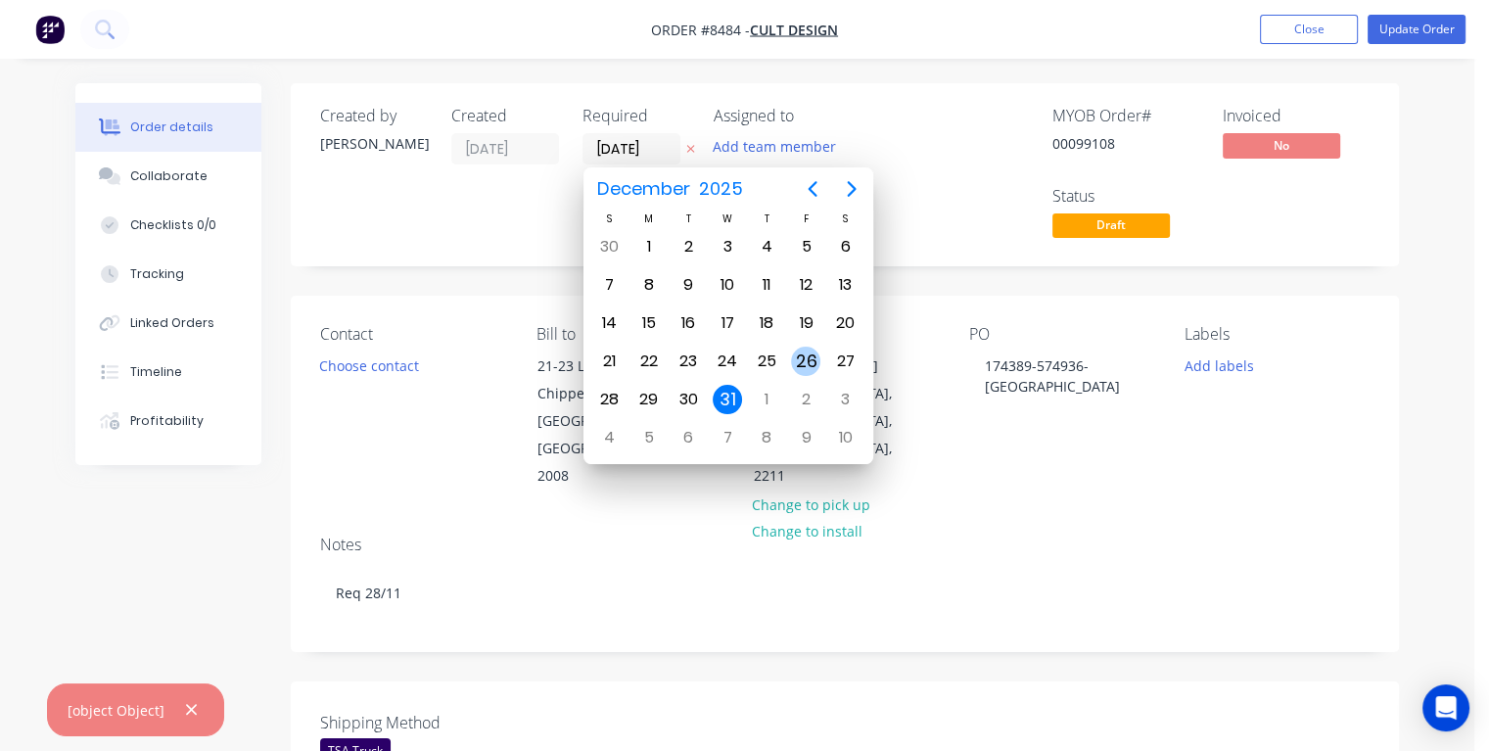
click at [802, 357] on div "26" at bounding box center [805, 361] width 29 height 29
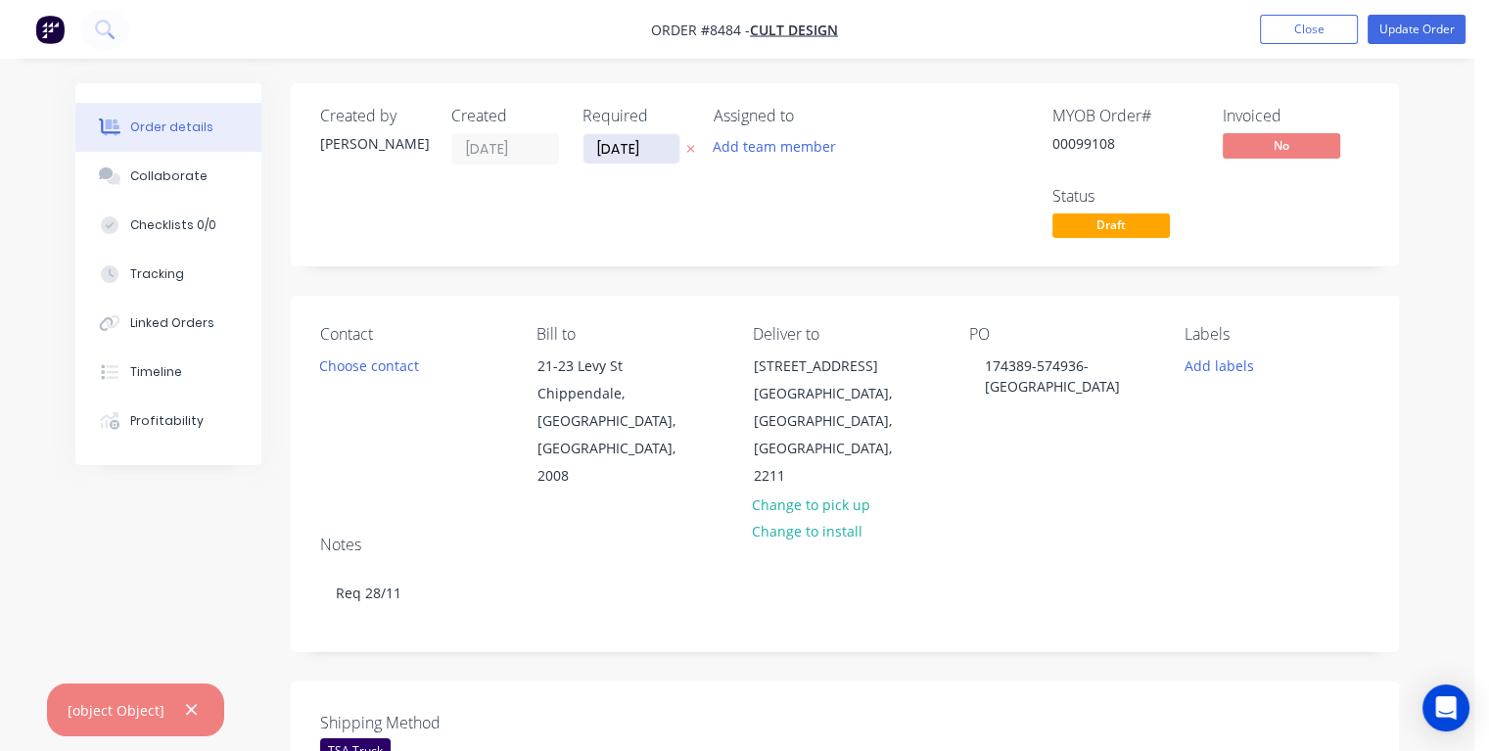
click at [663, 144] on input "[DATE]" at bounding box center [631, 148] width 96 height 29
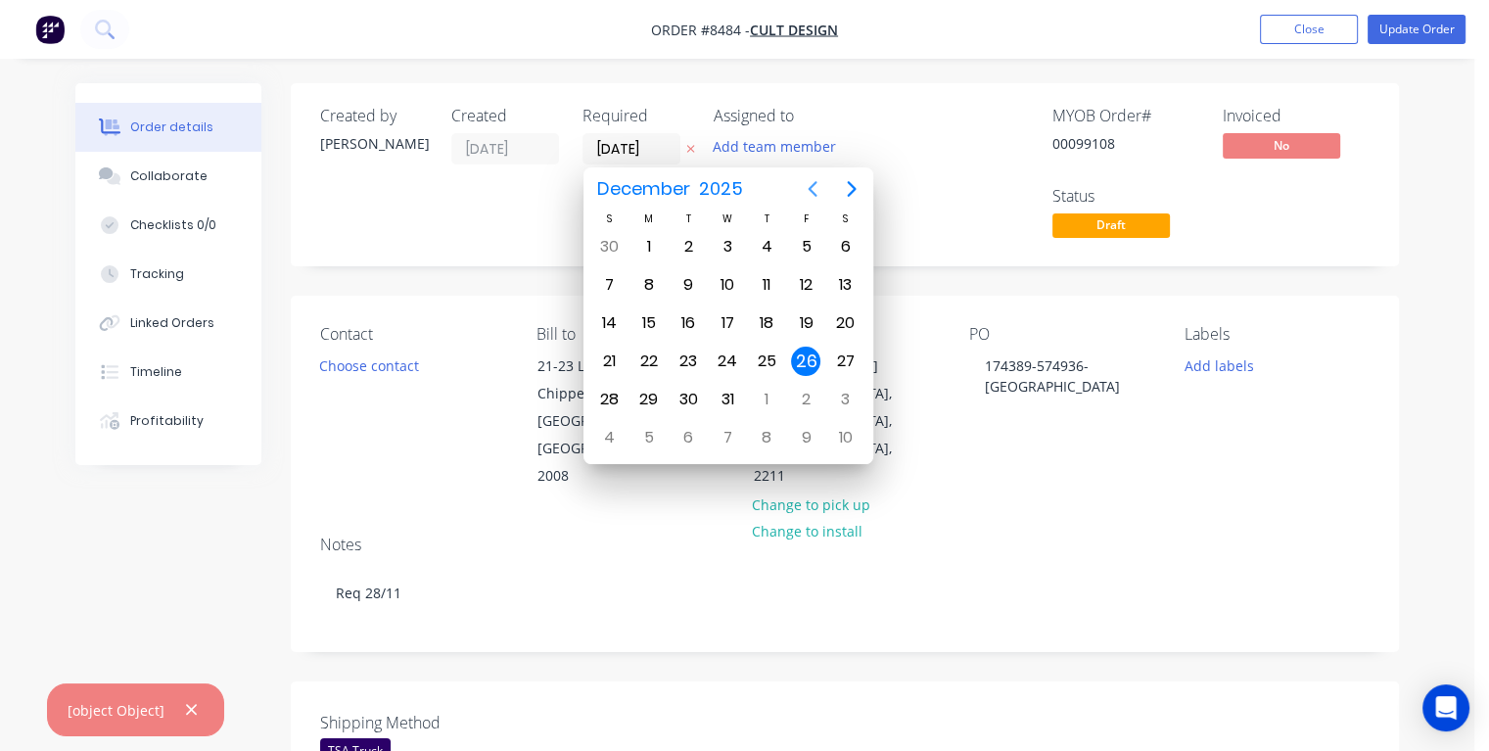
click at [807, 189] on icon "Previous page" at bounding box center [812, 188] width 23 height 23
click at [728, 390] on div "26" at bounding box center [727, 399] width 29 height 29
type input "[DATE]"
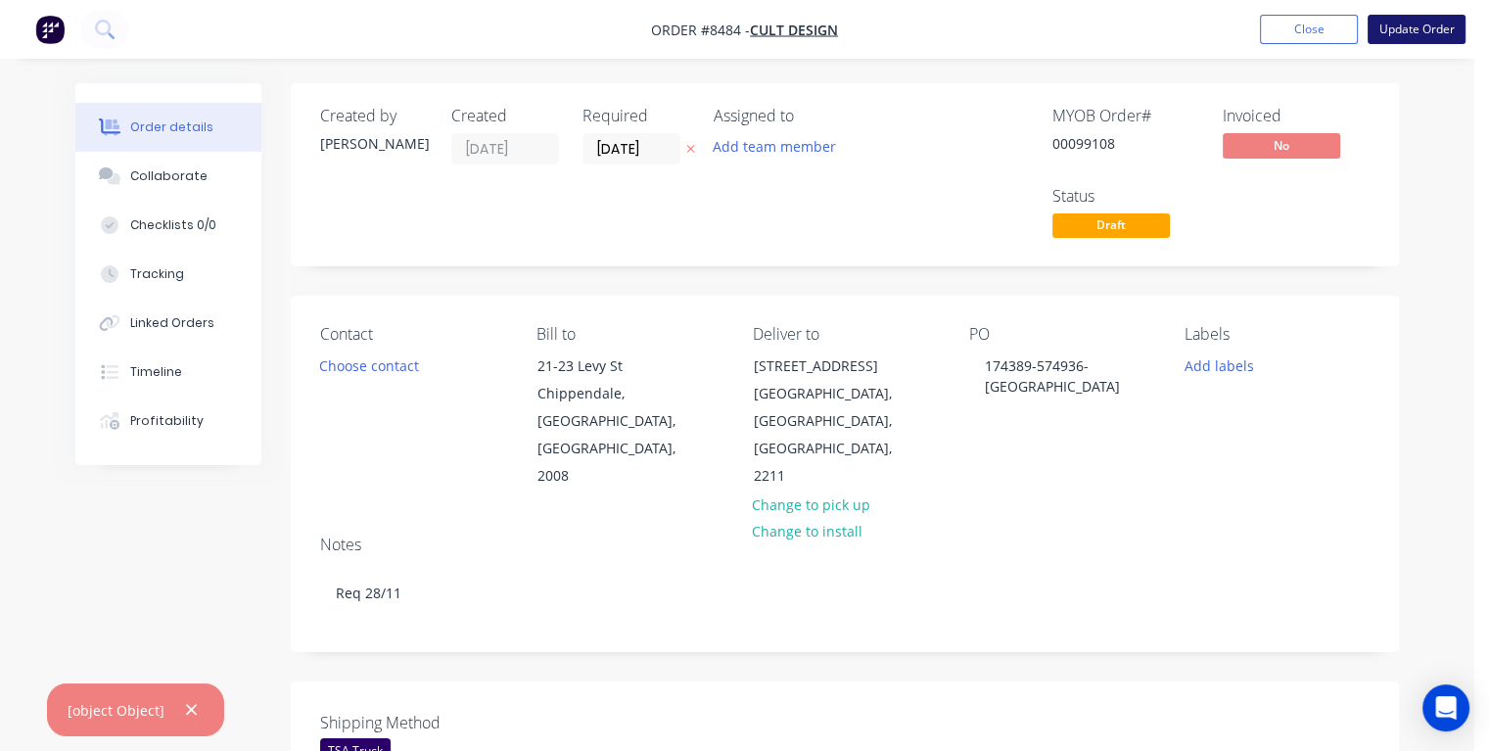
click at [1402, 23] on button "Update Order" at bounding box center [1417, 29] width 98 height 29
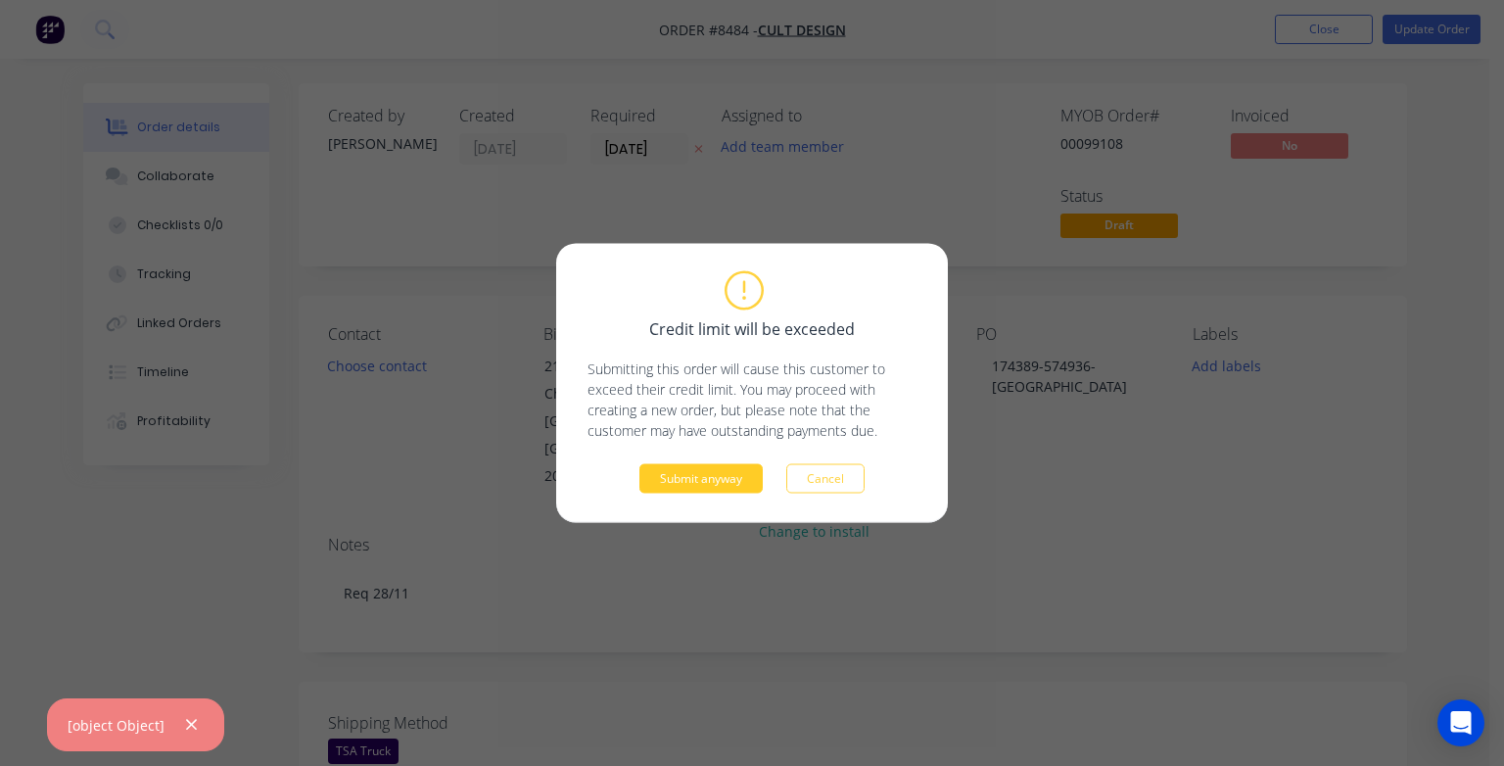
click at [705, 475] on button "Submit anyway" at bounding box center [700, 478] width 123 height 29
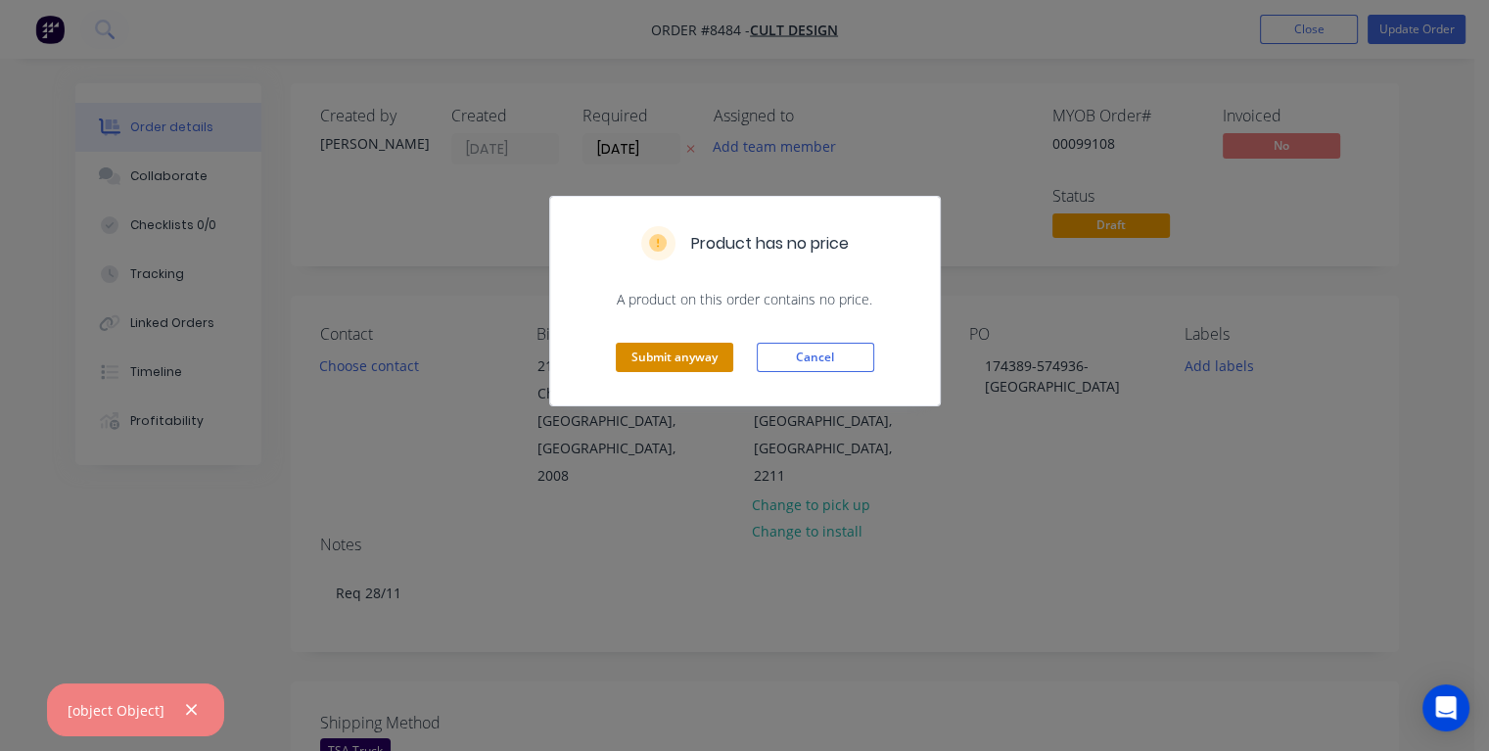
click at [691, 362] on button "Submit anyway" at bounding box center [674, 357] width 117 height 29
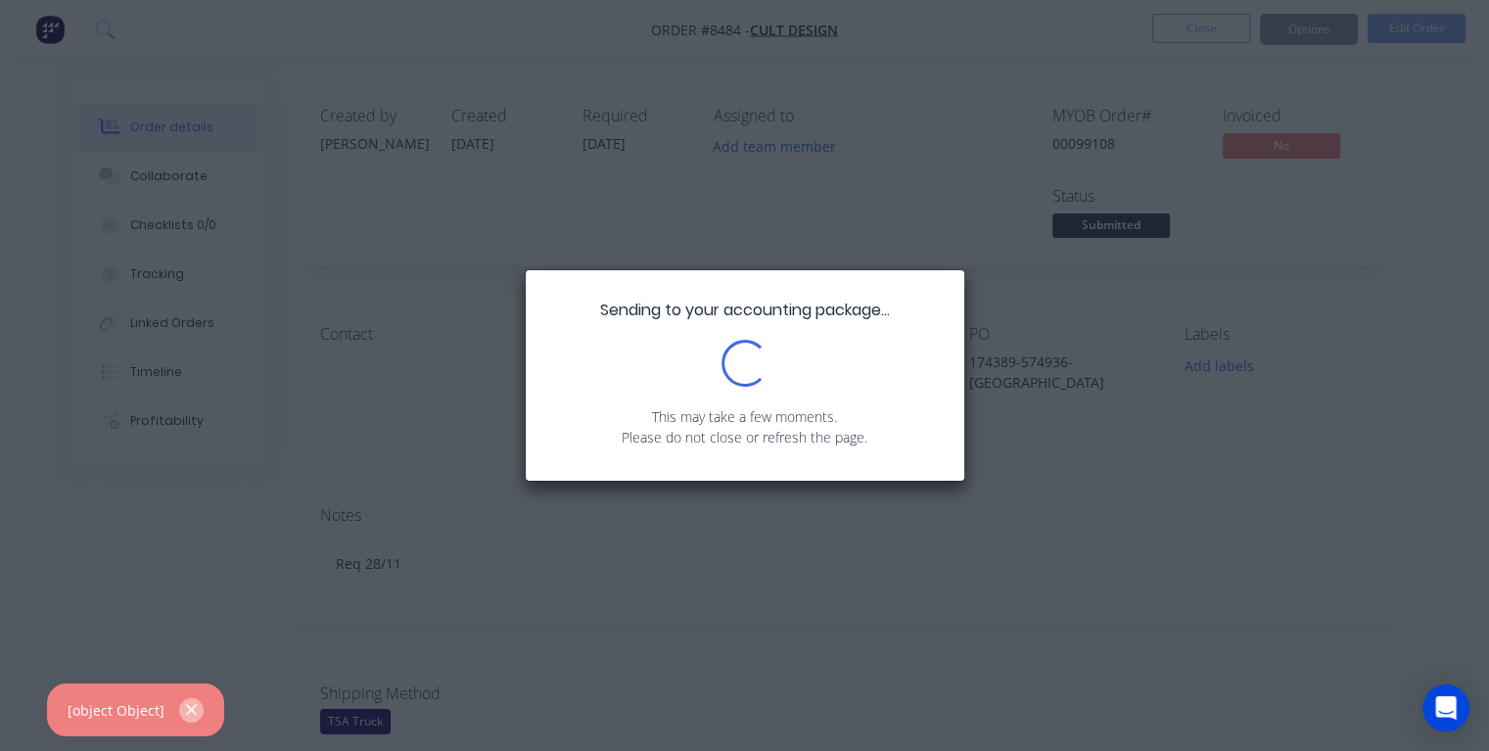
click at [186, 708] on icon "button" at bounding box center [191, 710] width 11 height 11
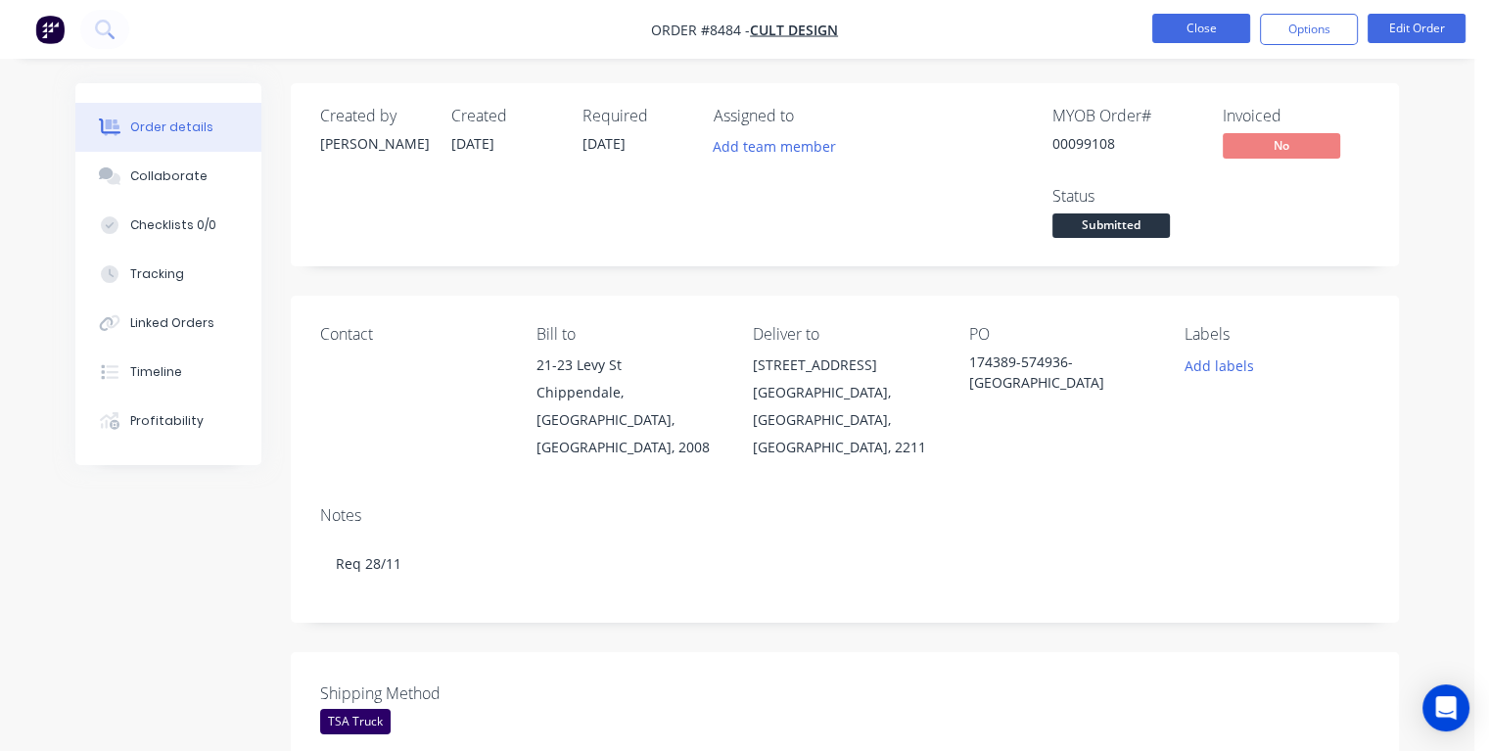
click at [1202, 33] on button "Close" at bounding box center [1201, 28] width 98 height 29
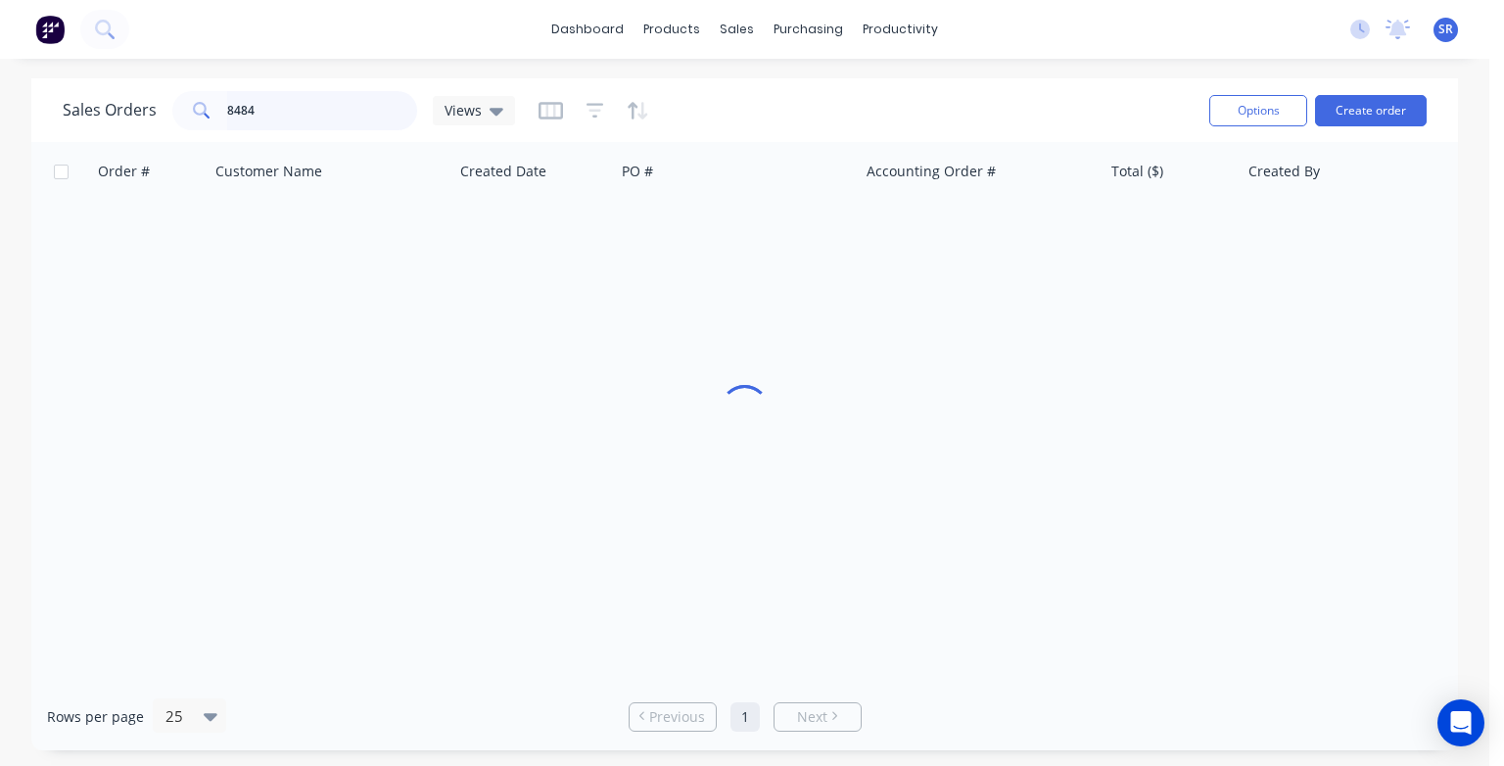
click at [279, 107] on input "8484" at bounding box center [322, 110] width 191 height 39
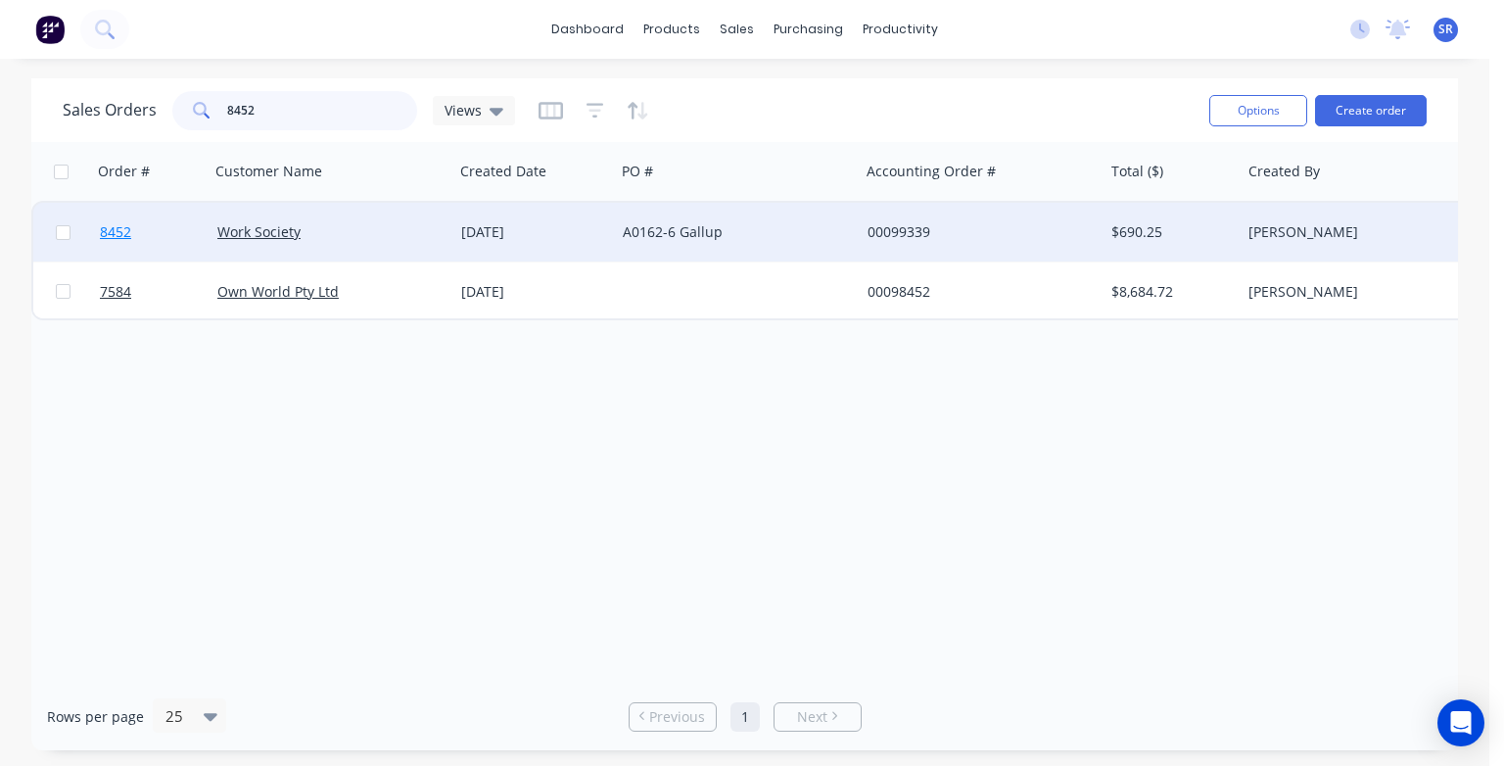
type input "8452"
click at [120, 230] on span "8452" at bounding box center [115, 232] width 31 height 20
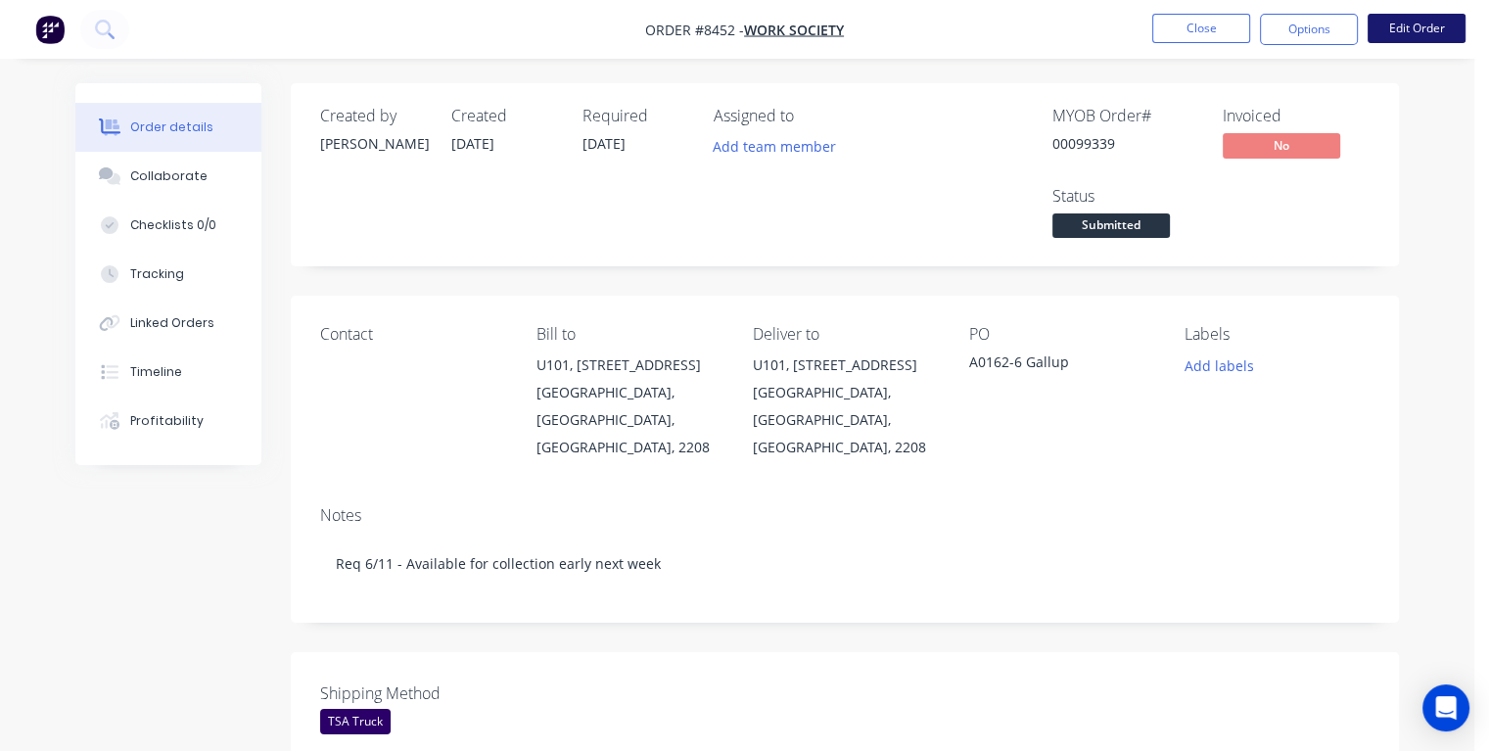
click at [1403, 30] on button "Edit Order" at bounding box center [1417, 28] width 98 height 29
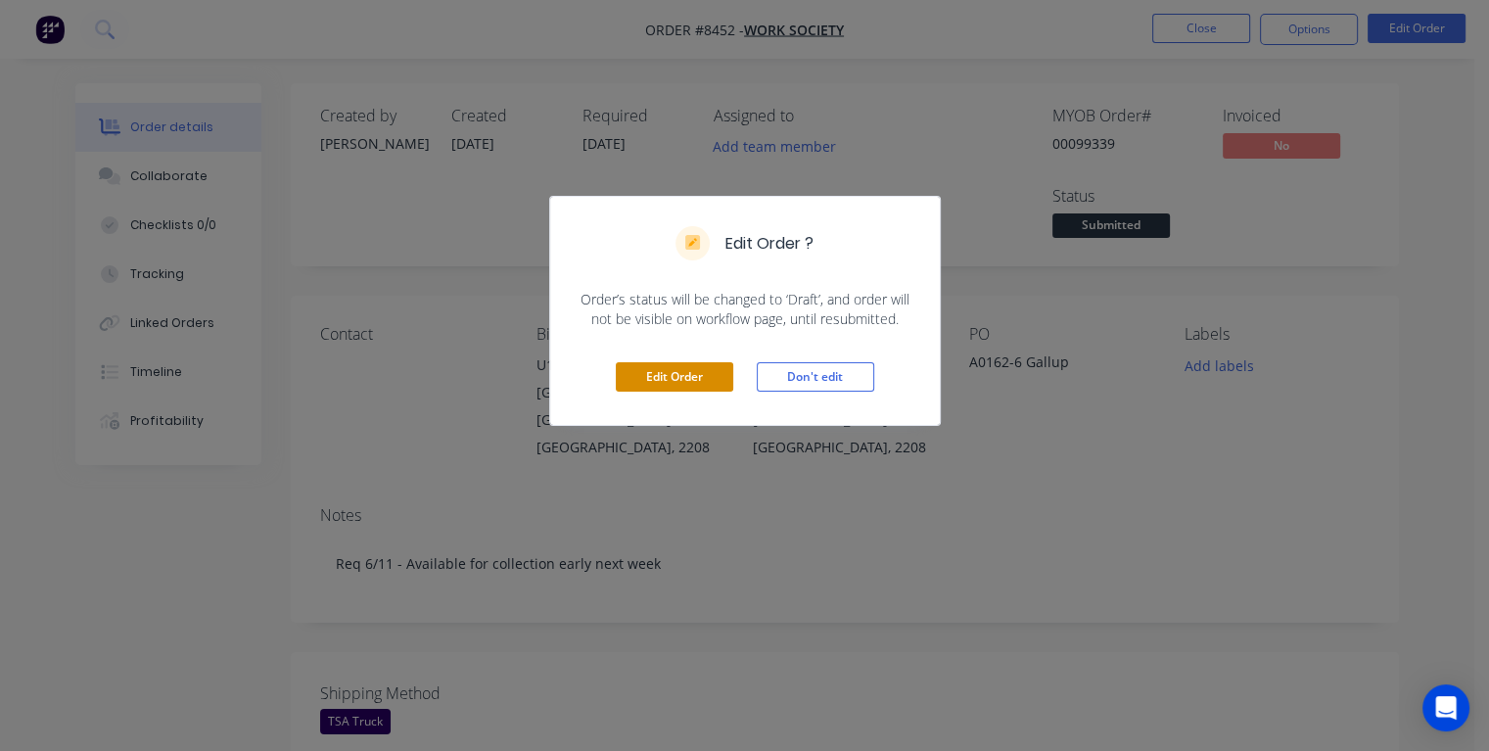
click at [675, 378] on button "Edit Order" at bounding box center [674, 376] width 117 height 29
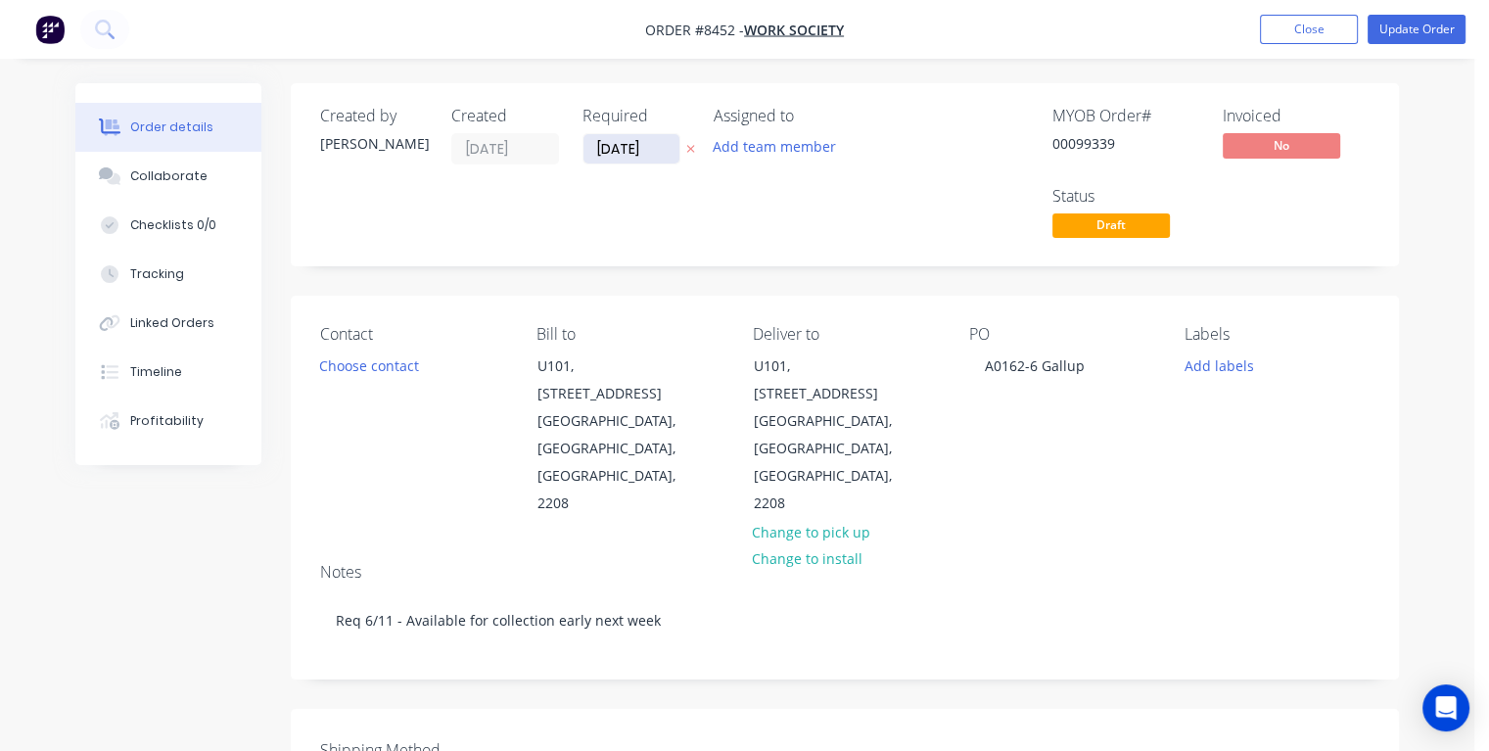
click at [655, 147] on input "[DATE]" at bounding box center [631, 148] width 96 height 29
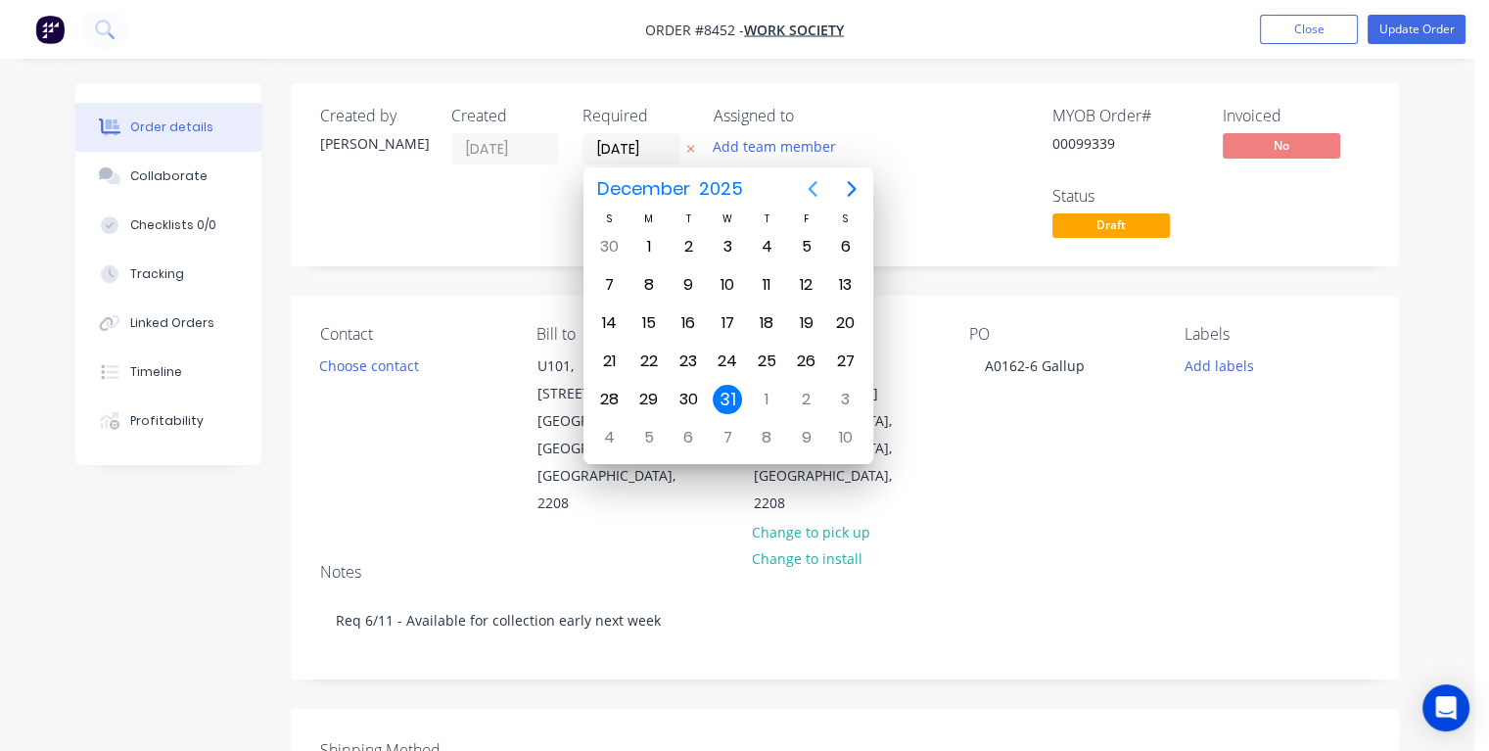
click at [813, 189] on icon "Previous page" at bounding box center [812, 188] width 23 height 23
click at [643, 277] on div "3" at bounding box center [648, 284] width 29 height 29
type input "[DATE]"
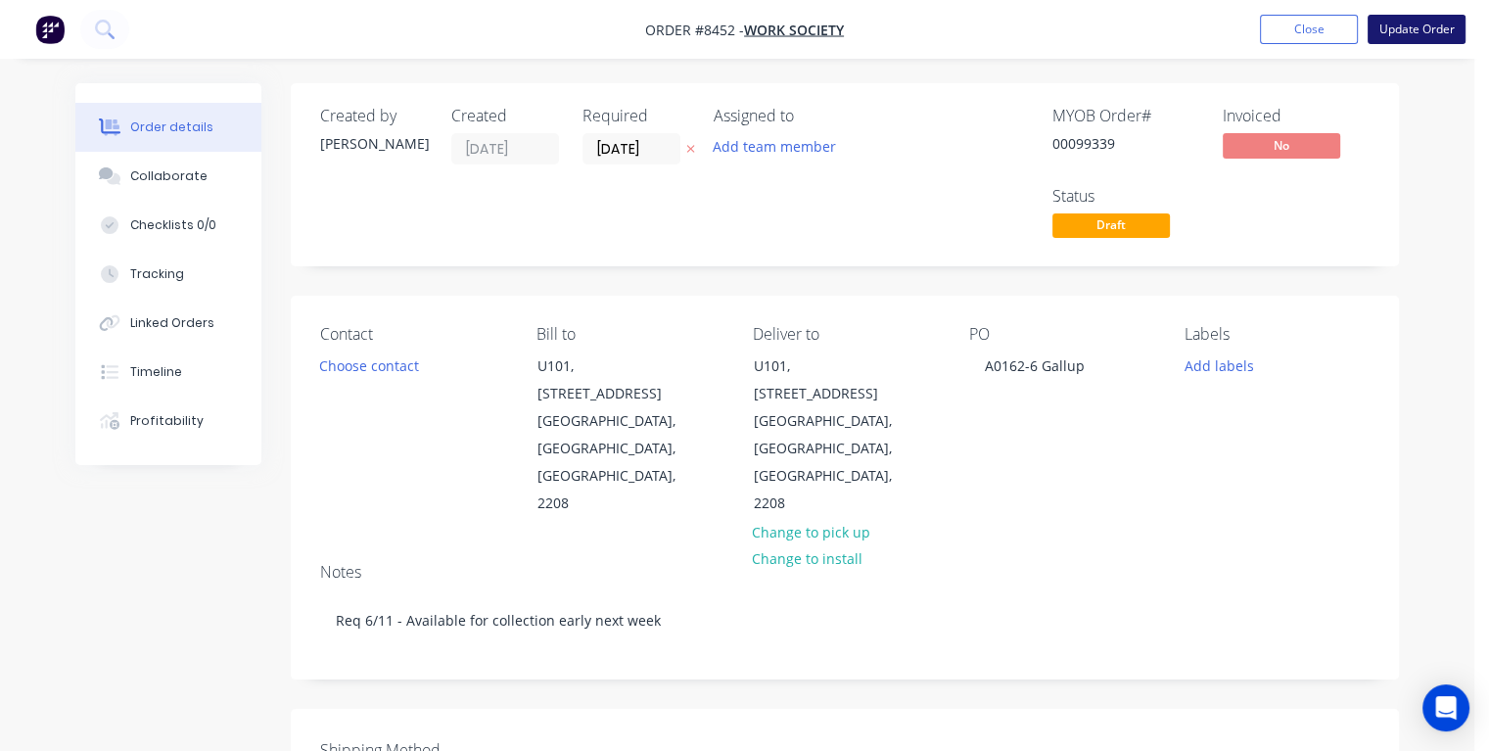
click at [1405, 26] on button "Update Order" at bounding box center [1417, 29] width 98 height 29
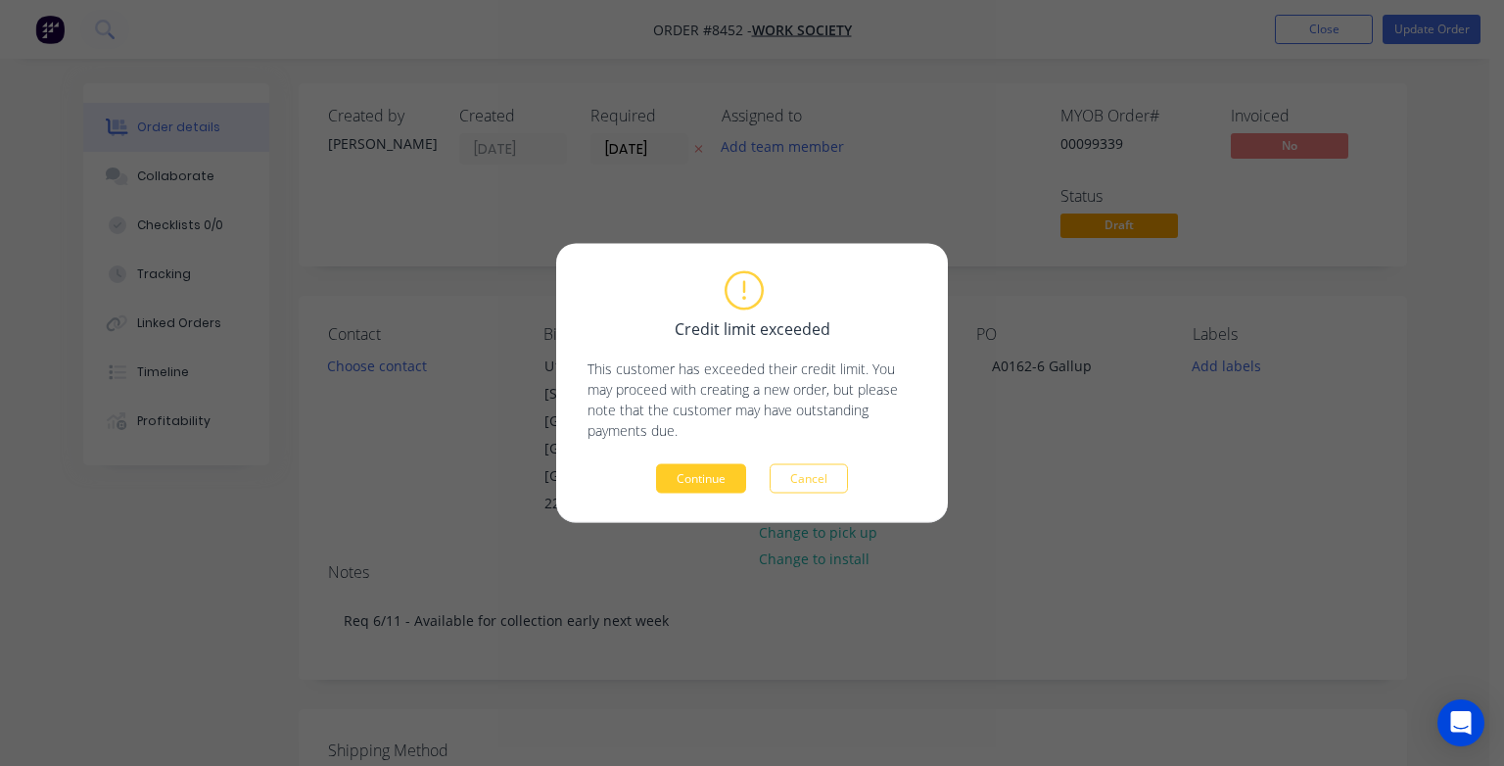
click at [713, 476] on button "Continue" at bounding box center [701, 478] width 90 height 29
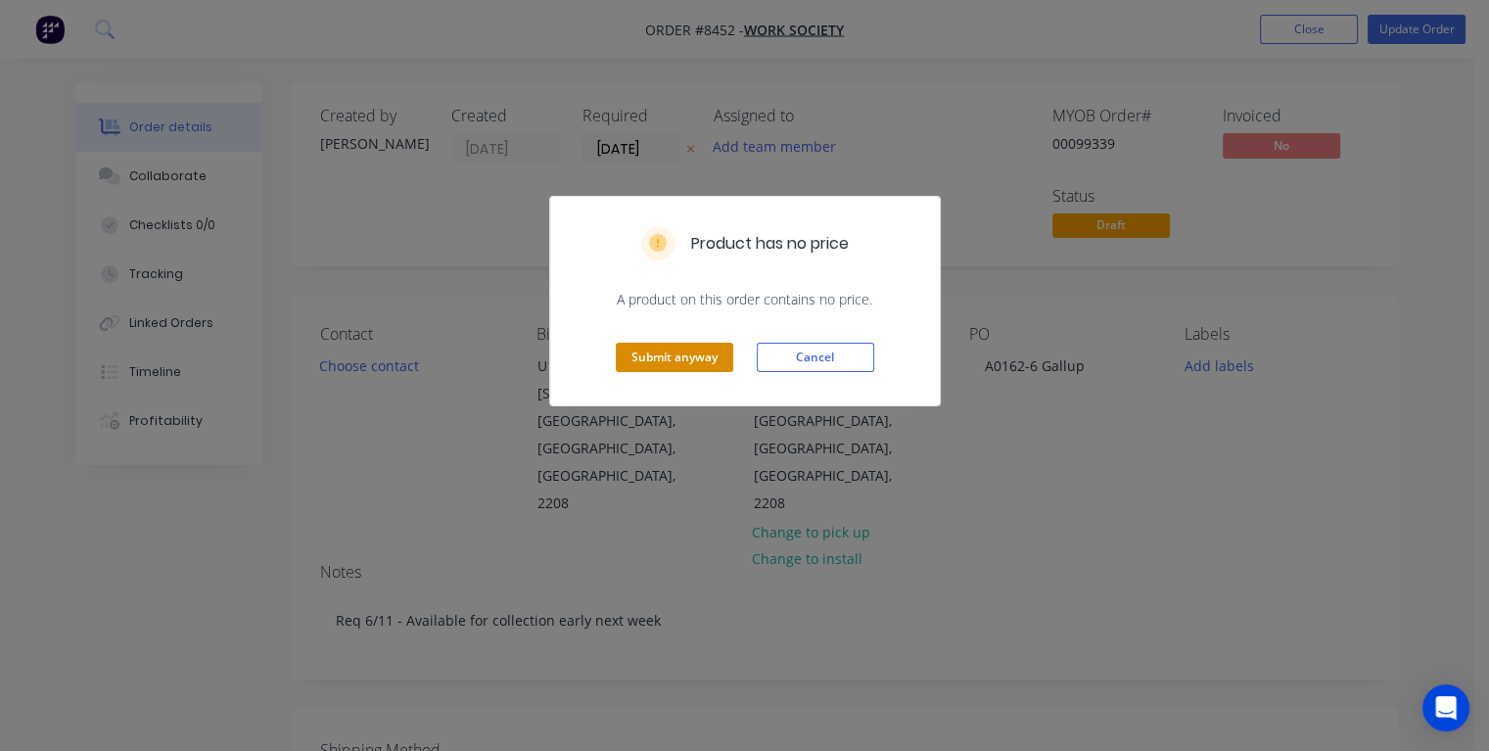
click at [701, 361] on button "Submit anyway" at bounding box center [674, 357] width 117 height 29
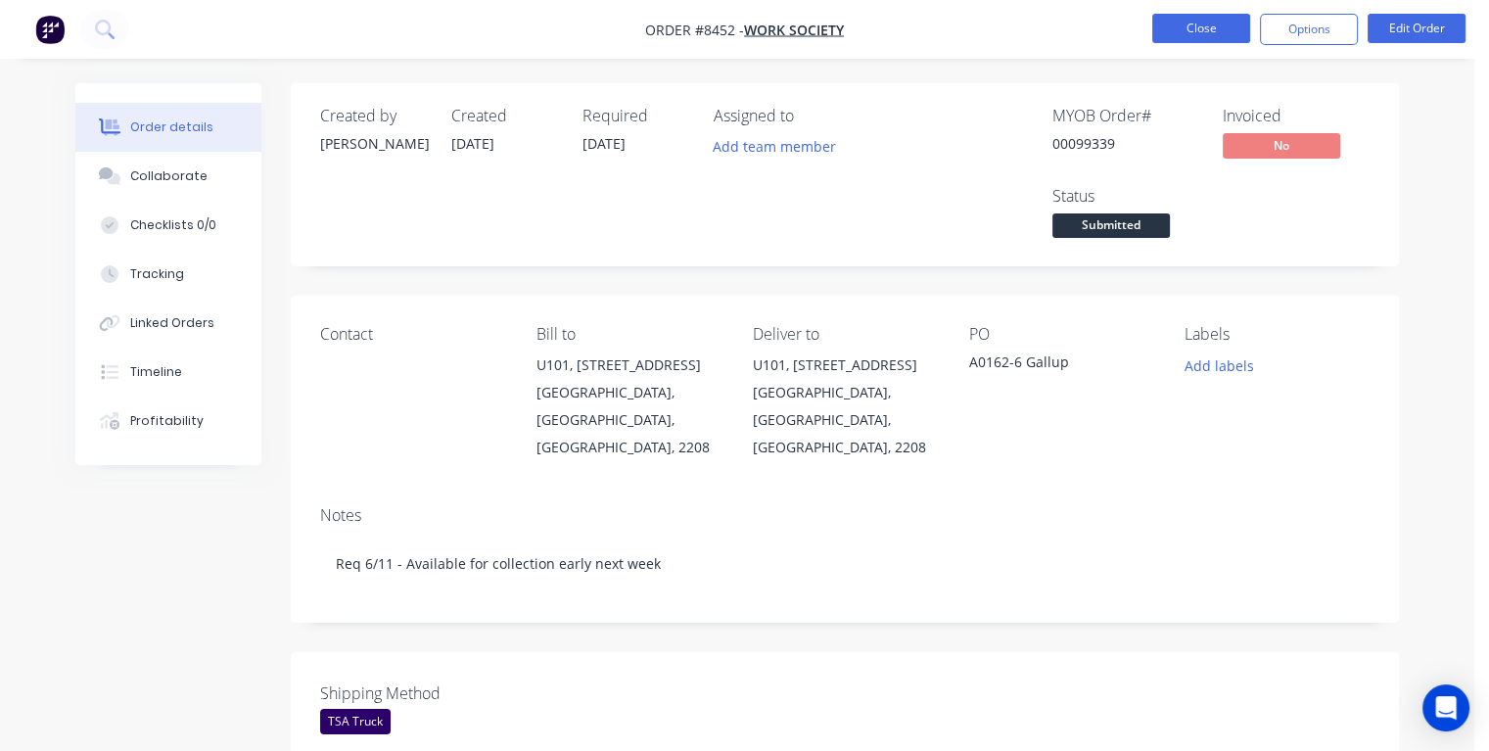
click at [1181, 25] on button "Close" at bounding box center [1201, 28] width 98 height 29
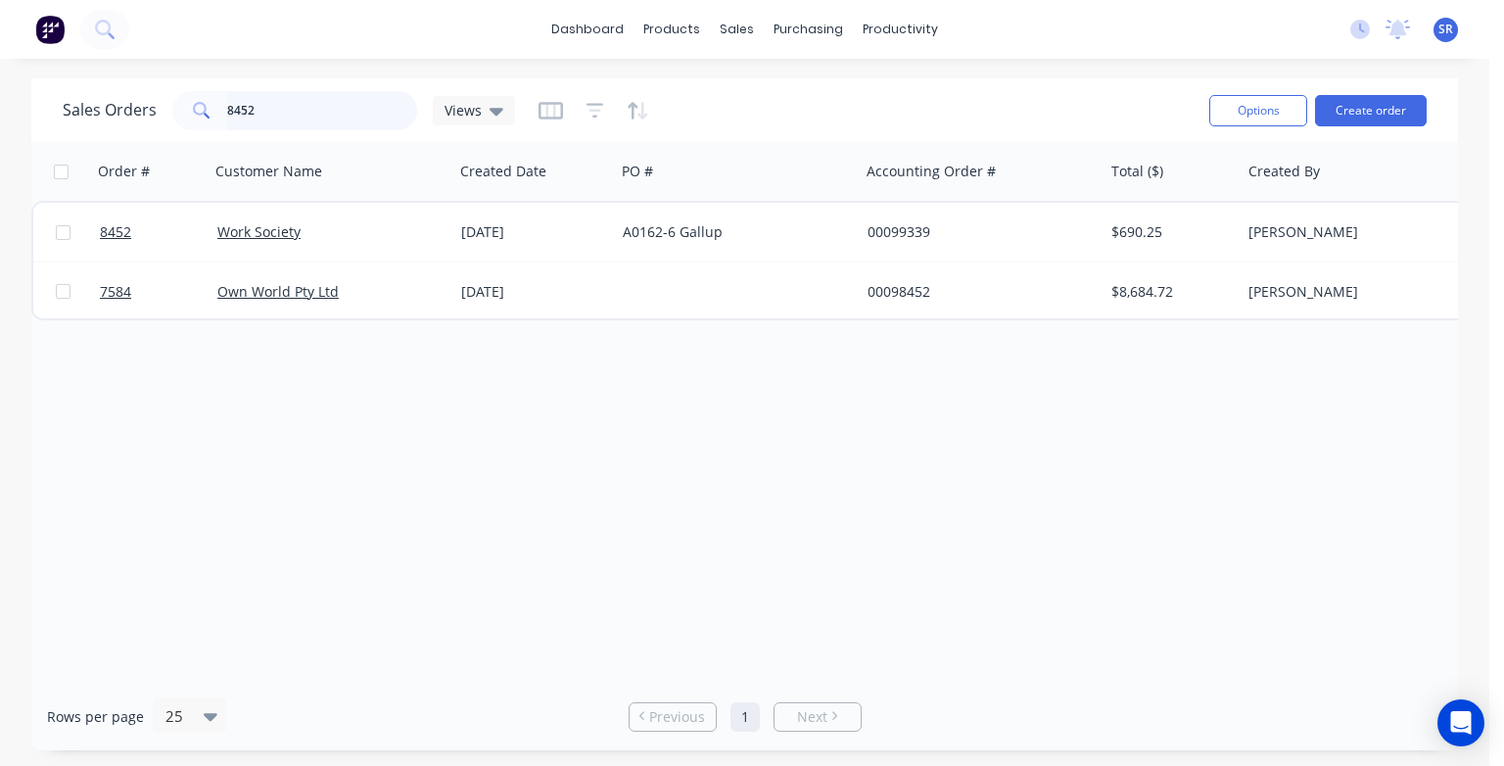
click at [285, 108] on input "8452" at bounding box center [322, 110] width 191 height 39
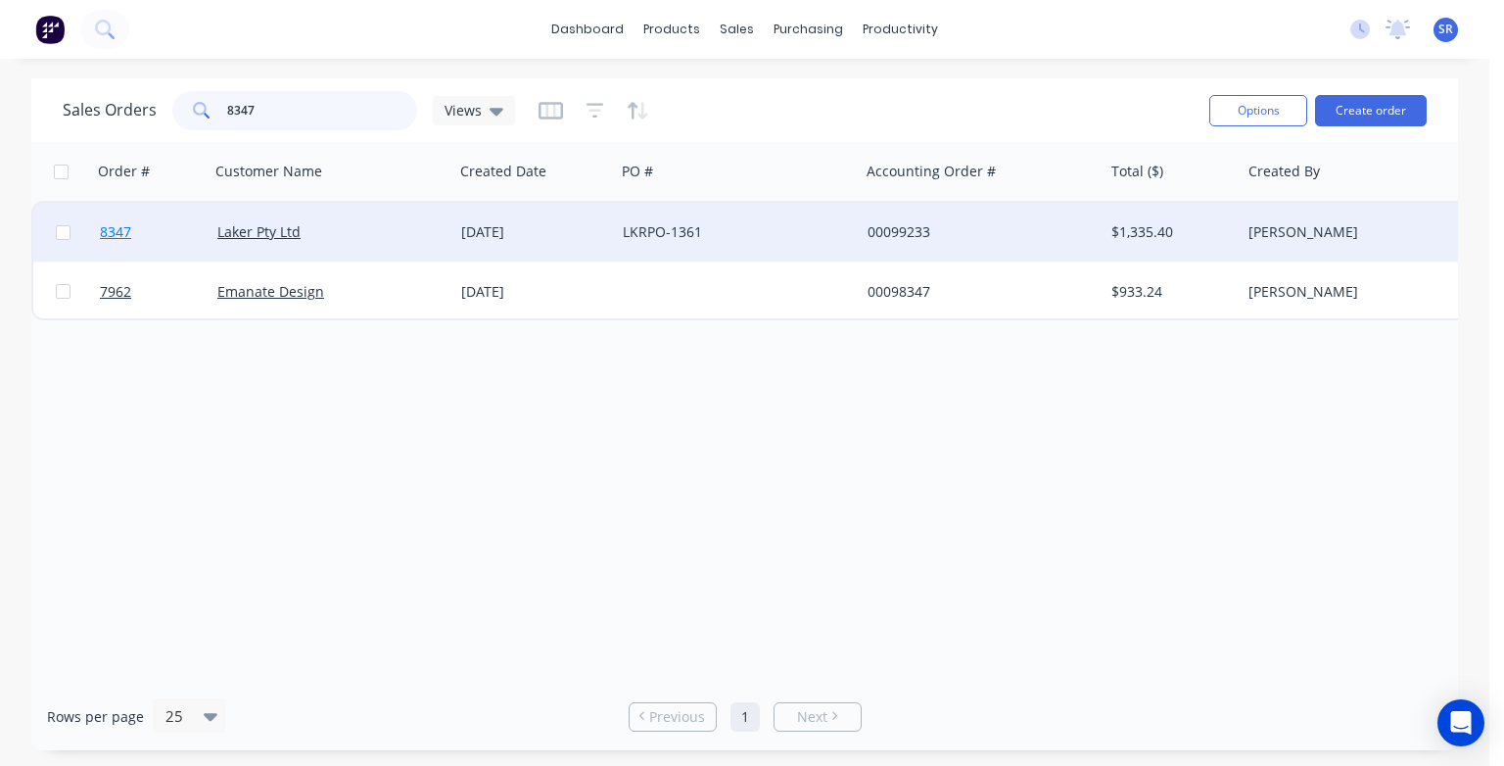
type input "8347"
click at [118, 229] on span "8347" at bounding box center [115, 232] width 31 height 20
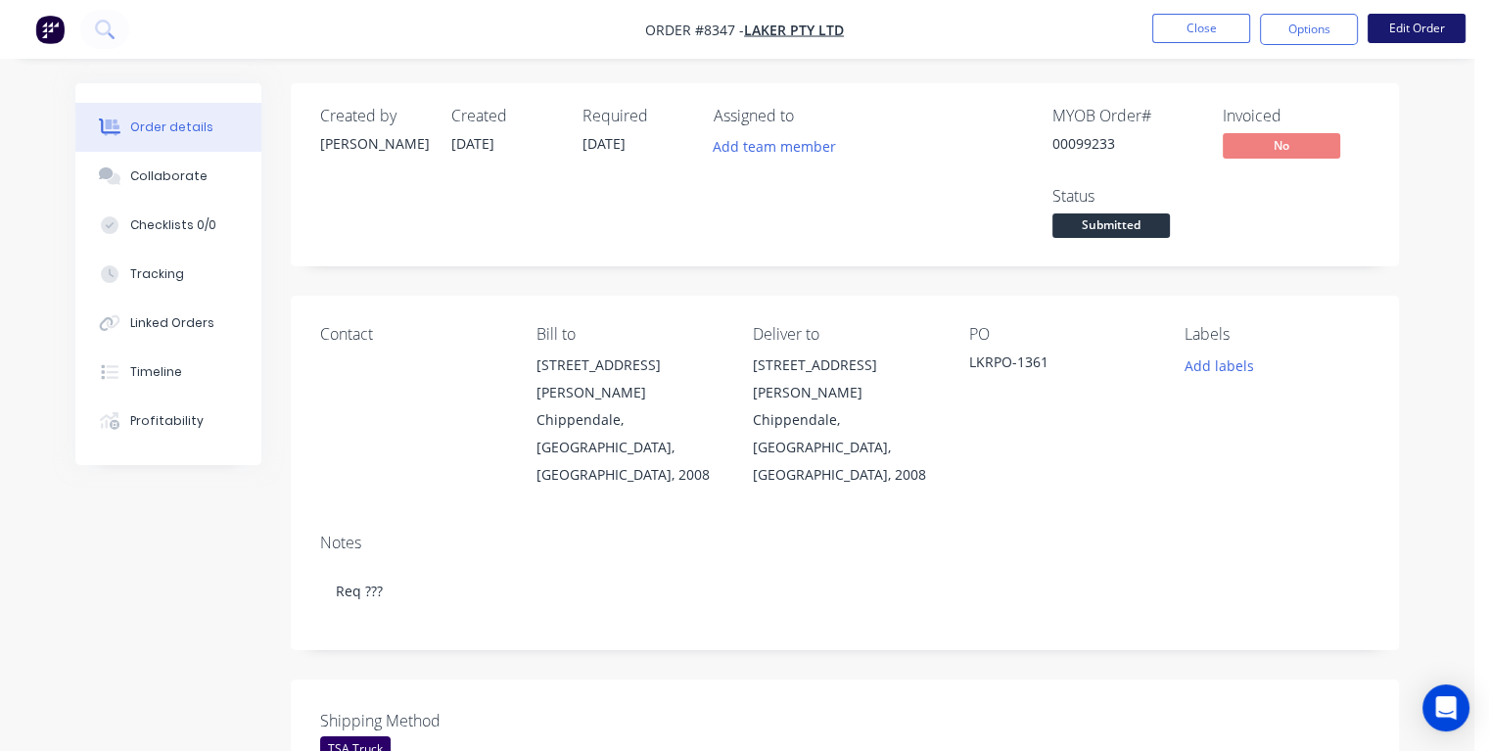
click at [1403, 29] on button "Edit Order" at bounding box center [1417, 28] width 98 height 29
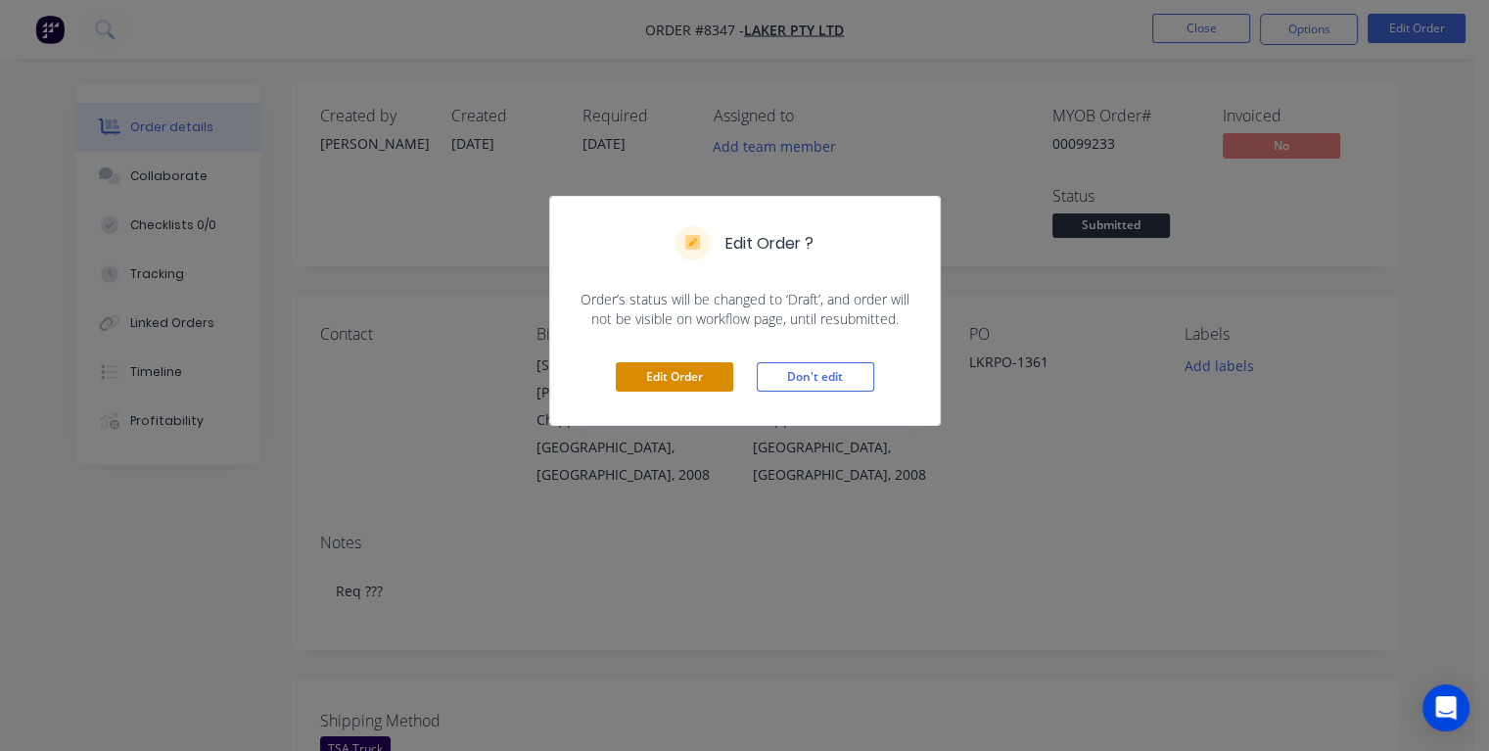
click at [686, 378] on button "Edit Order" at bounding box center [674, 376] width 117 height 29
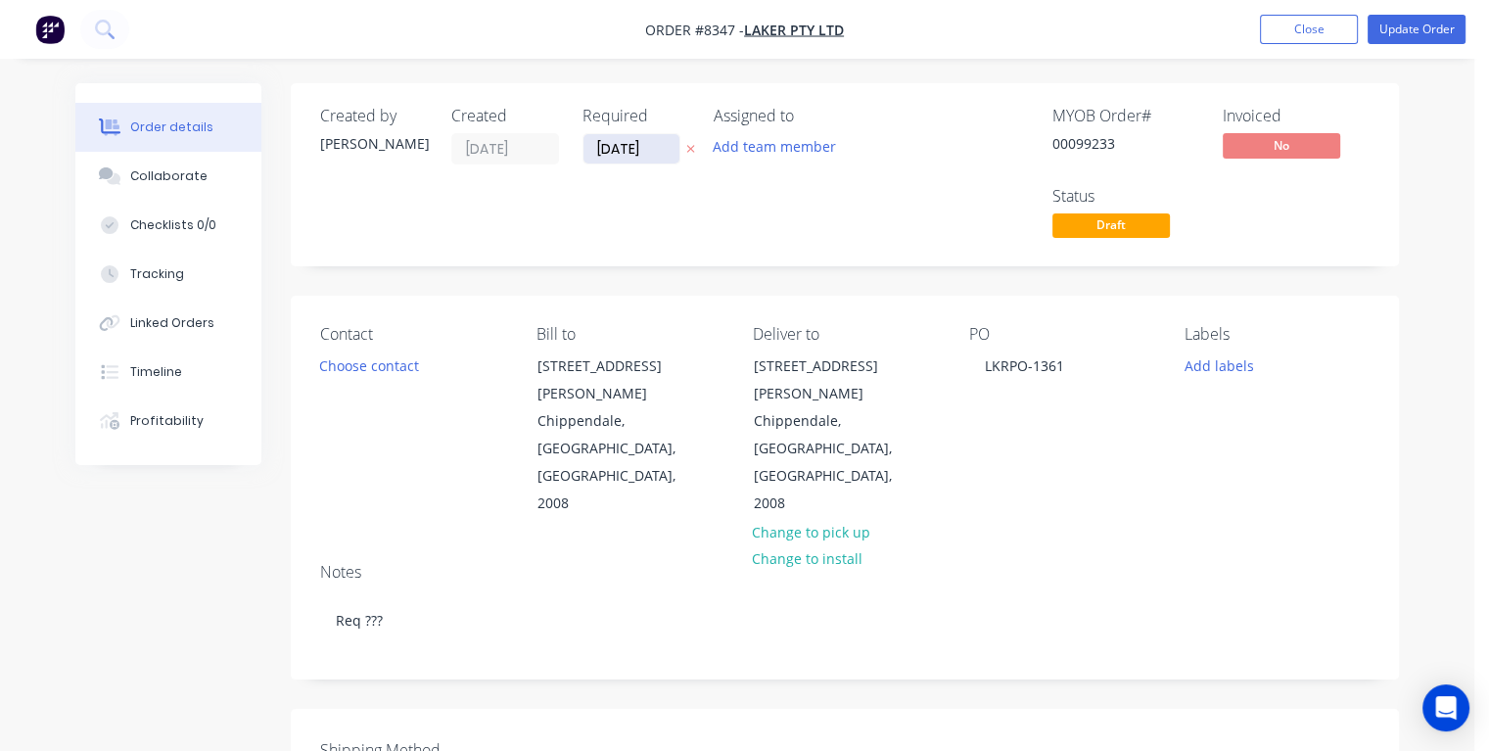
click at [656, 147] on input "[DATE]" at bounding box center [631, 148] width 96 height 29
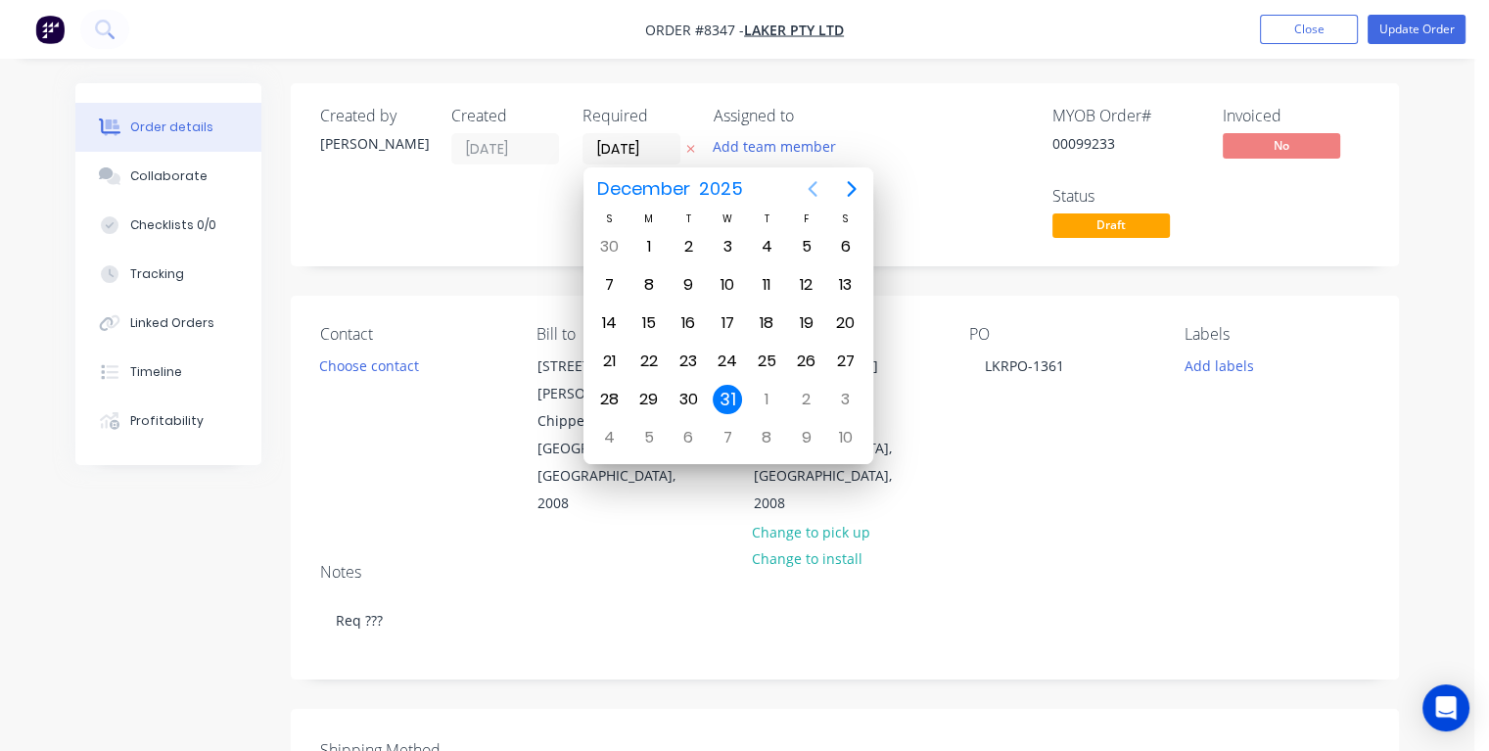
click at [811, 190] on icon "Previous page" at bounding box center [812, 189] width 9 height 16
click at [797, 244] on div "31" at bounding box center [805, 246] width 29 height 29
type input "[DATE]"
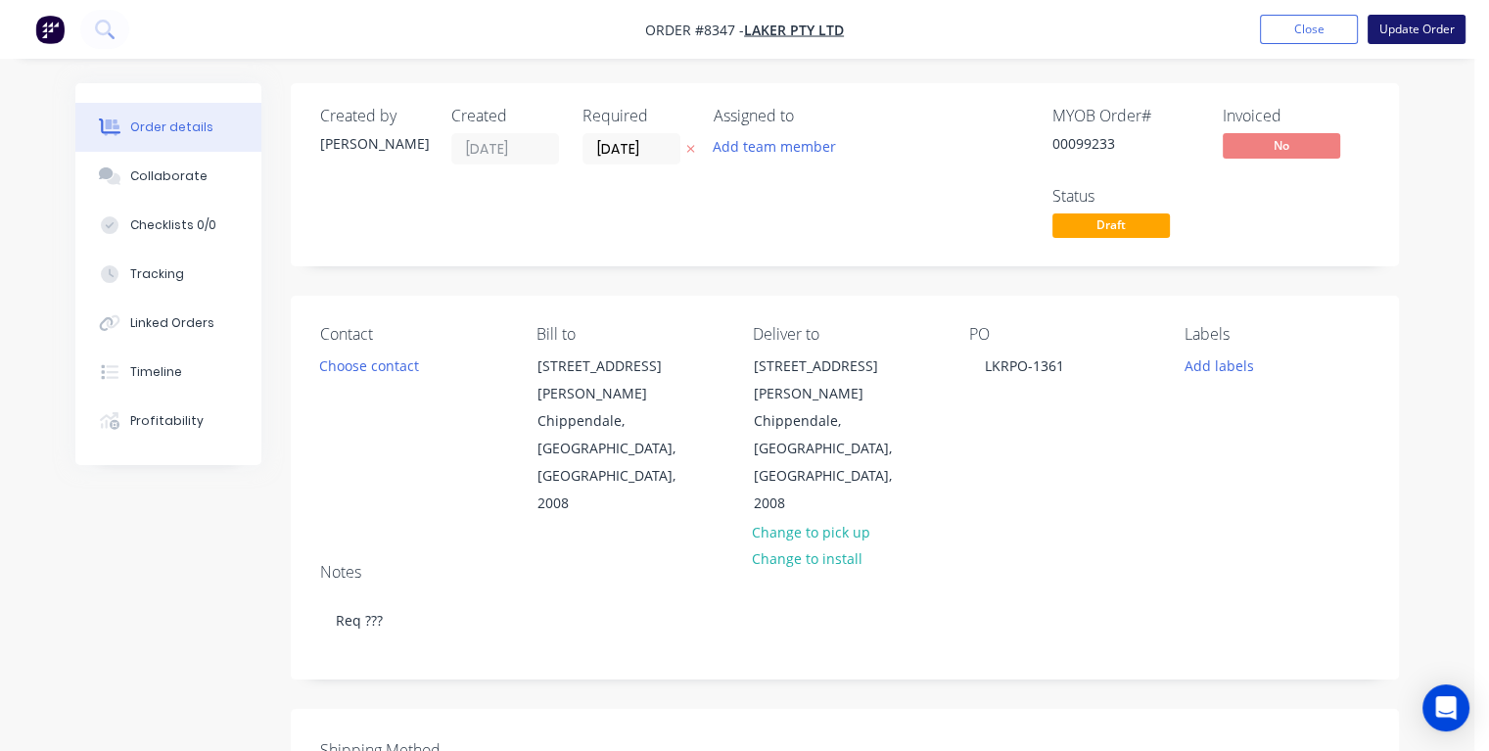
click at [1401, 34] on button "Update Order" at bounding box center [1417, 29] width 98 height 29
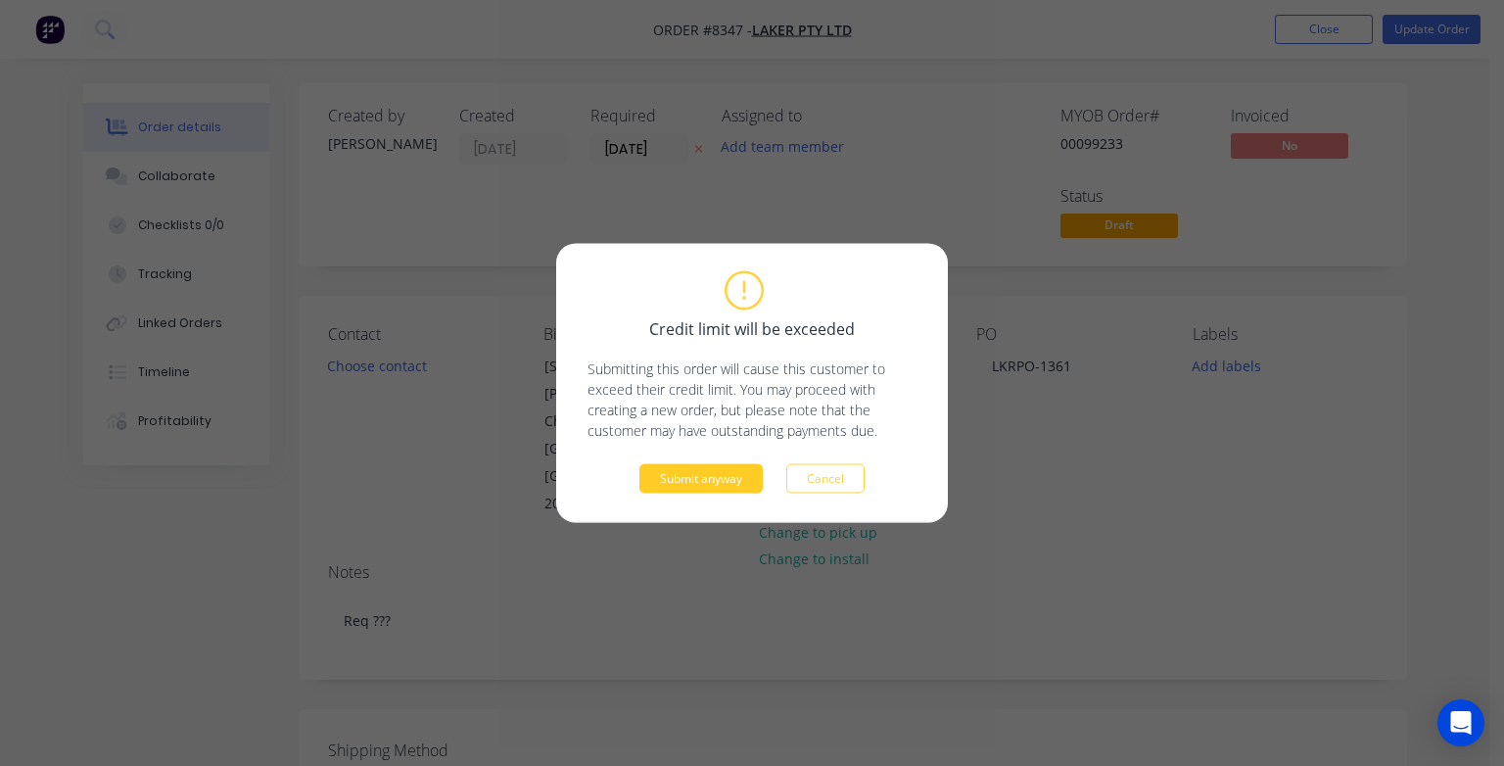
click at [689, 483] on button "Submit anyway" at bounding box center [700, 478] width 123 height 29
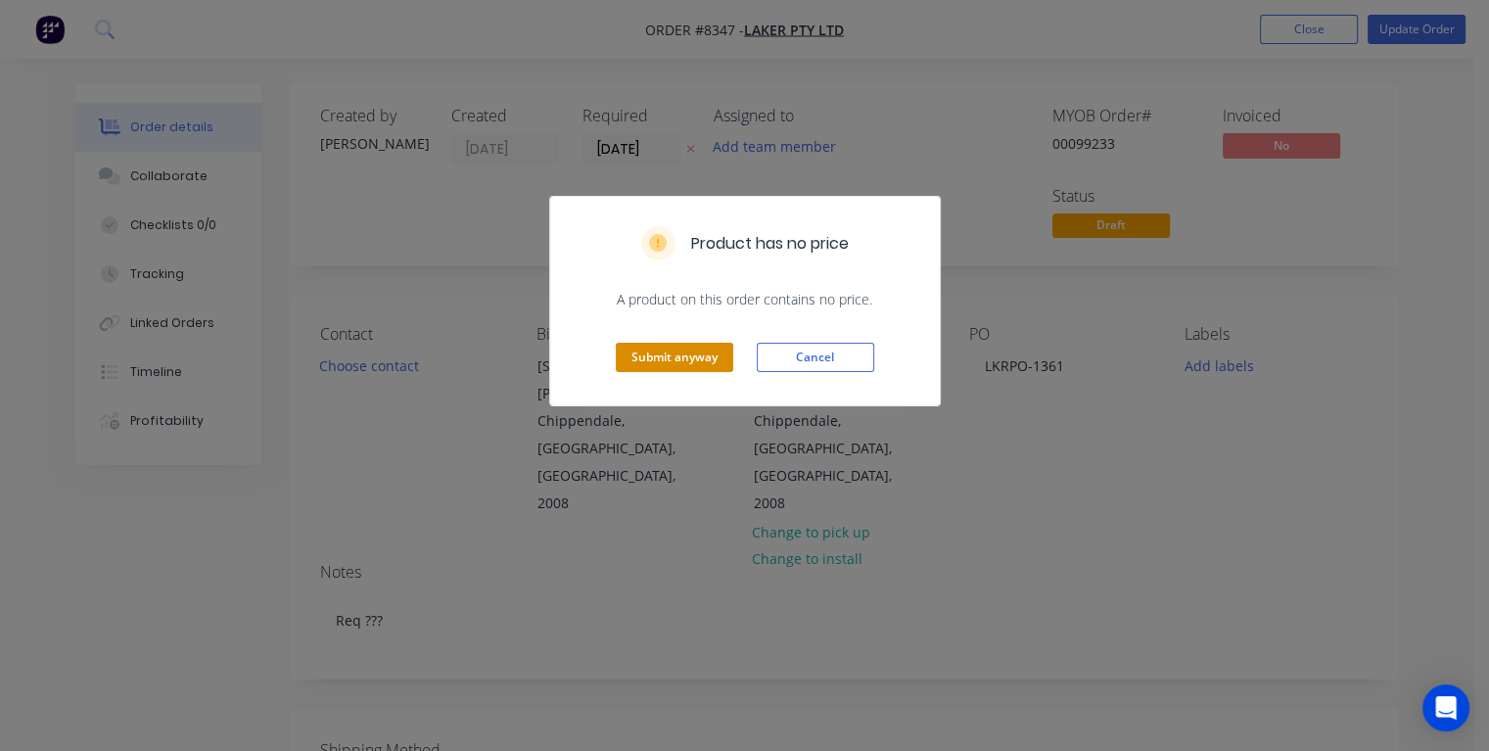
click at [659, 354] on button "Submit anyway" at bounding box center [674, 357] width 117 height 29
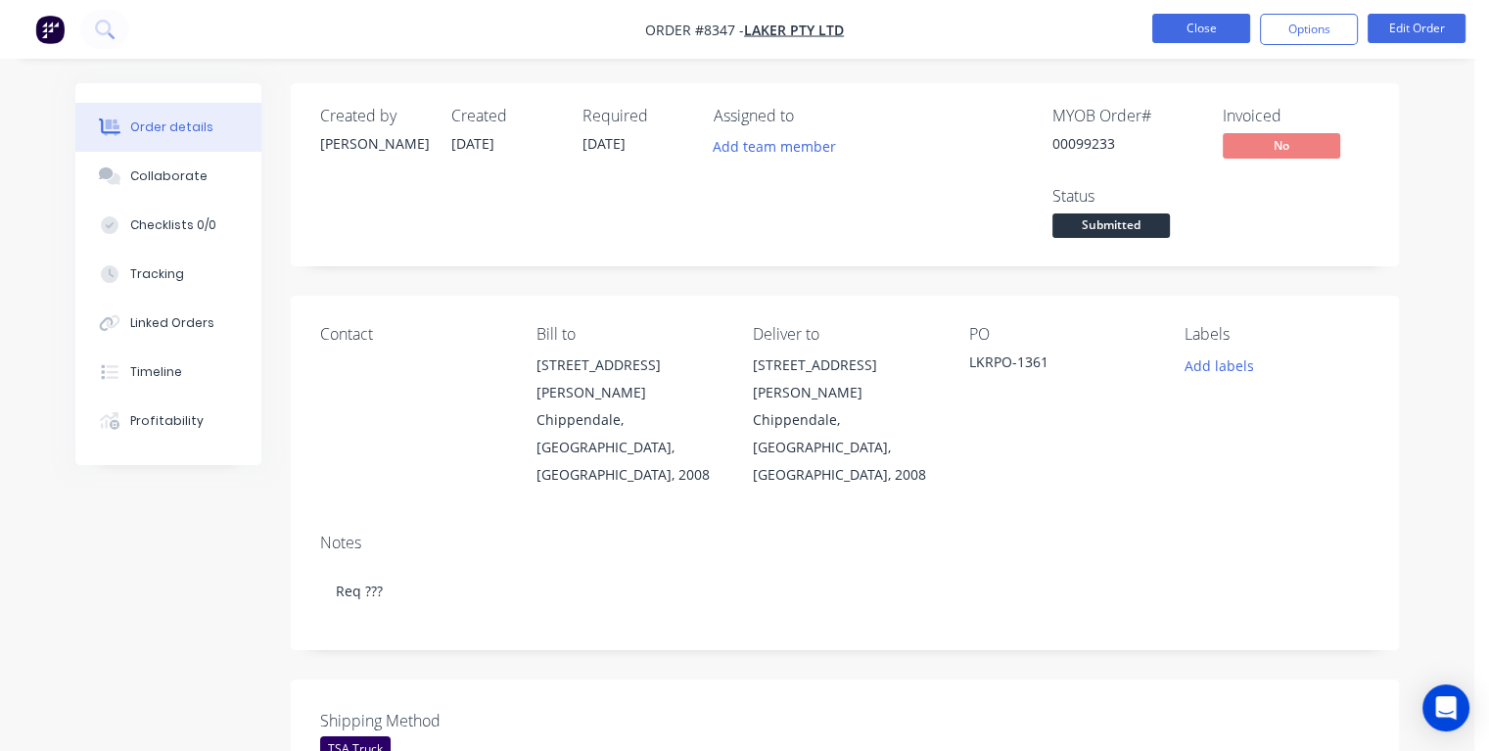
click at [1205, 25] on button "Close" at bounding box center [1201, 28] width 98 height 29
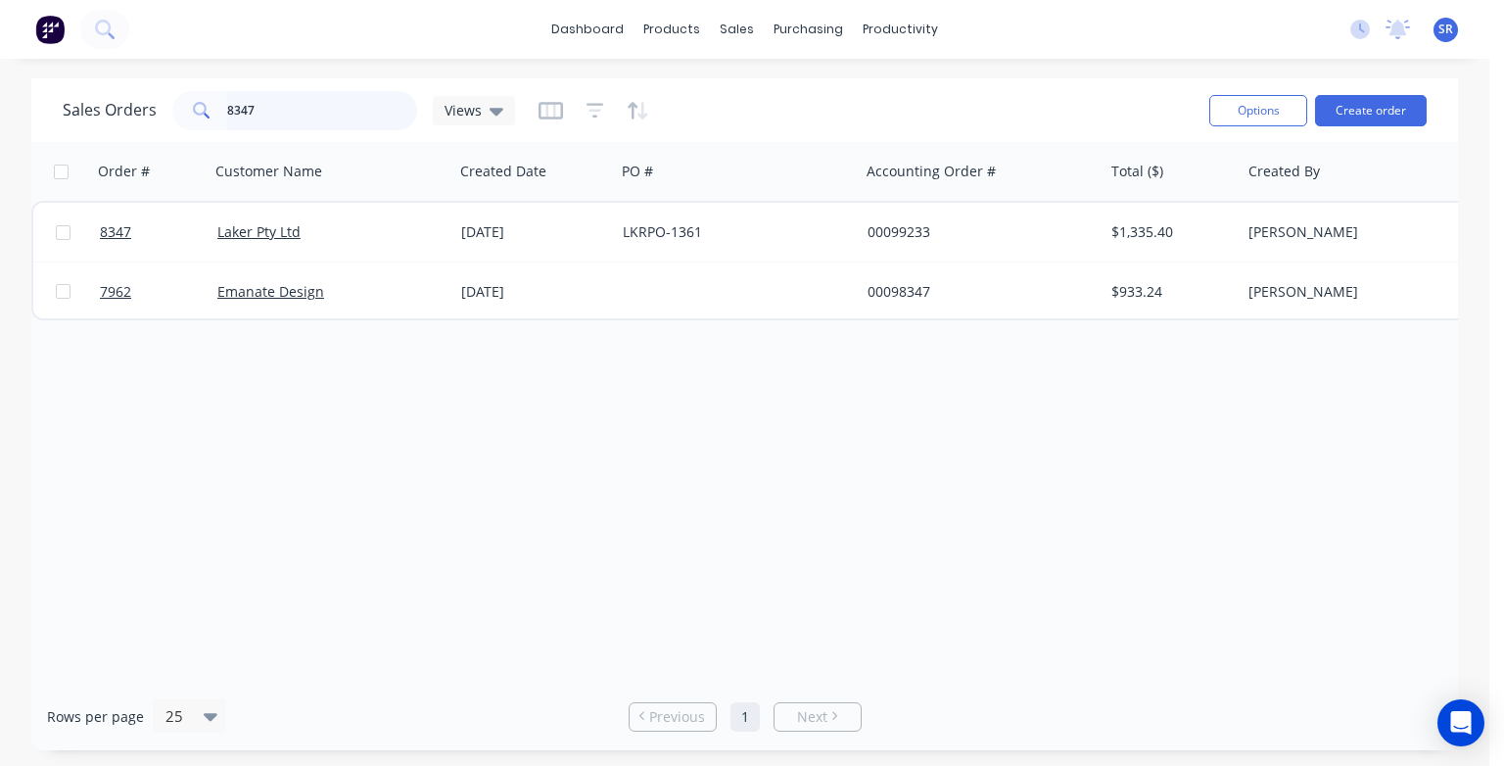
drag, startPoint x: 256, startPoint y: 111, endPoint x: 301, endPoint y: 129, distance: 47.8
click at [259, 112] on input "8347" at bounding box center [322, 110] width 191 height 39
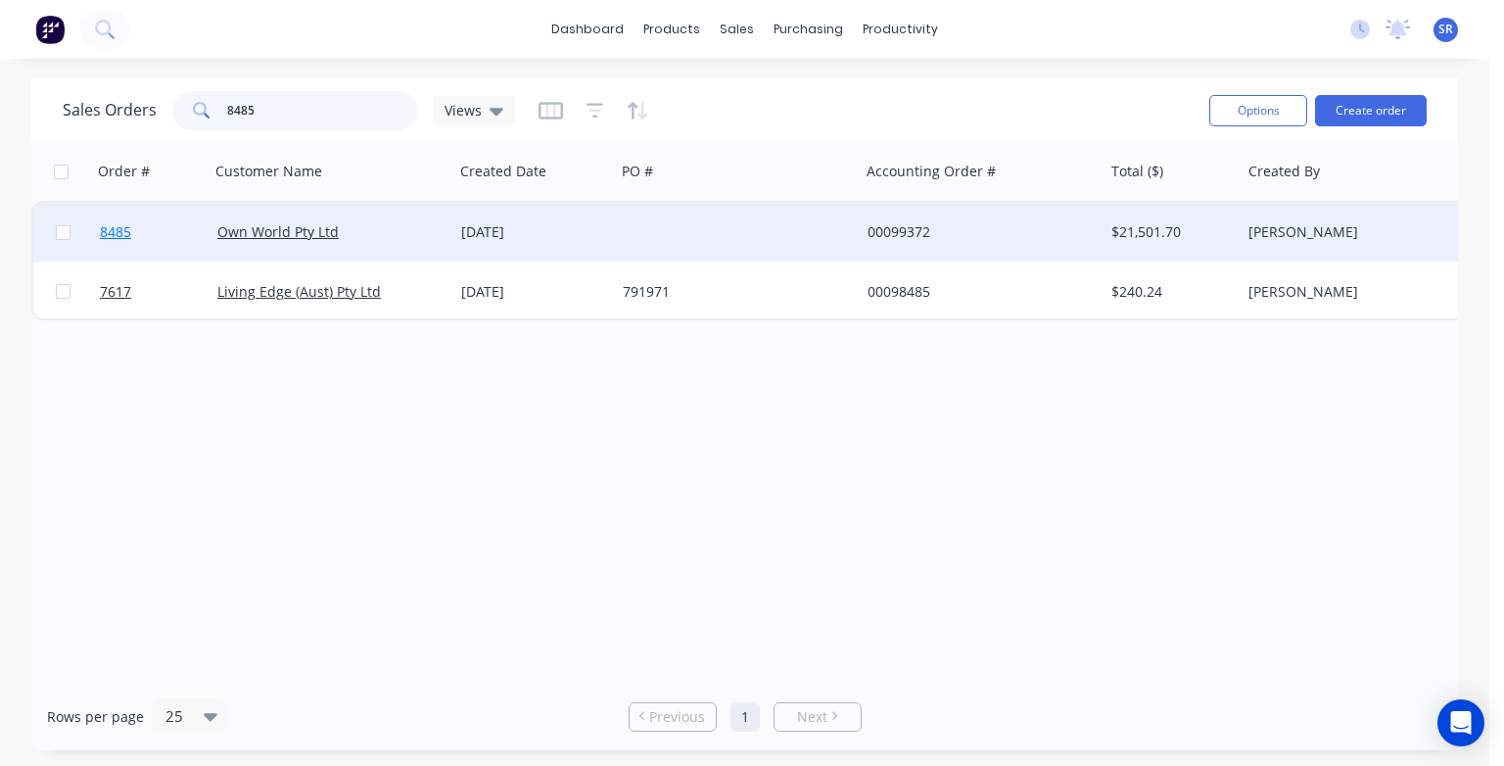
type input "8485"
click at [120, 233] on span "8485" at bounding box center [115, 232] width 31 height 20
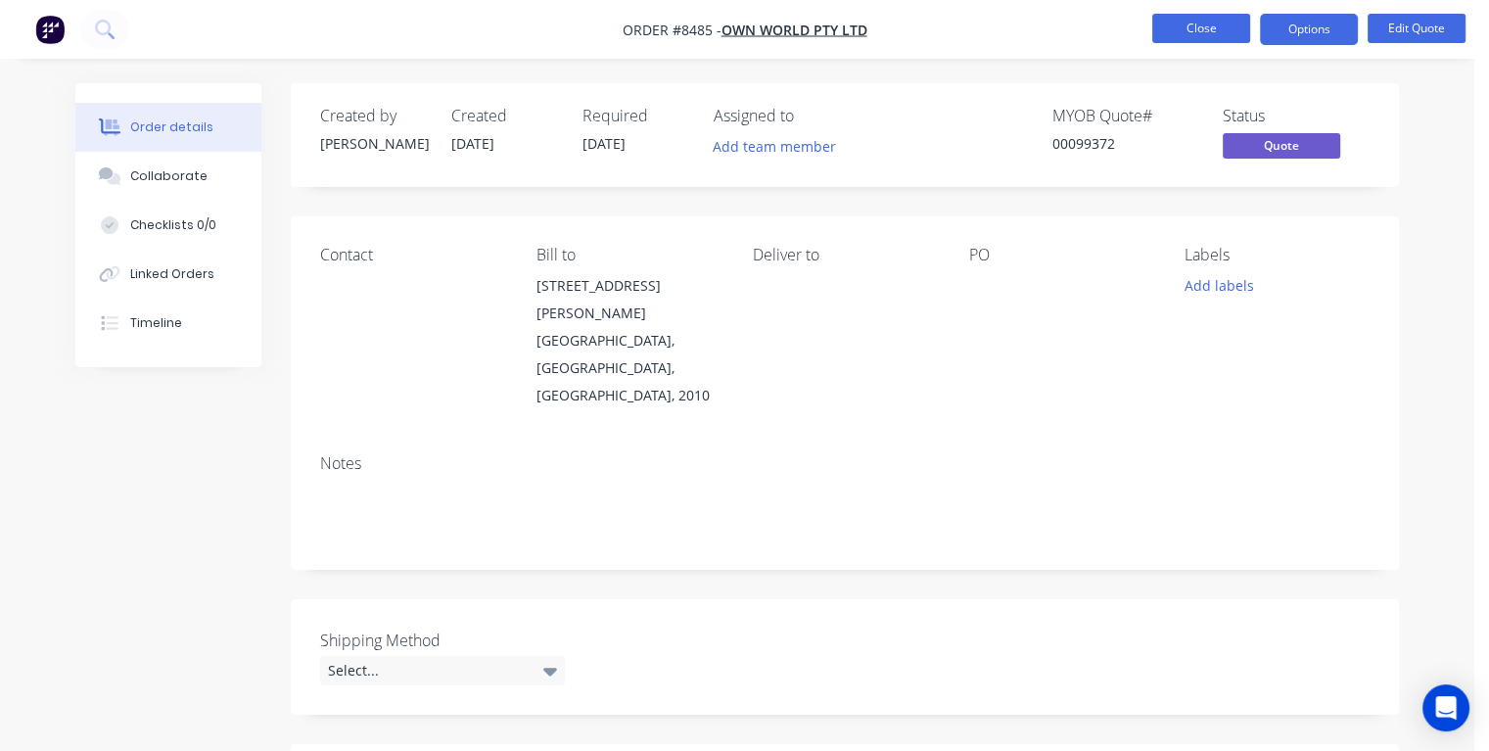
click at [1179, 34] on button "Close" at bounding box center [1201, 28] width 98 height 29
